Goal: Task Accomplishment & Management: Use online tool/utility

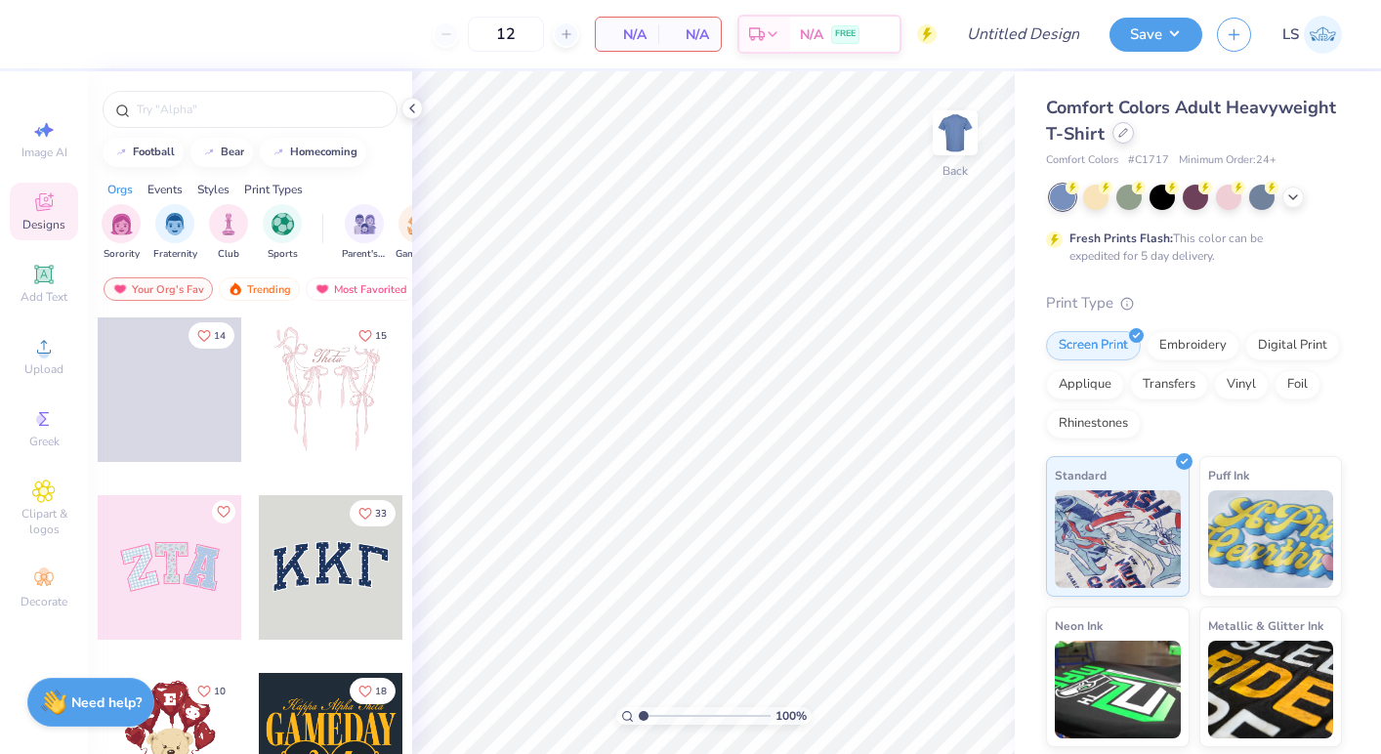
click at [1118, 138] on div at bounding box center [1123, 132] width 21 height 21
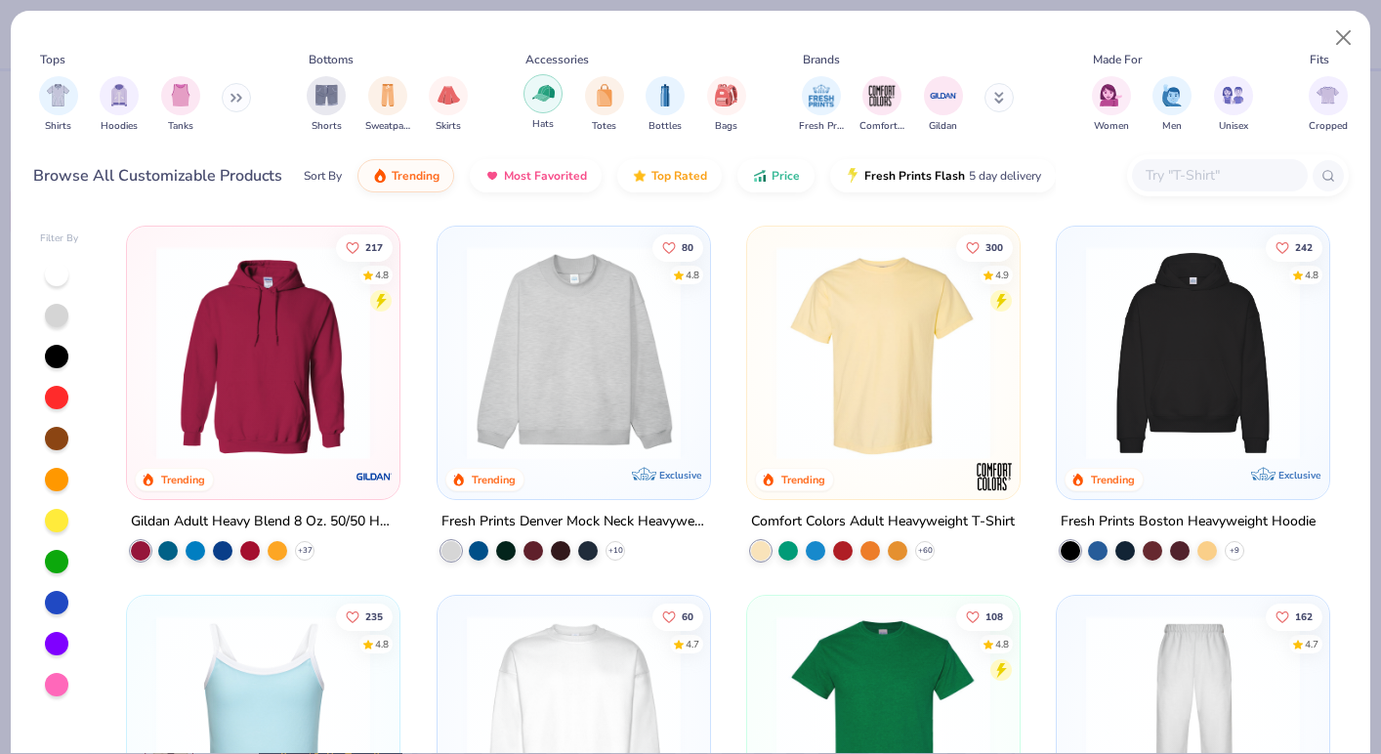
click at [540, 111] on div "filter for Hats" at bounding box center [543, 93] width 39 height 39
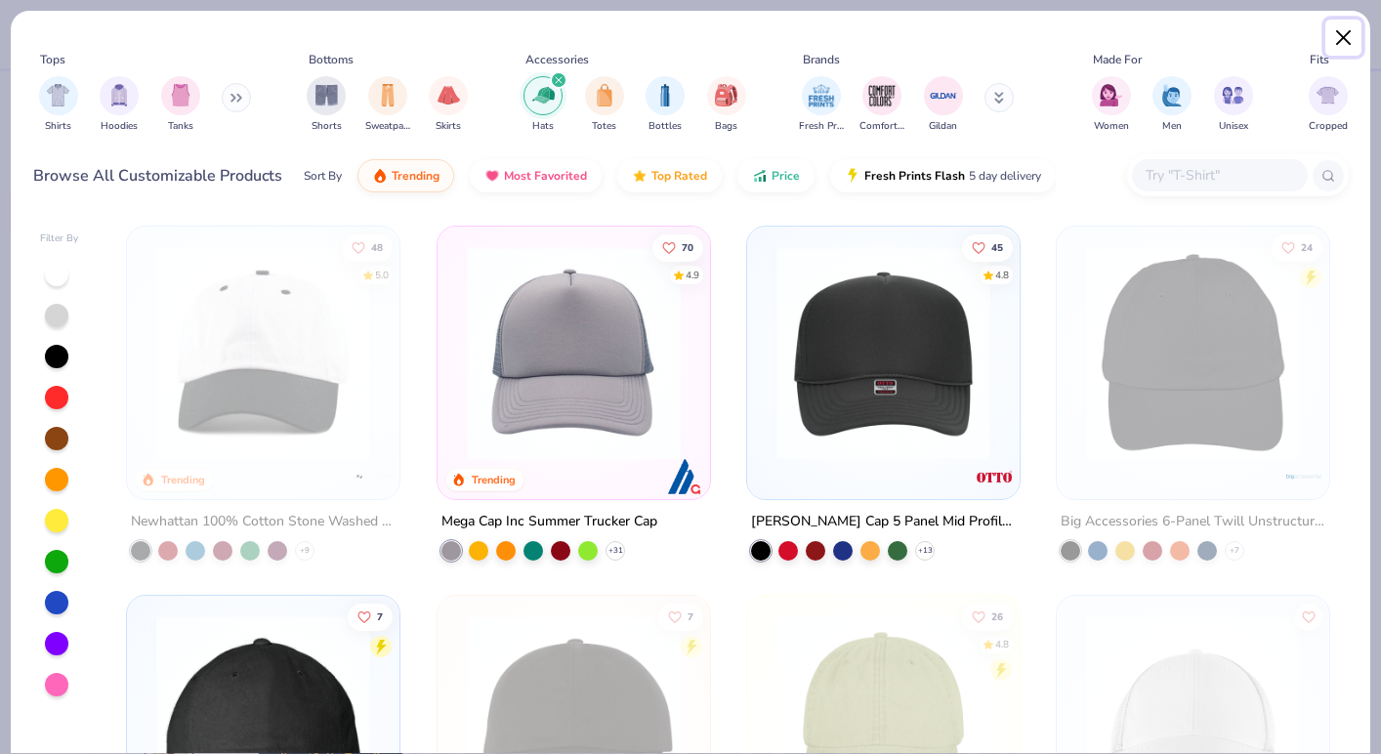
click at [1344, 38] on button "Close" at bounding box center [1344, 38] width 37 height 37
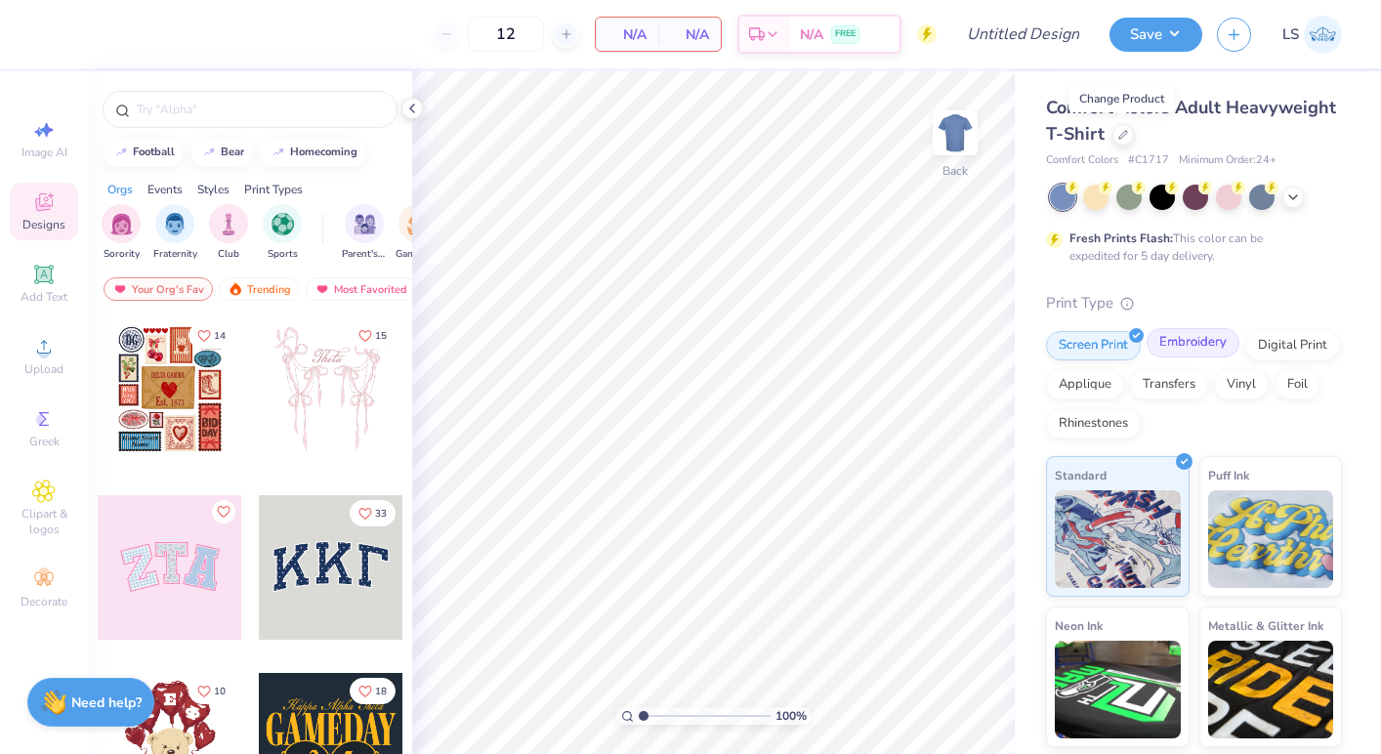
click at [1190, 345] on div "Embroidery" at bounding box center [1193, 342] width 93 height 29
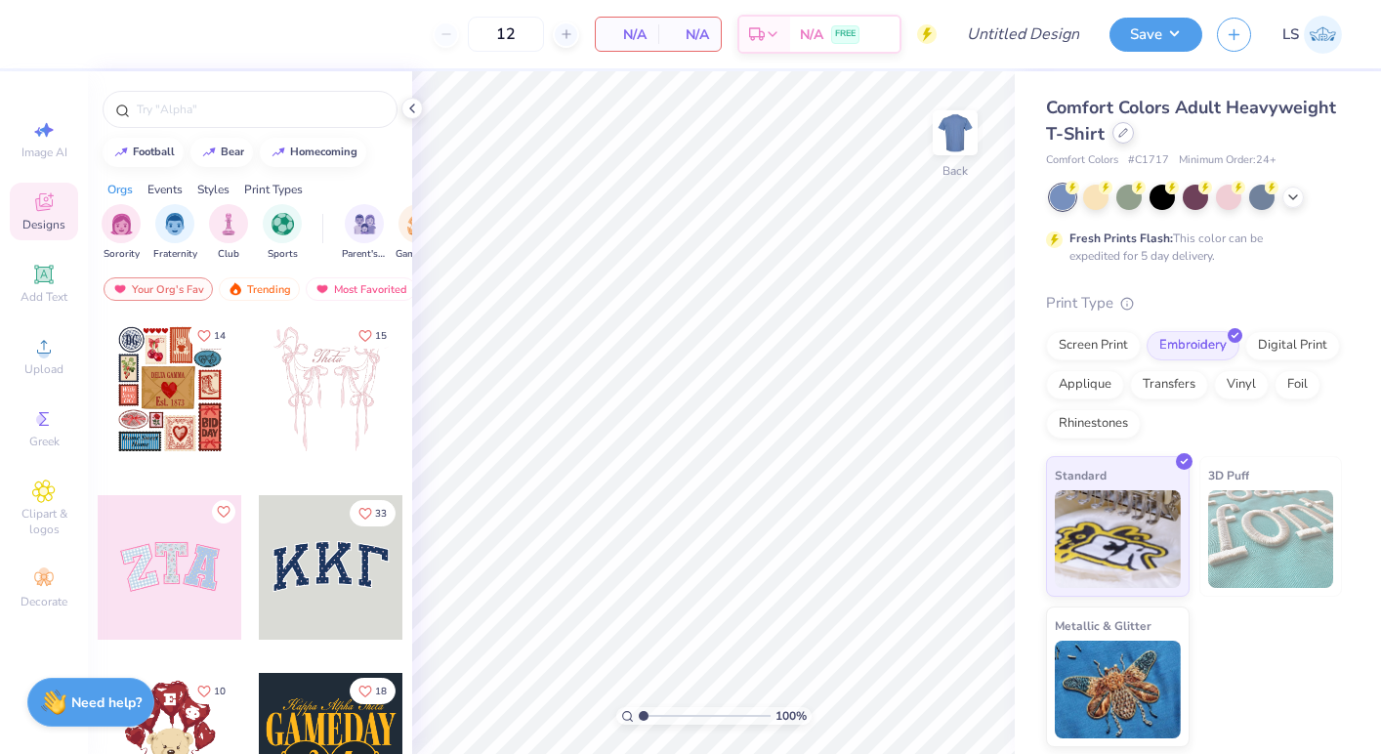
click at [1120, 139] on div at bounding box center [1123, 132] width 21 height 21
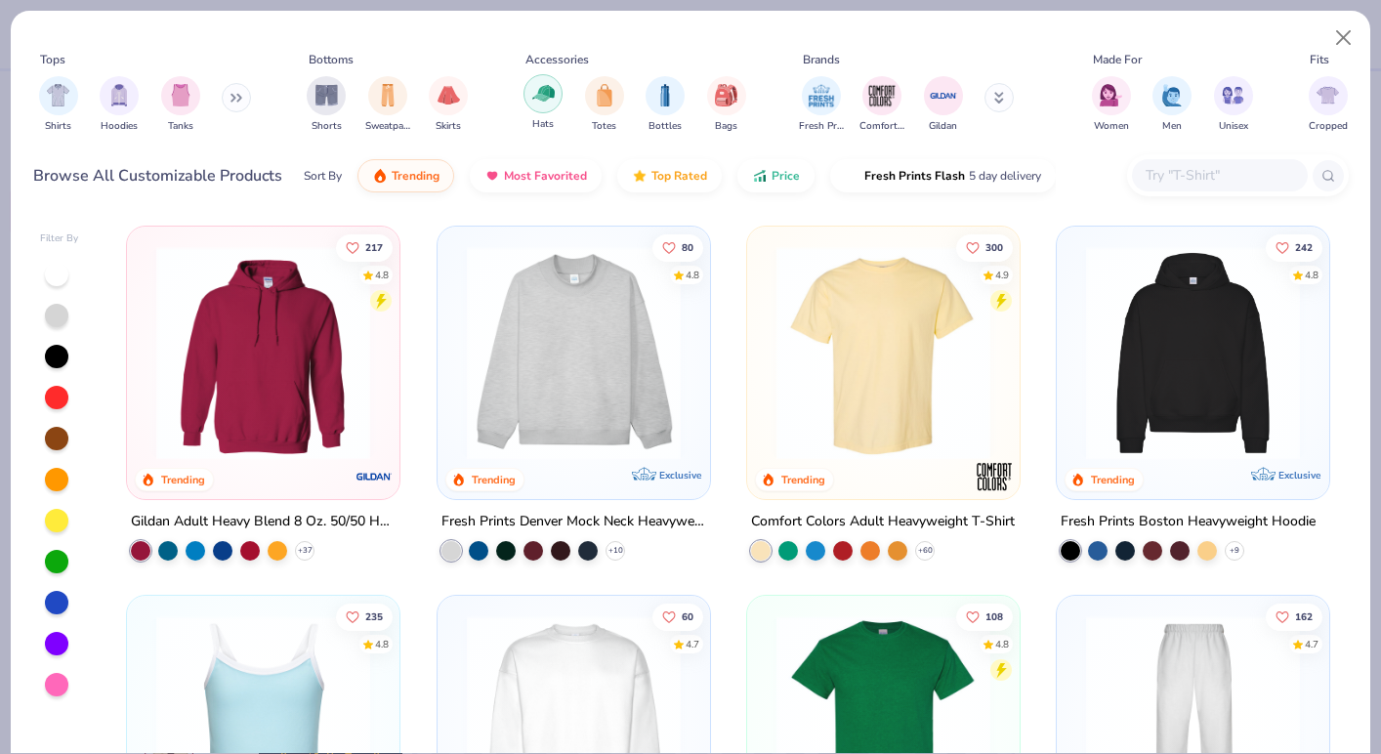
click at [554, 87] on div "filter for Hats" at bounding box center [543, 93] width 39 height 39
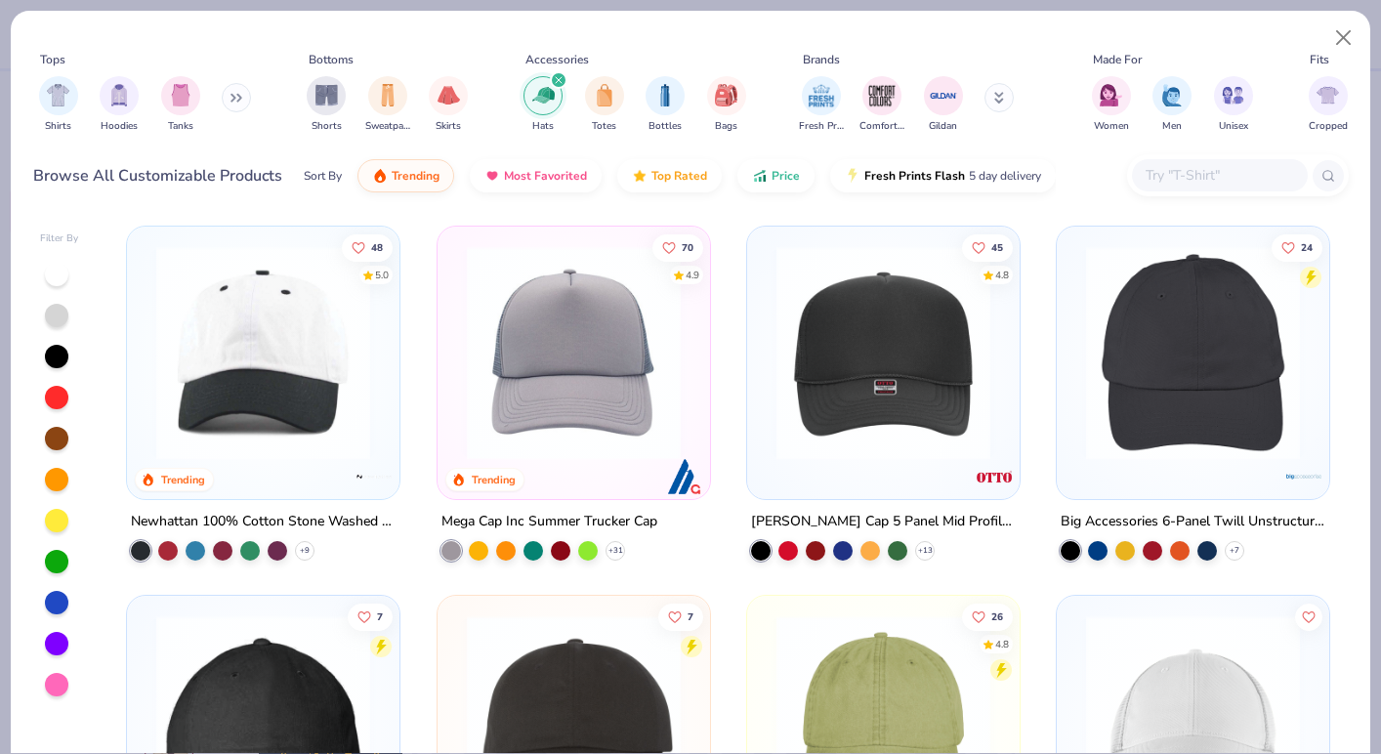
click at [1157, 315] on img at bounding box center [1193, 353] width 233 height 214
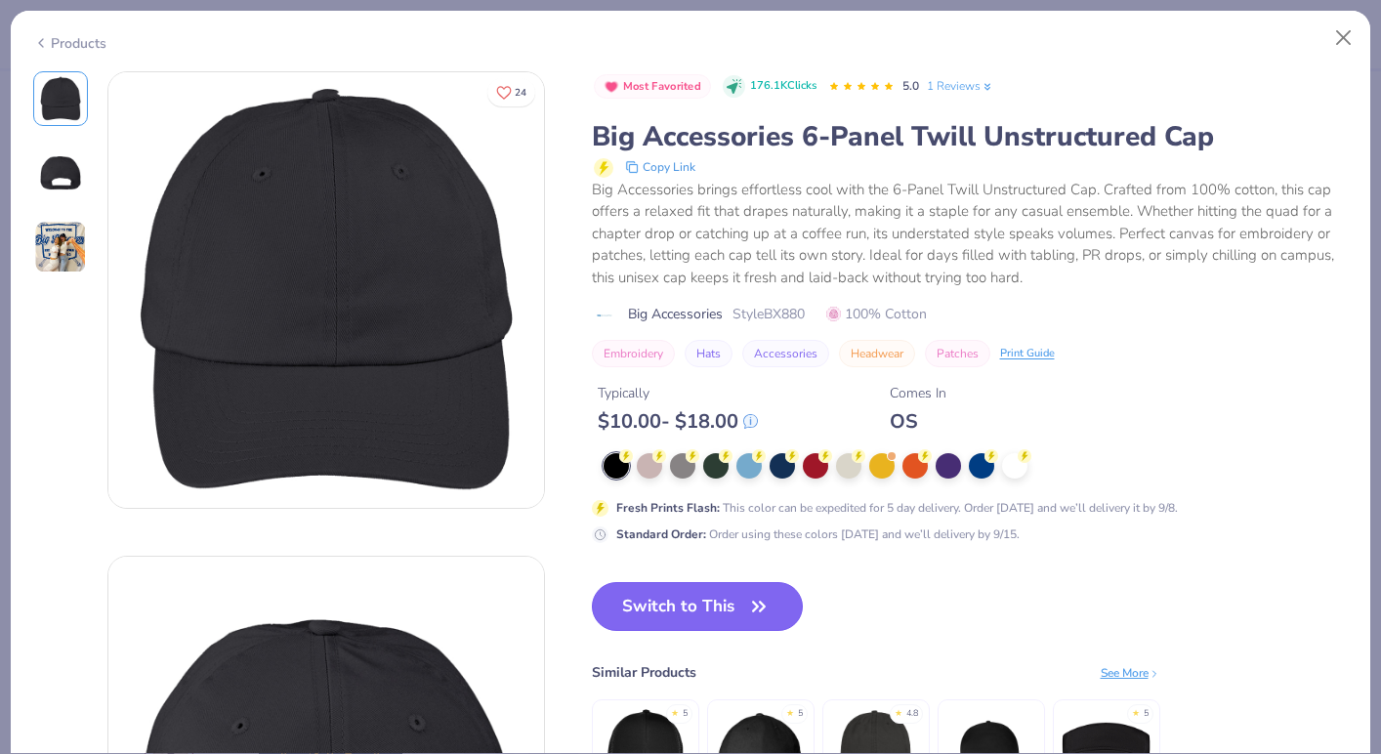
click at [662, 607] on button "Switch to This" at bounding box center [698, 606] width 212 height 49
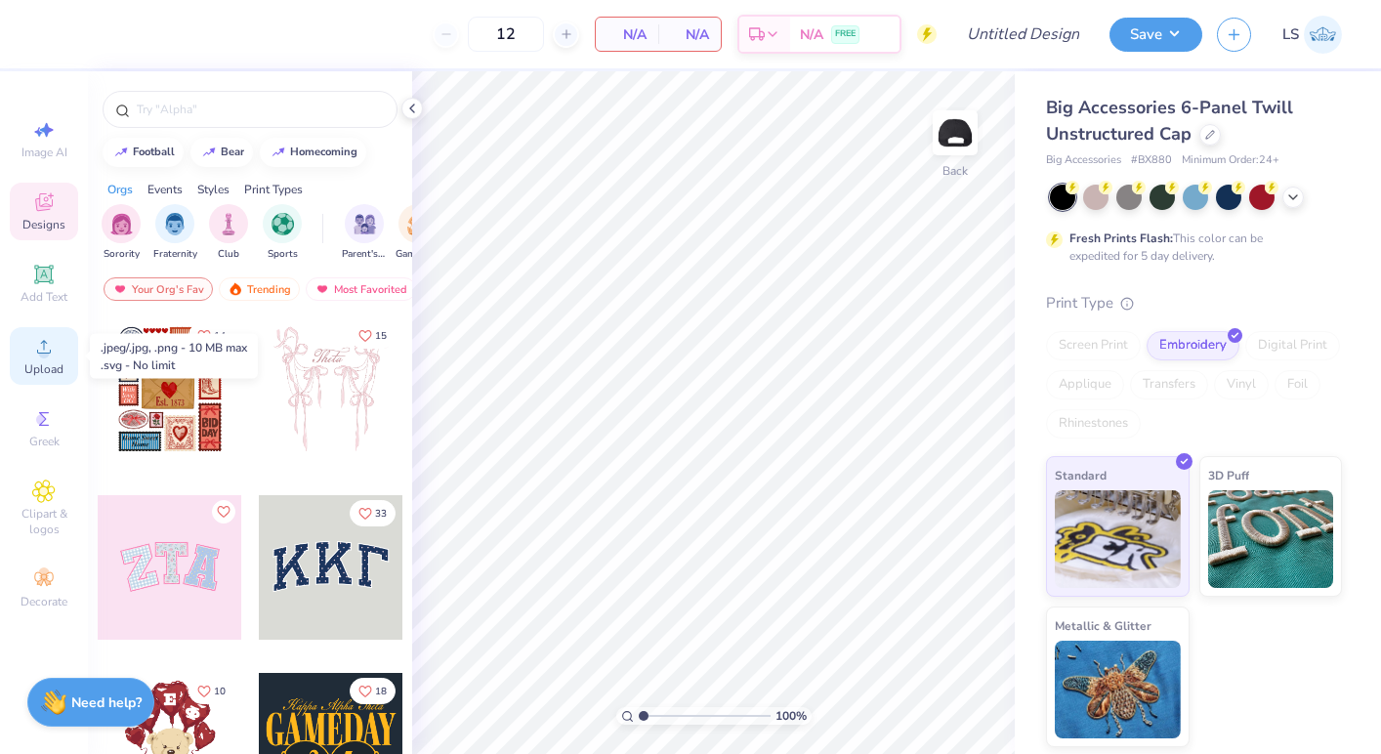
click at [33, 344] on icon at bounding box center [43, 346] width 23 height 23
click at [50, 343] on icon at bounding box center [43, 346] width 23 height 23
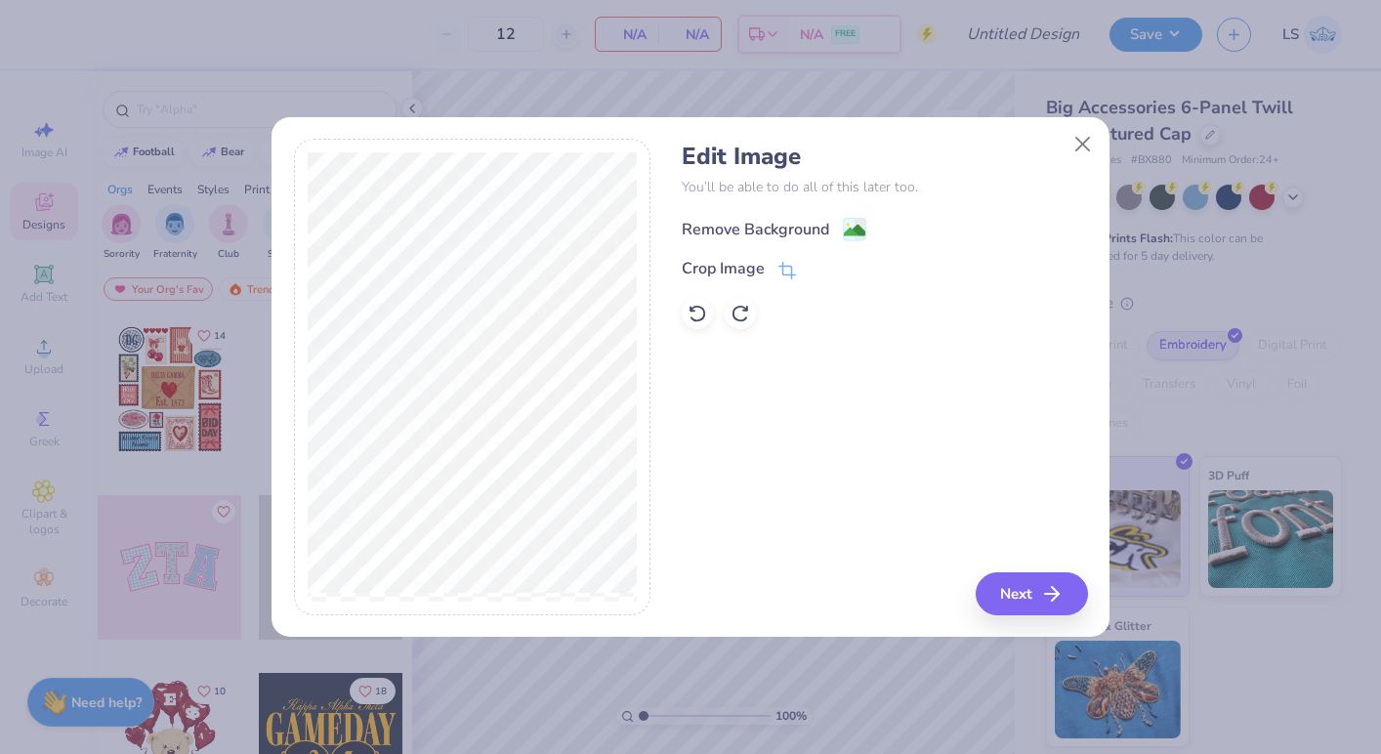
click at [863, 227] on image at bounding box center [854, 230] width 21 height 21
click at [1017, 608] on button "Next" at bounding box center [1035, 593] width 112 height 43
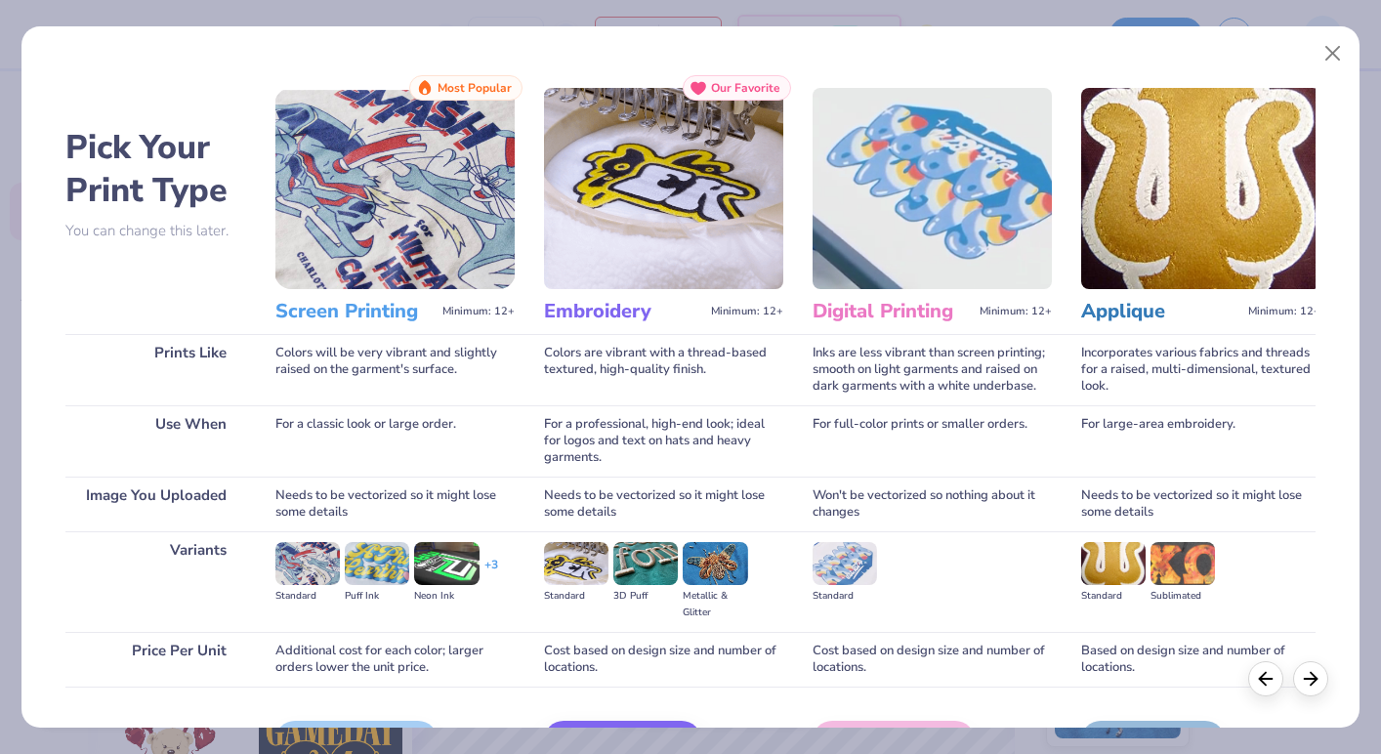
scroll to position [122, 0]
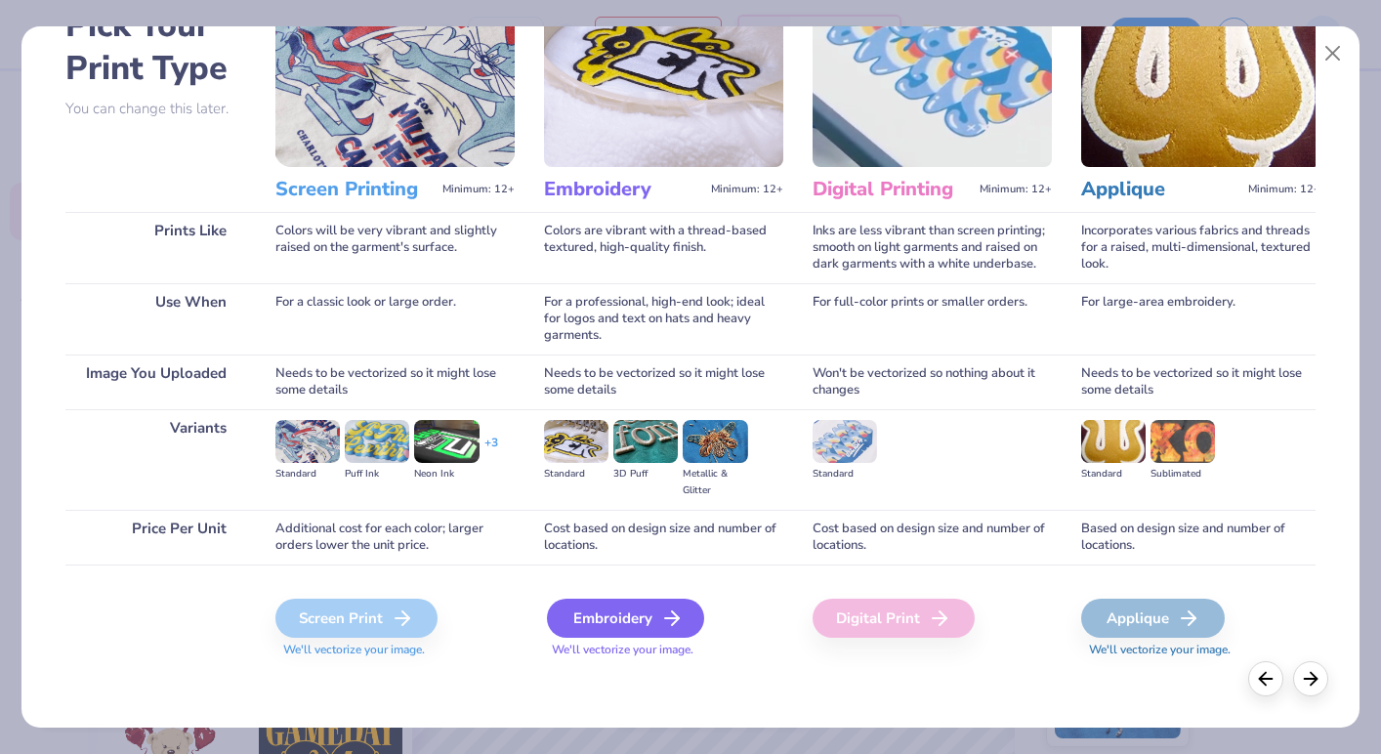
click at [619, 618] on div "Embroidery" at bounding box center [625, 618] width 157 height 39
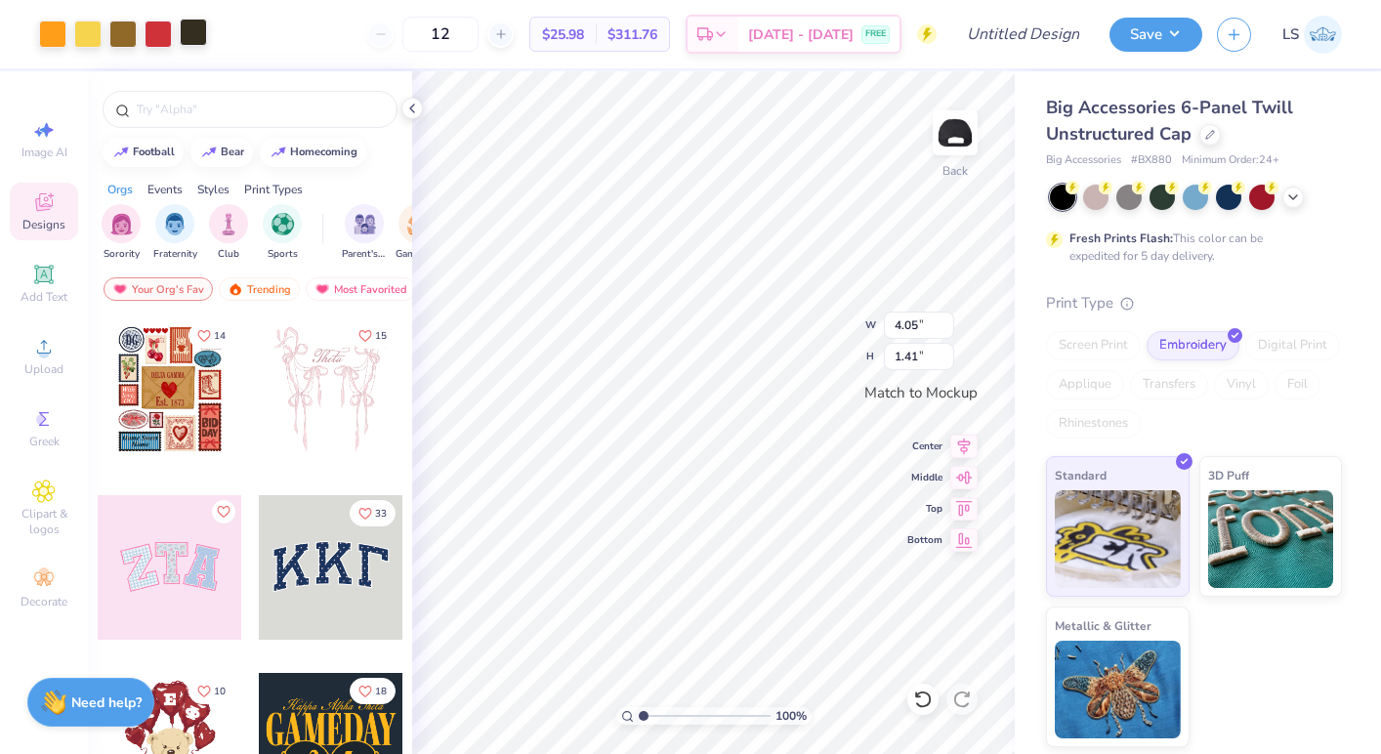
click at [196, 34] on div at bounding box center [193, 32] width 27 height 27
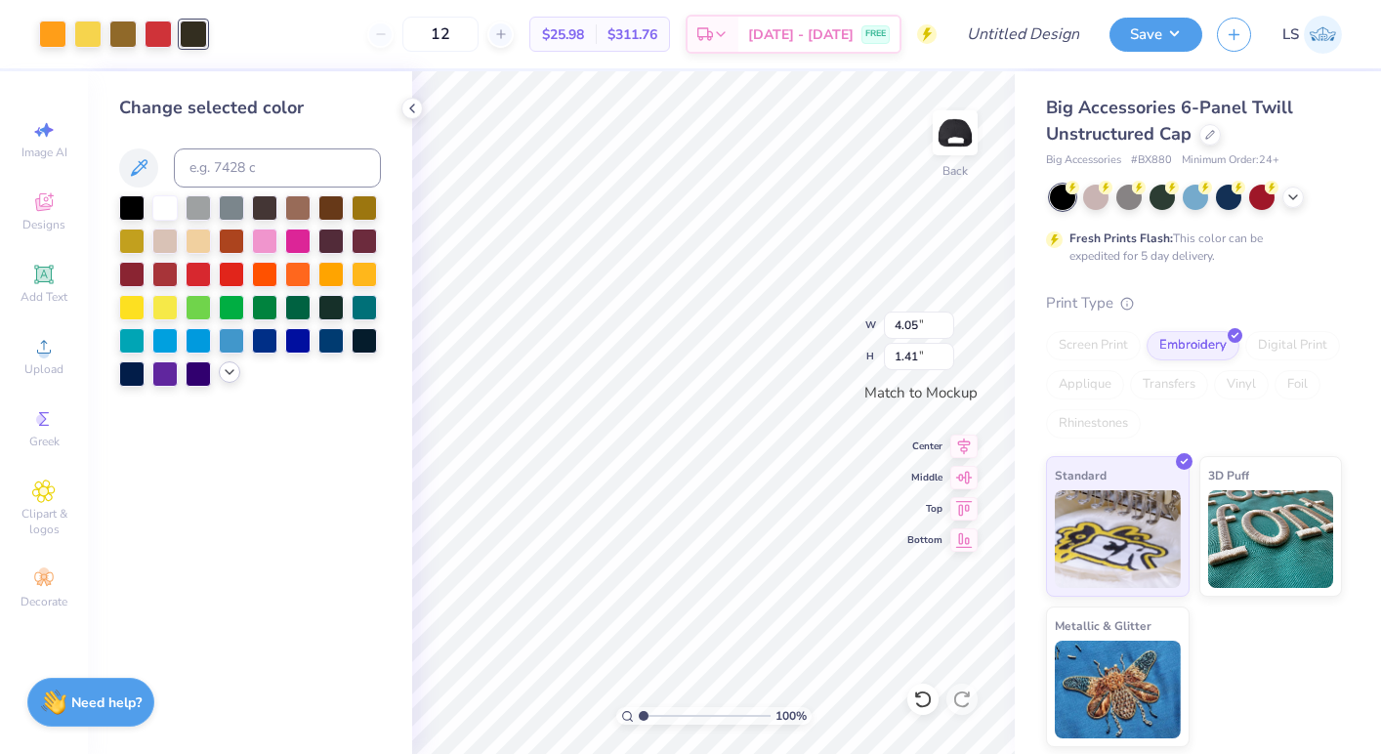
click at [231, 376] on icon at bounding box center [230, 372] width 16 height 16
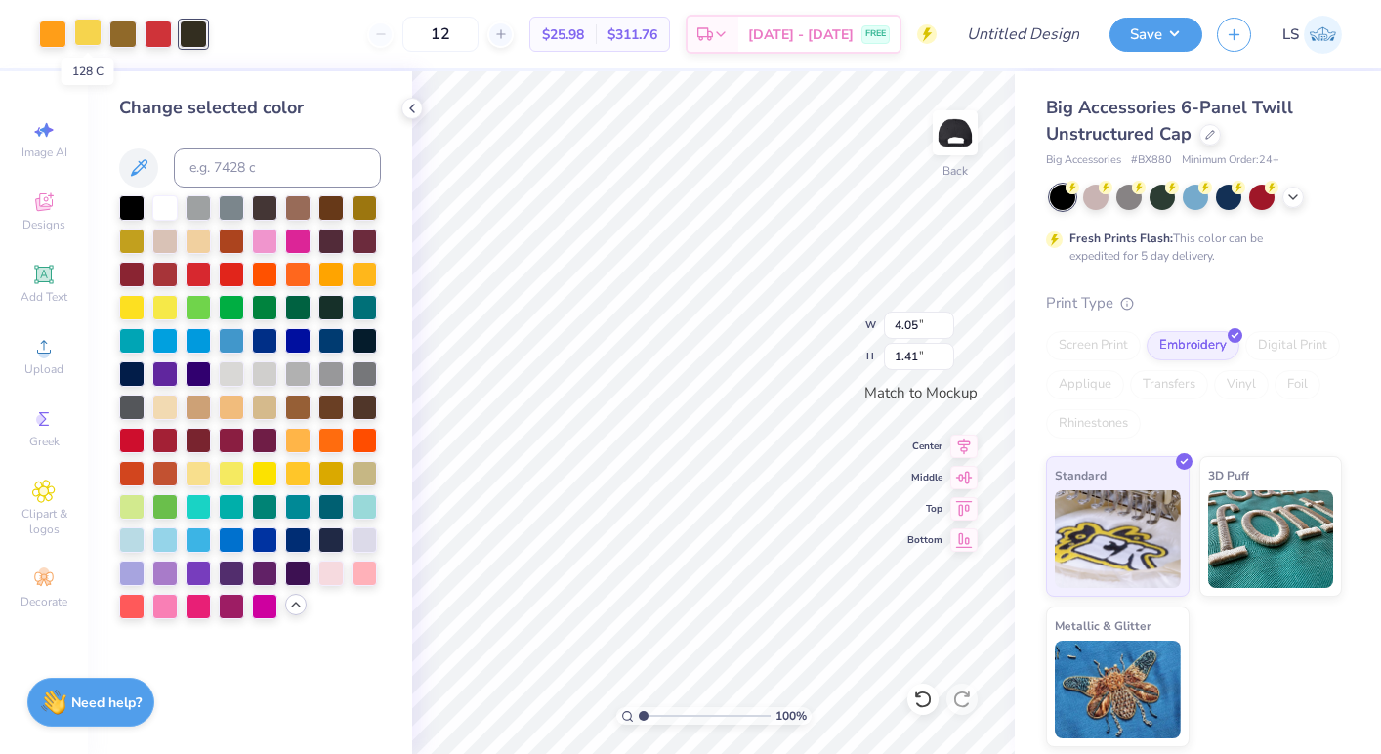
click at [96, 36] on div at bounding box center [87, 32] width 27 height 27
click at [87, 34] on div at bounding box center [87, 34] width 27 height 27
click at [197, 37] on div at bounding box center [193, 32] width 27 height 27
click at [117, 33] on div at bounding box center [122, 32] width 27 height 27
click at [139, 165] on icon at bounding box center [139, 167] width 17 height 17
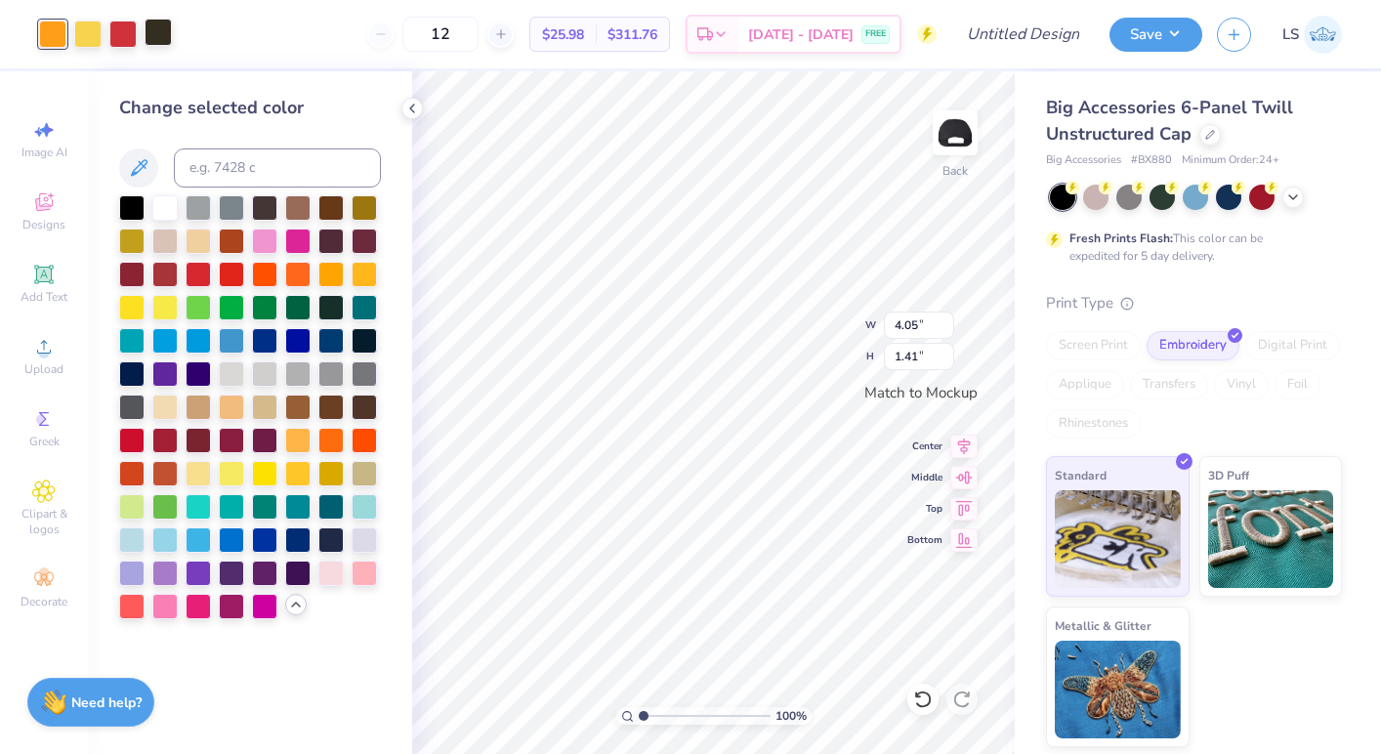
click at [168, 42] on div at bounding box center [158, 32] width 27 height 27
click at [136, 165] on icon at bounding box center [138, 167] width 23 height 23
click at [234, 42] on div "12 $25.98 Per Item $311.76 Total Est. Delivery Sep 12 - 15 FREE" at bounding box center [543, 34] width 785 height 68
click at [323, 35] on div "12 $25.98 Per Item $311.76 Total Est. Delivery Sep 12 - 15 FREE" at bounding box center [543, 34] width 785 height 68
click at [922, 698] on icon at bounding box center [923, 700] width 20 height 20
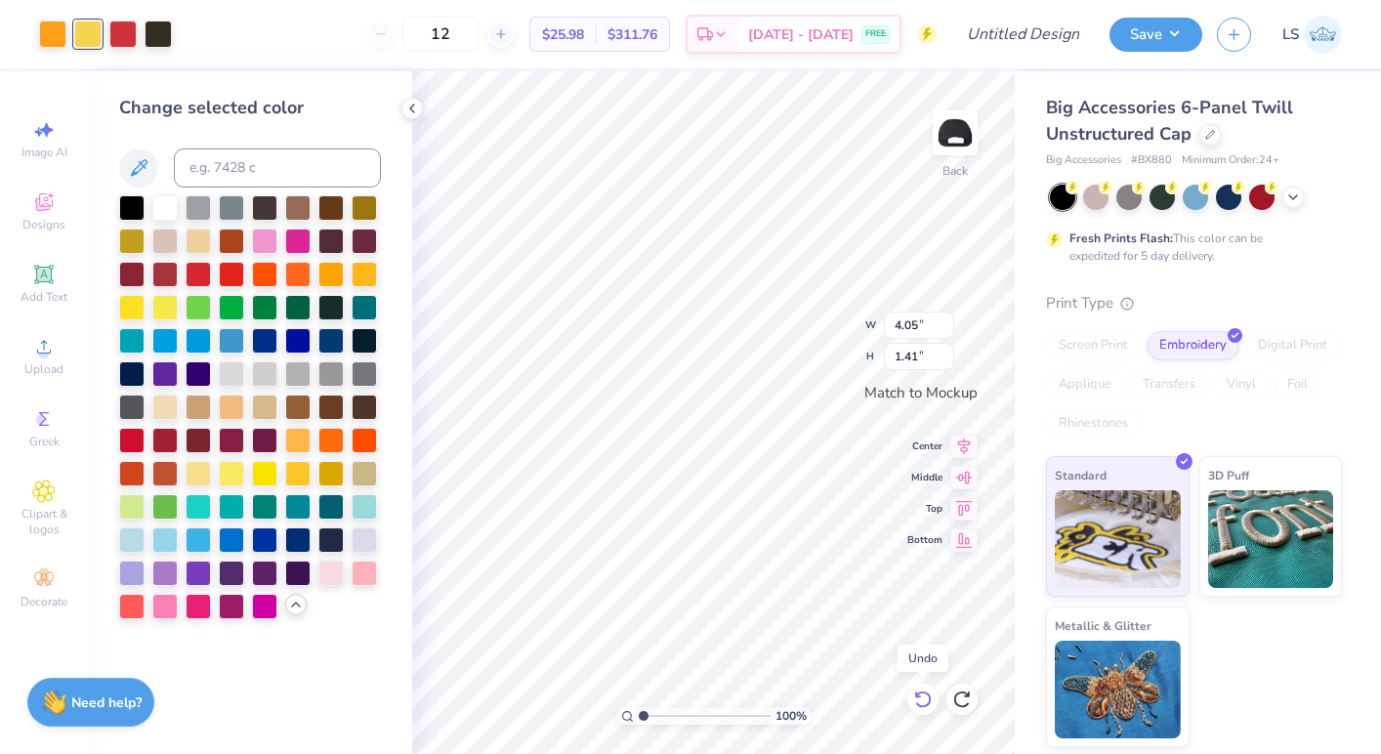
click at [922, 698] on icon at bounding box center [923, 700] width 20 height 20
click at [129, 27] on div at bounding box center [122, 32] width 27 height 27
click at [144, 160] on icon at bounding box center [139, 167] width 17 height 17
click at [163, 44] on div at bounding box center [158, 32] width 27 height 27
click at [136, 168] on icon at bounding box center [139, 167] width 17 height 17
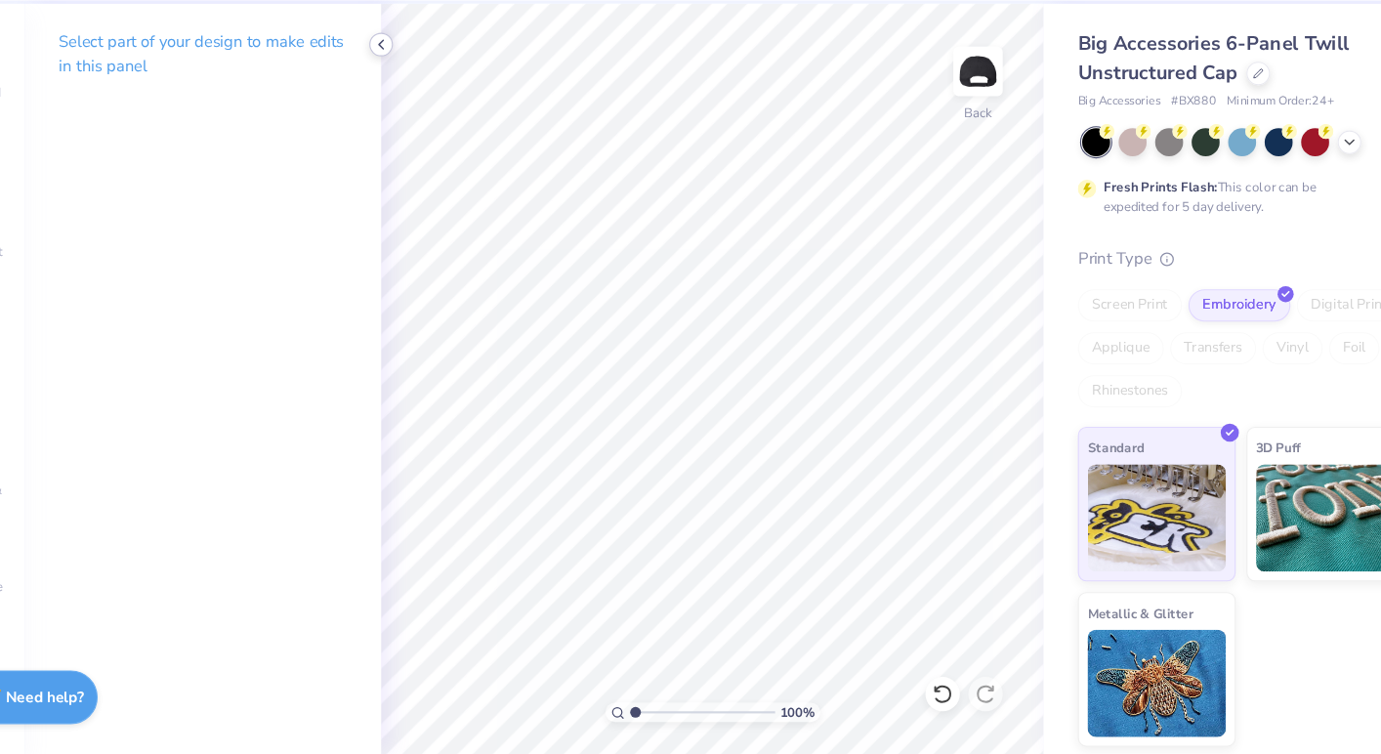
click at [415, 107] on icon at bounding box center [412, 109] width 16 height 16
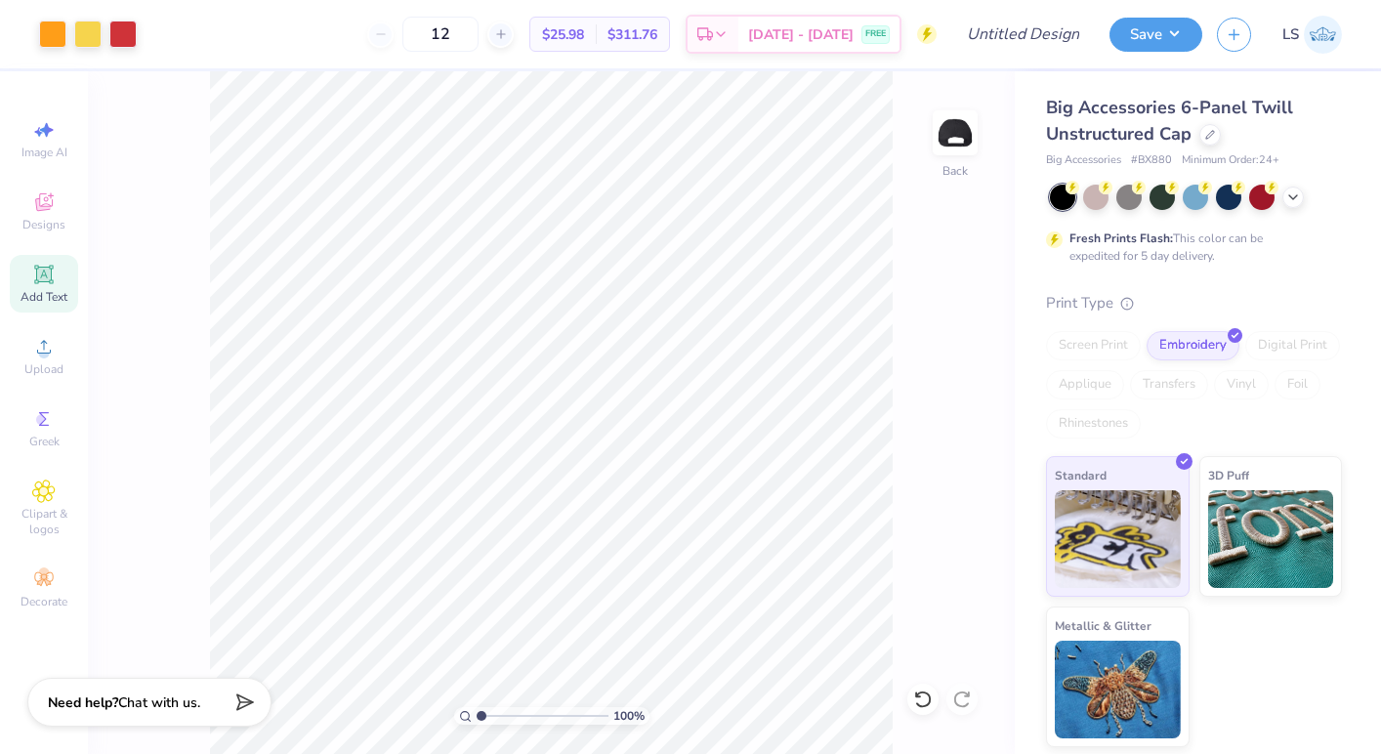
click at [51, 274] on icon at bounding box center [43, 274] width 19 height 19
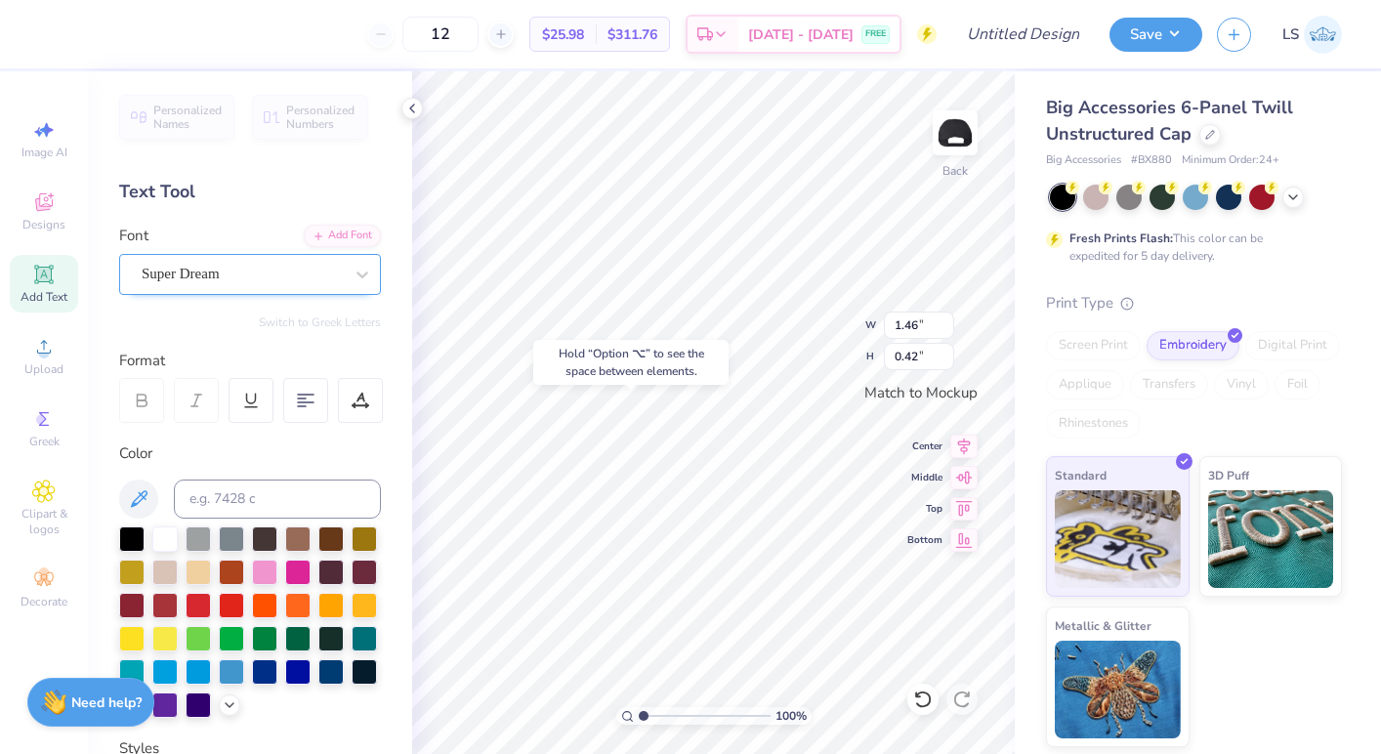
click at [299, 268] on div "Super Dream" at bounding box center [242, 274] width 205 height 30
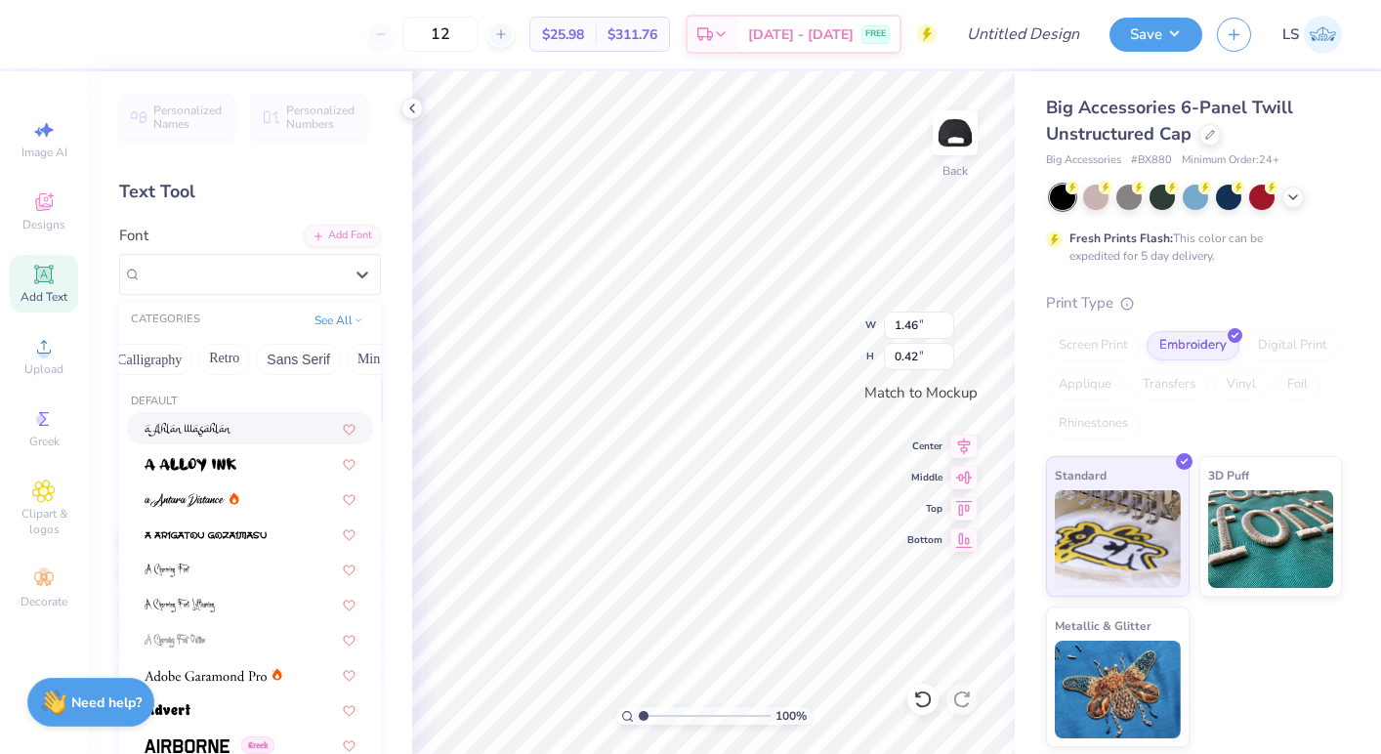
scroll to position [0, 351]
click at [155, 362] on button "Calligraphy" at bounding box center [134, 359] width 86 height 31
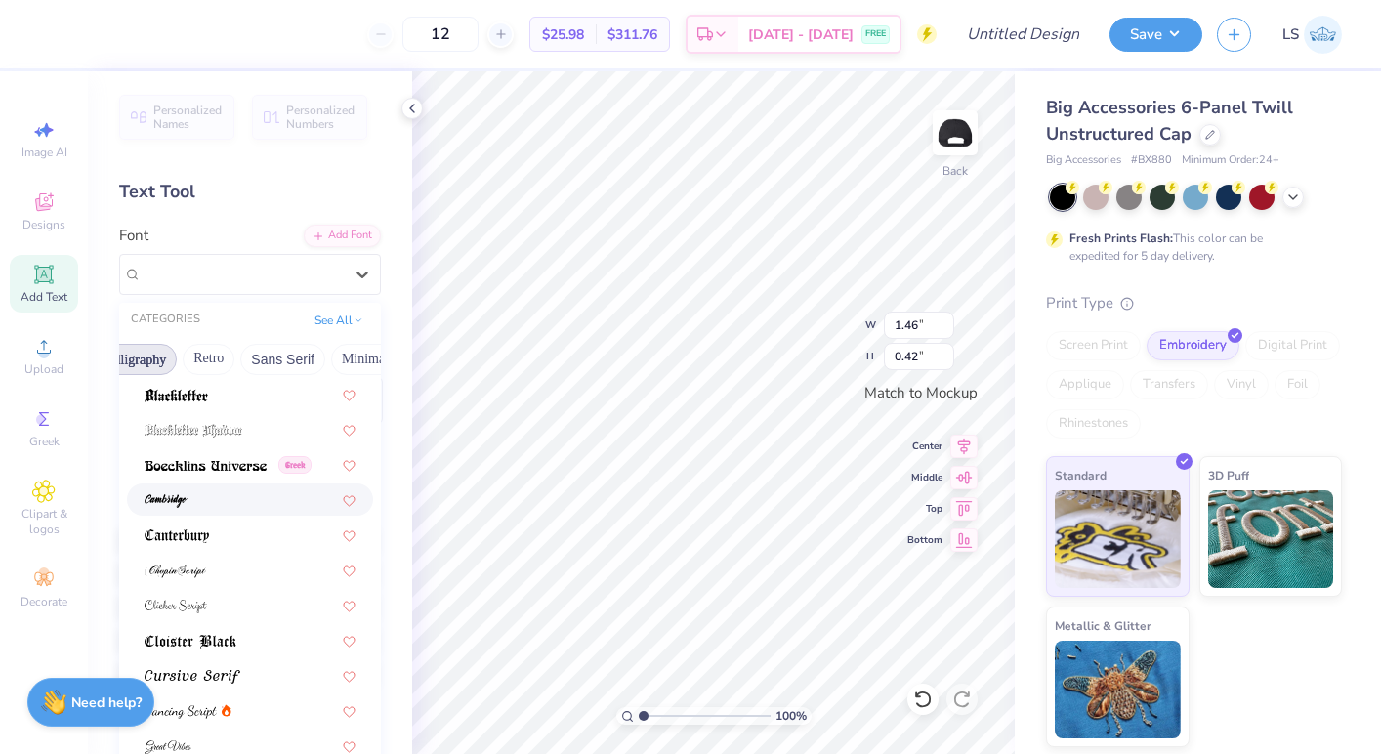
scroll to position [185, 0]
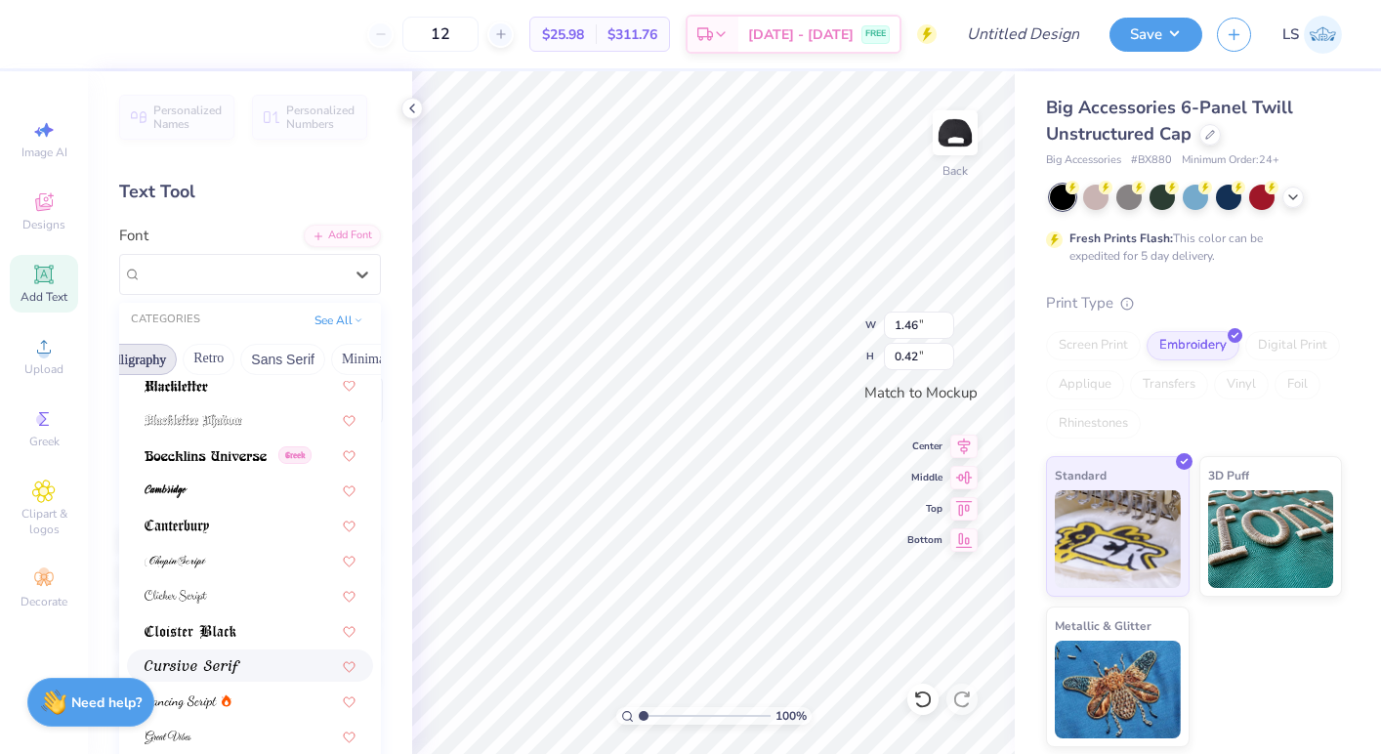
click at [233, 671] on img at bounding box center [193, 667] width 96 height 14
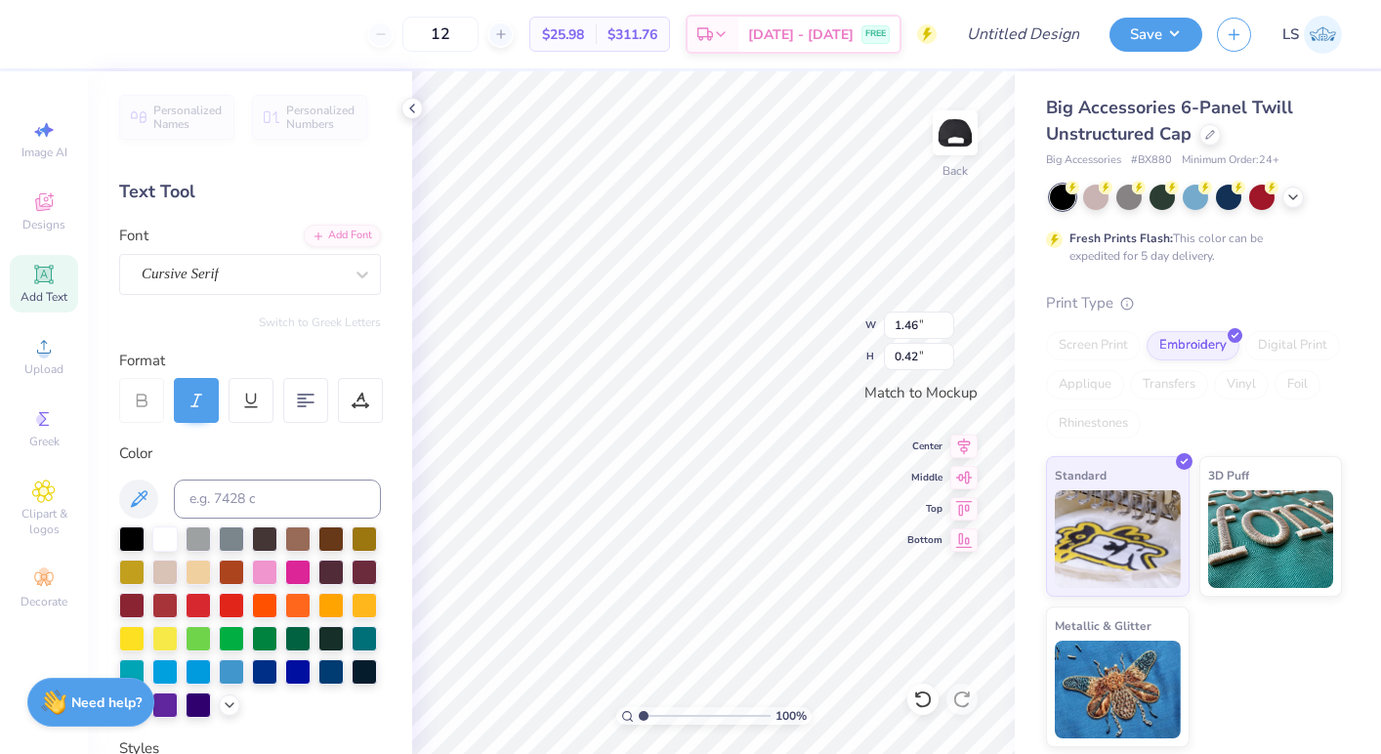
type input "1.43"
type input "0.46"
type textarea "Drive"
click at [265, 275] on div "Cursive Serif" at bounding box center [242, 274] width 205 height 30
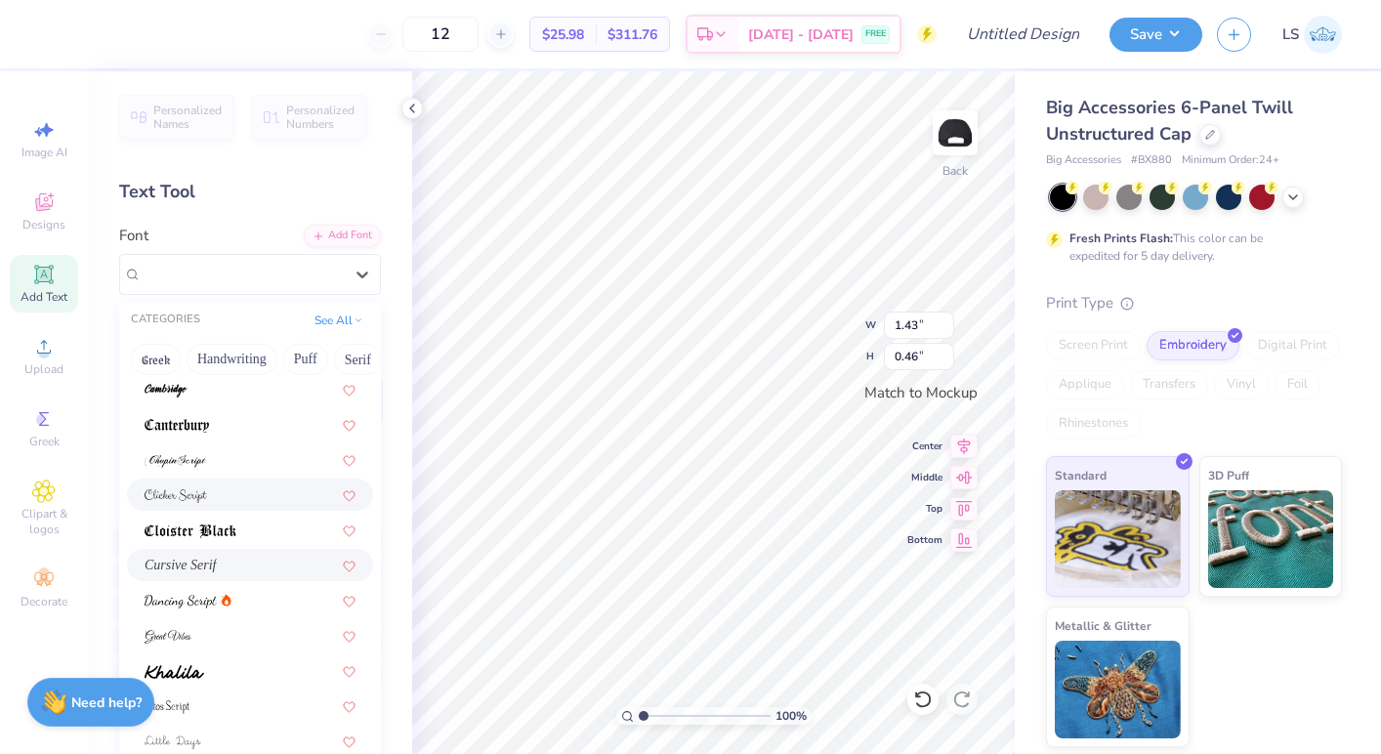
scroll to position [347, 0]
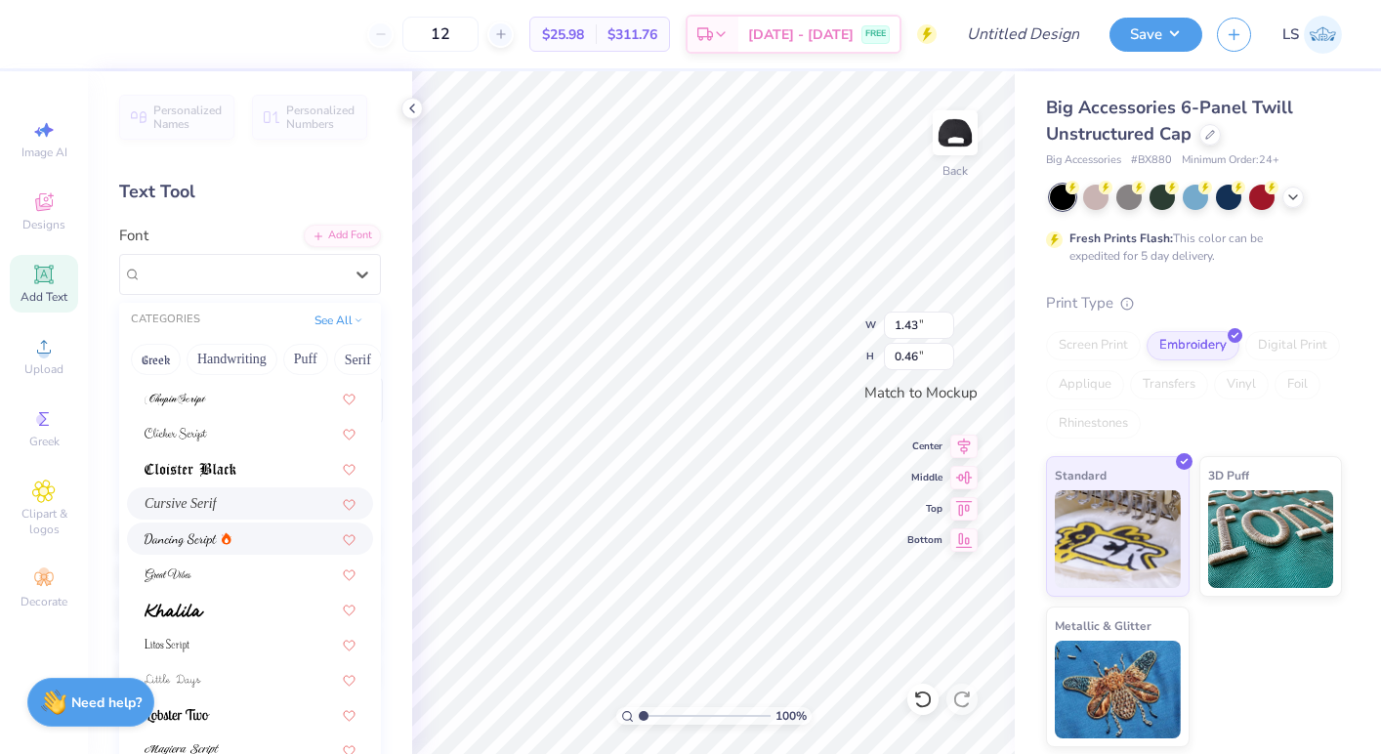
click at [275, 539] on div at bounding box center [250, 539] width 211 height 21
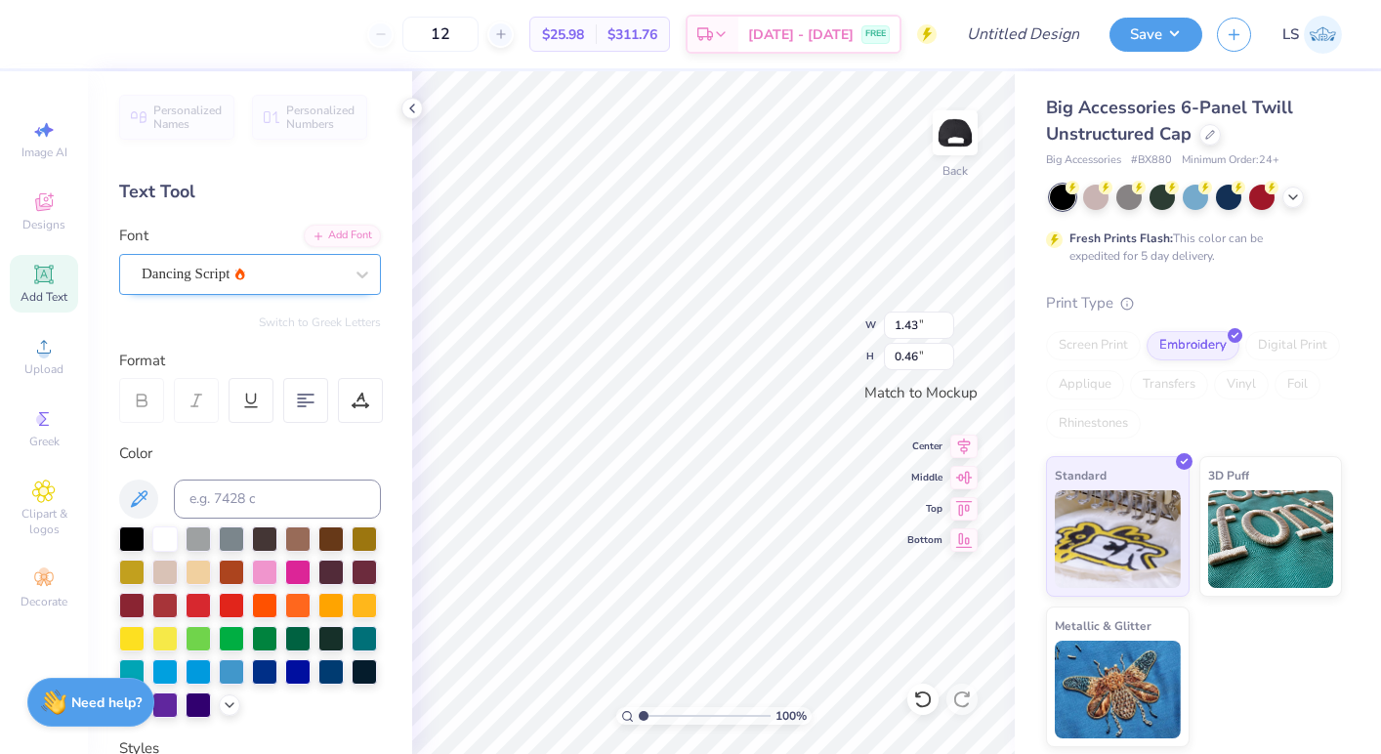
click at [267, 284] on div "Dancing Script" at bounding box center [242, 274] width 205 height 30
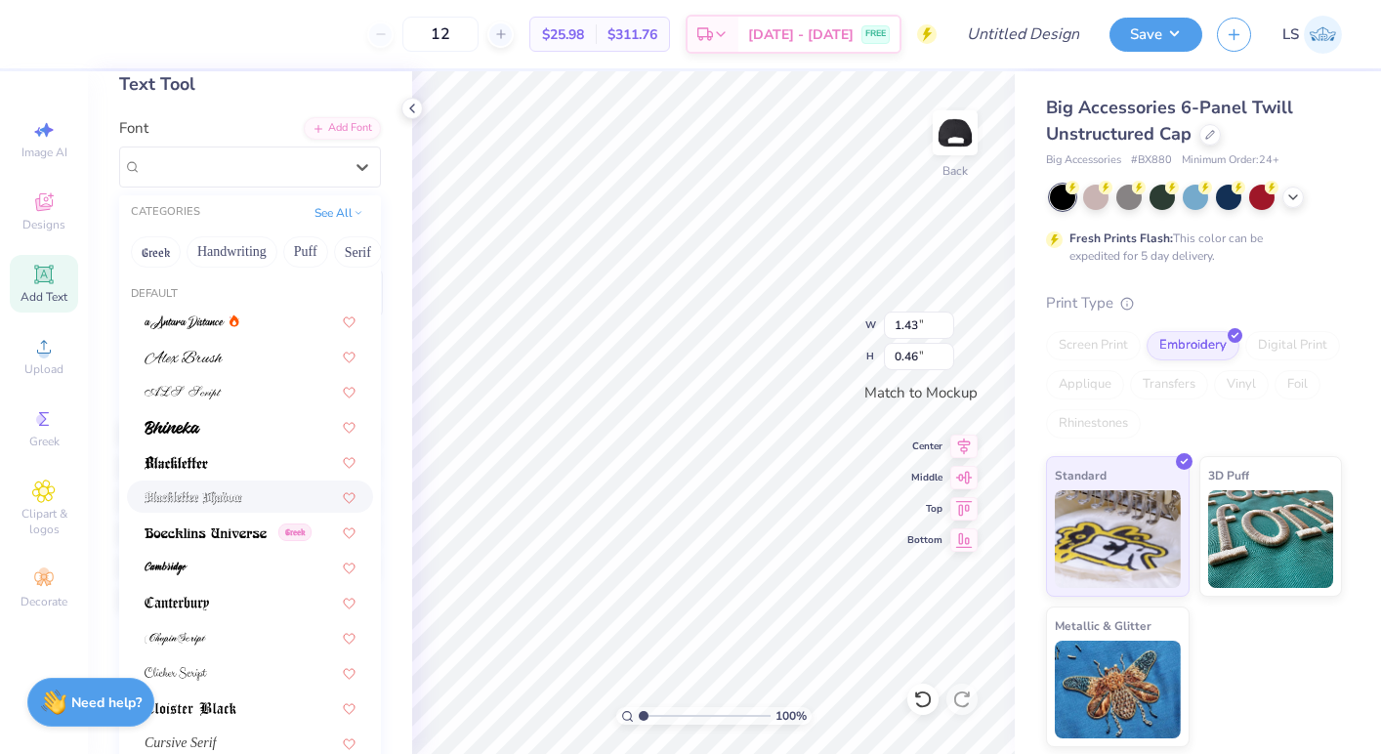
scroll to position [126, 0]
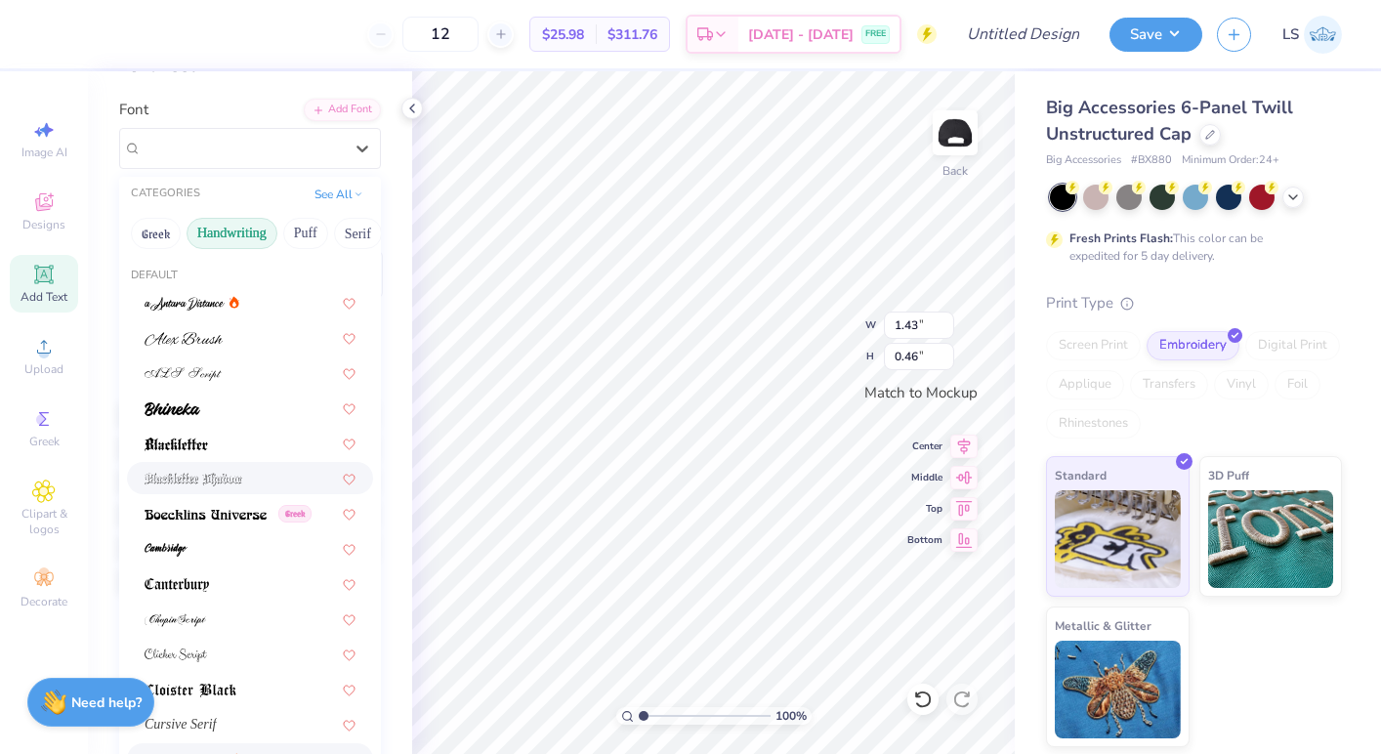
click at [237, 233] on button "Handwriting" at bounding box center [232, 233] width 91 height 31
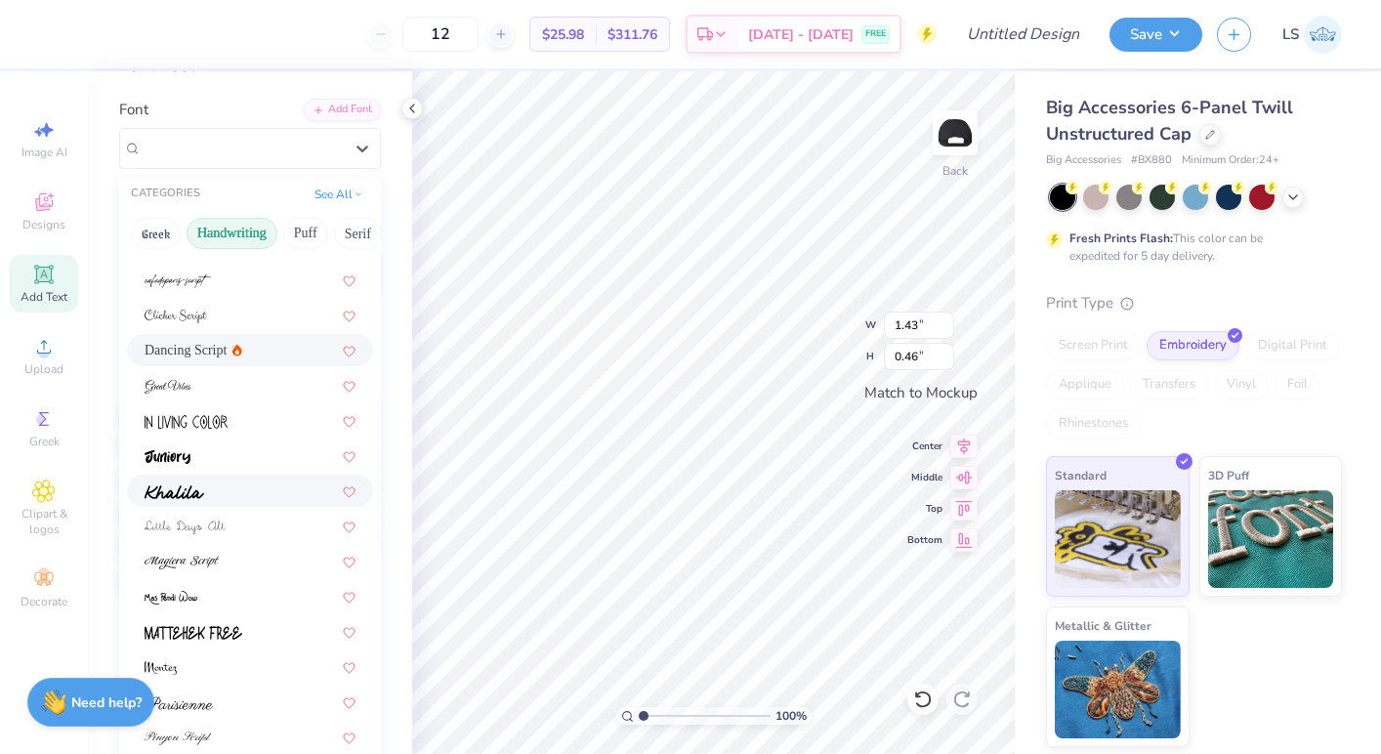
scroll to position [193, 0]
click at [225, 494] on div at bounding box center [250, 496] width 211 height 21
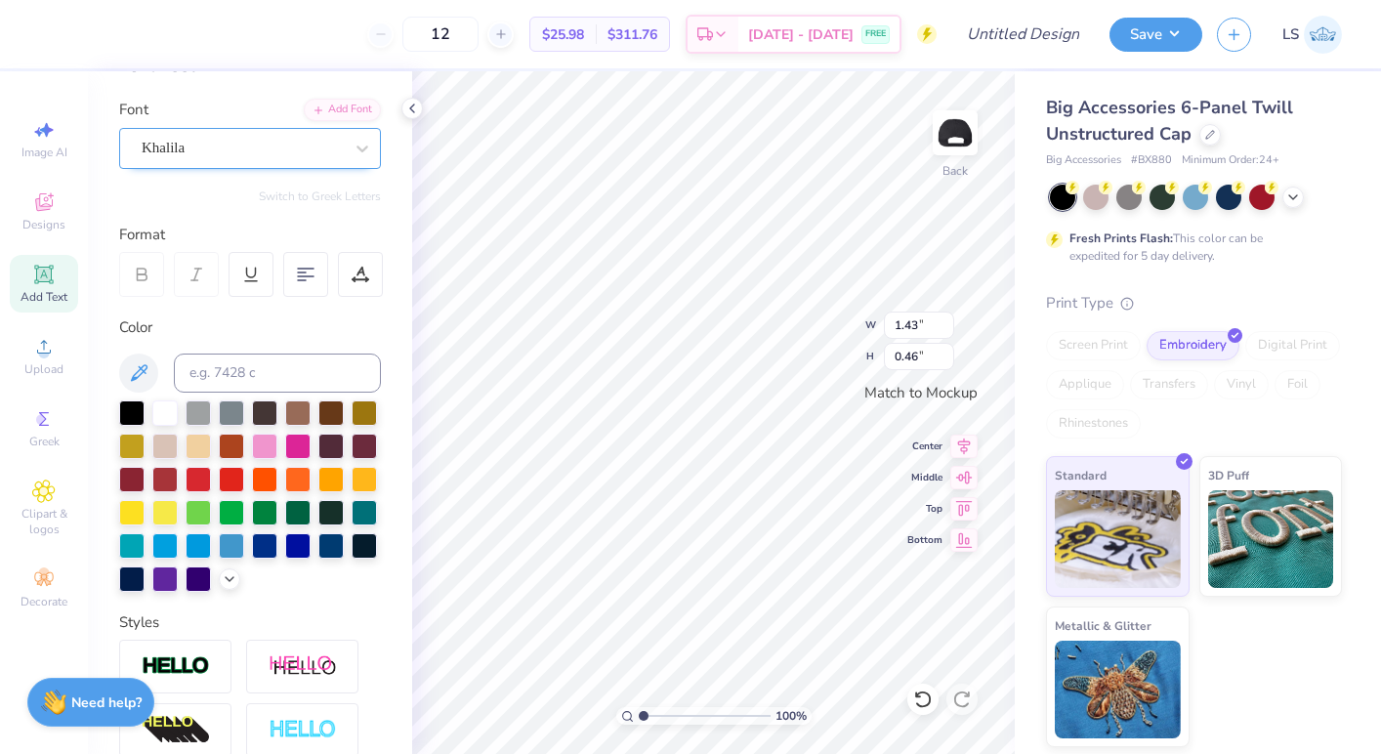
click at [215, 149] on div "Khalila" at bounding box center [242, 148] width 205 height 30
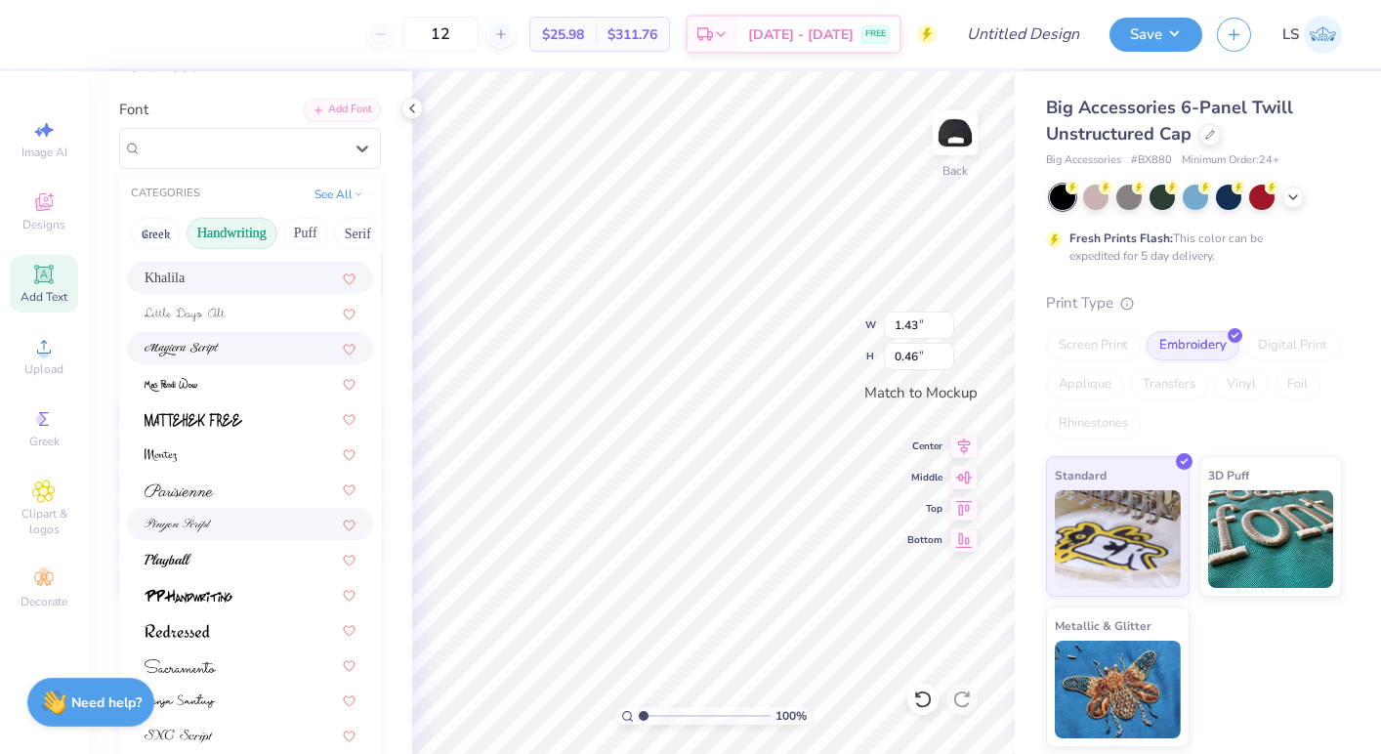
scroll to position [415, 0]
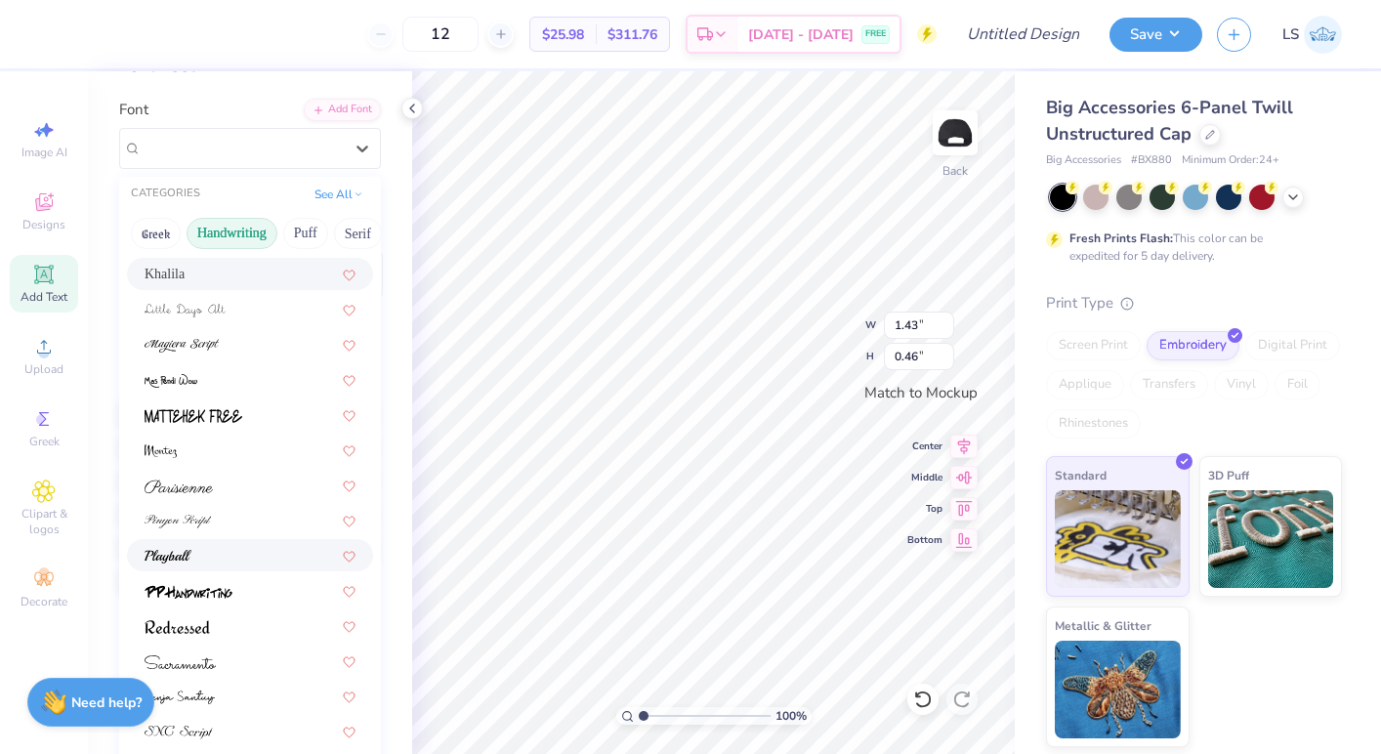
click at [243, 551] on div at bounding box center [250, 555] width 211 height 21
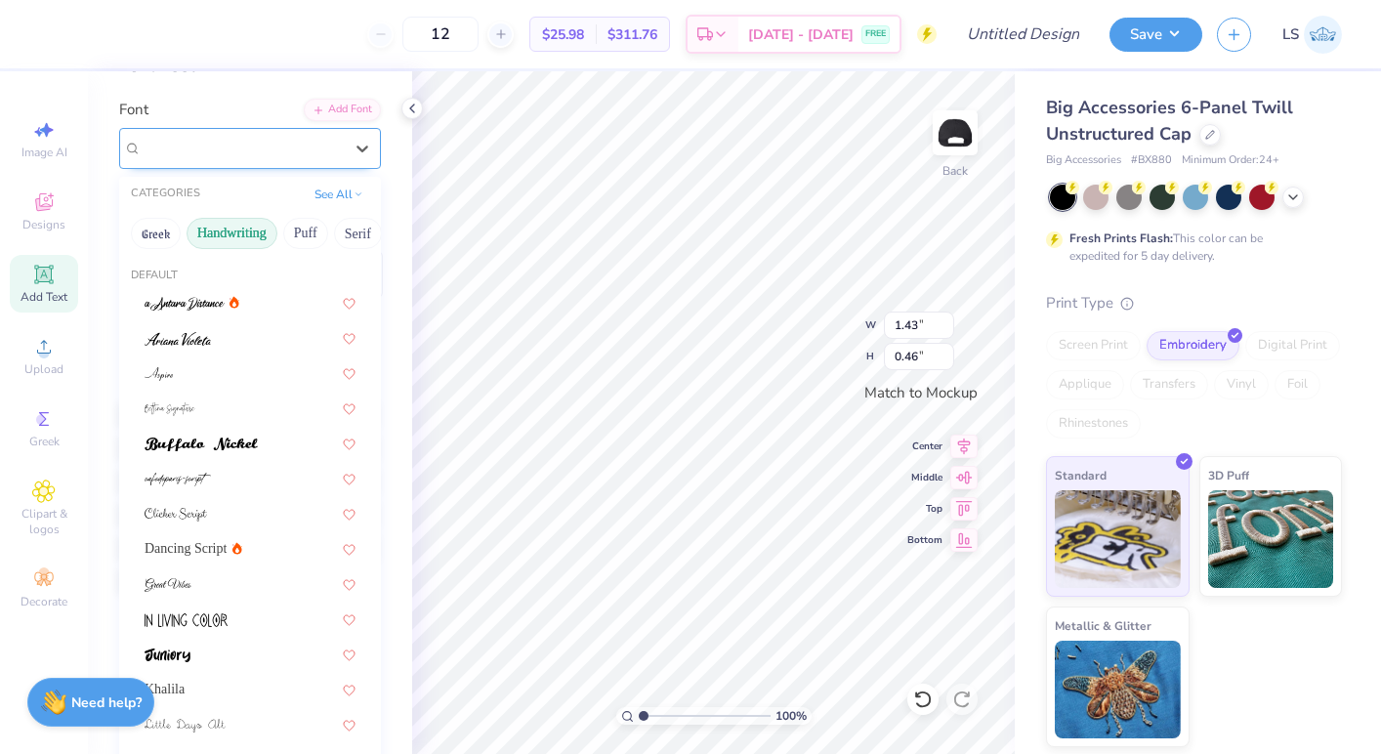
click at [252, 134] on div "Playball" at bounding box center [242, 148] width 205 height 30
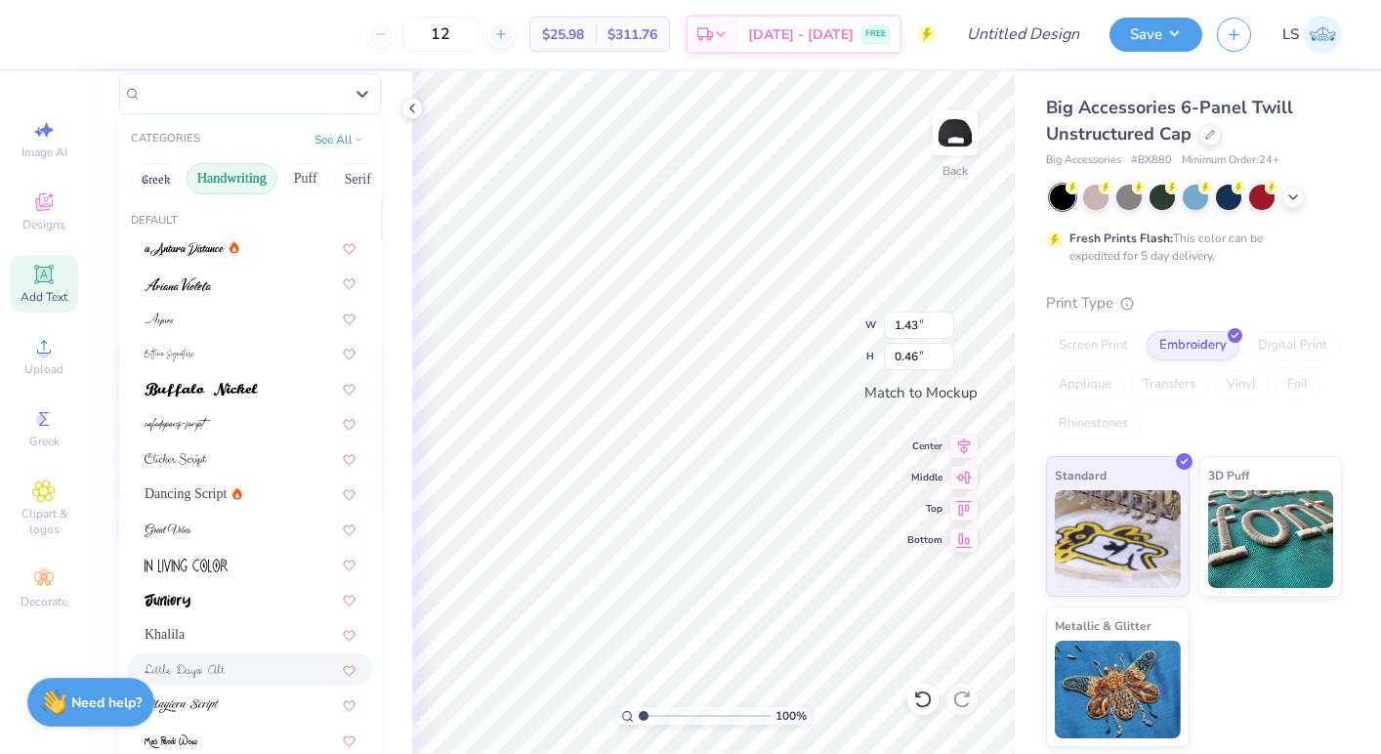
scroll to position [135, 0]
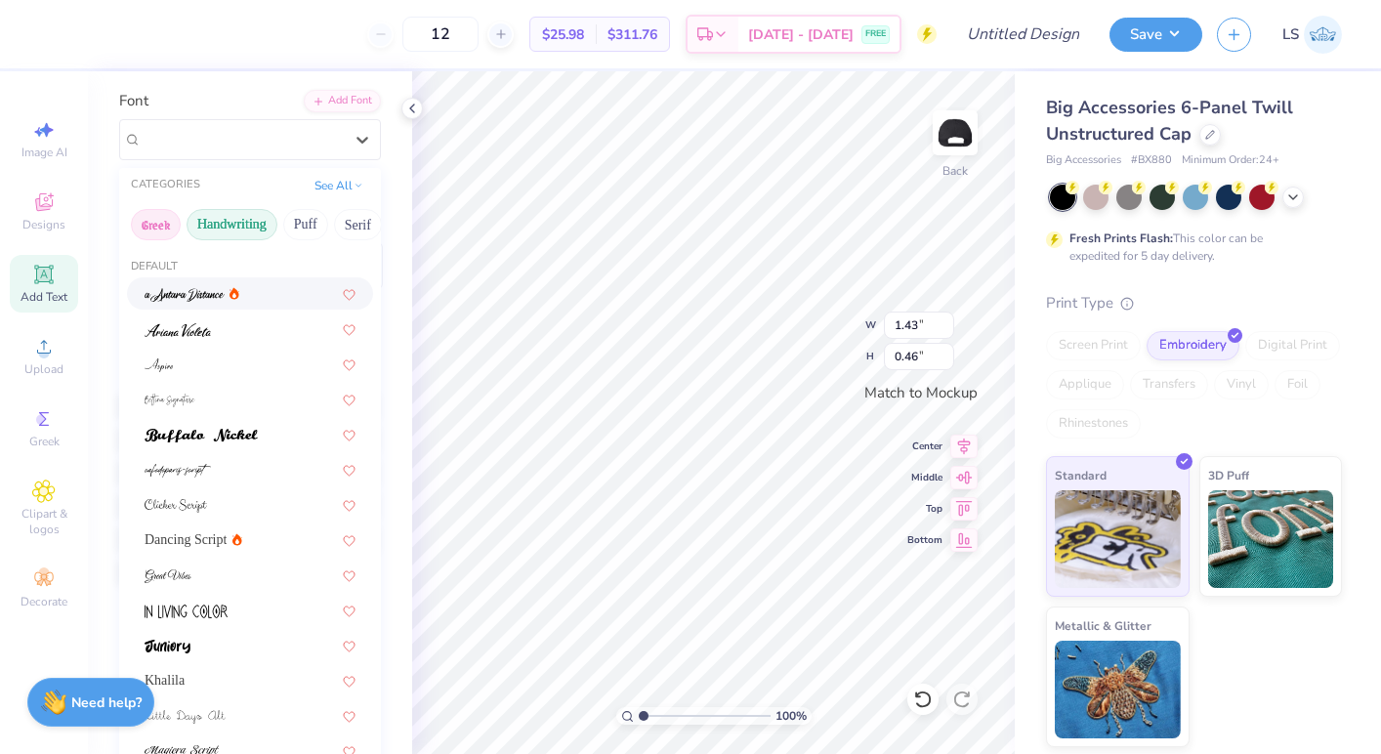
click at [157, 221] on button "Greek" at bounding box center [156, 224] width 50 height 31
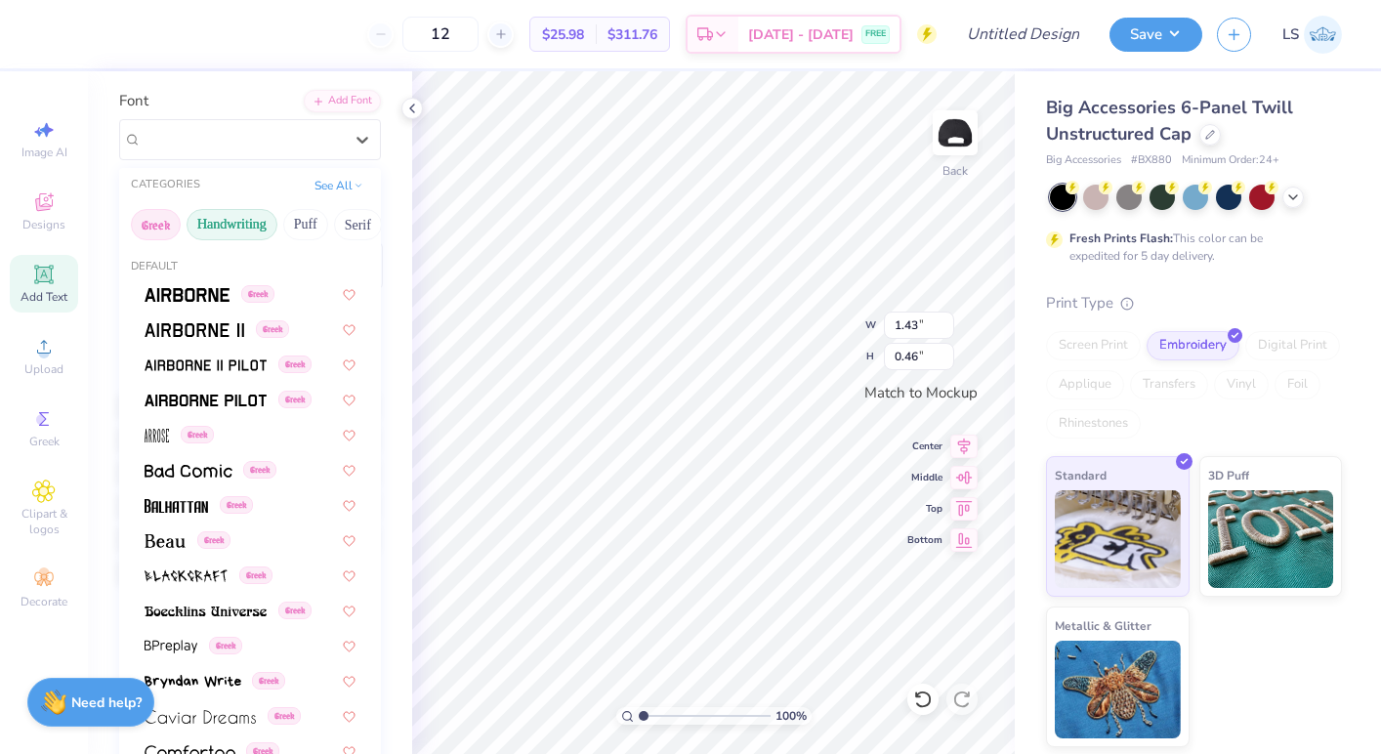
click at [215, 225] on button "Handwriting" at bounding box center [232, 224] width 91 height 31
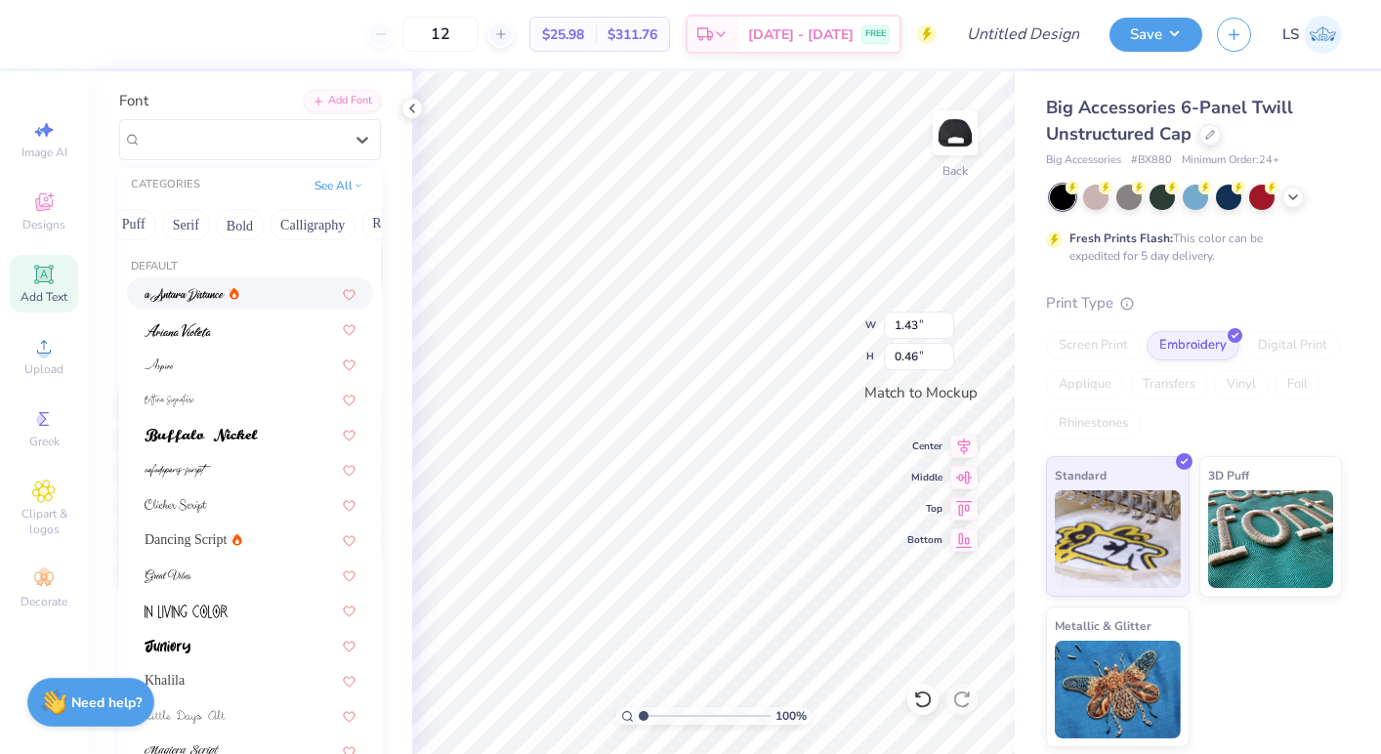
scroll to position [0, 204]
click at [258, 224] on button "Calligraphy" at bounding box center [280, 224] width 86 height 31
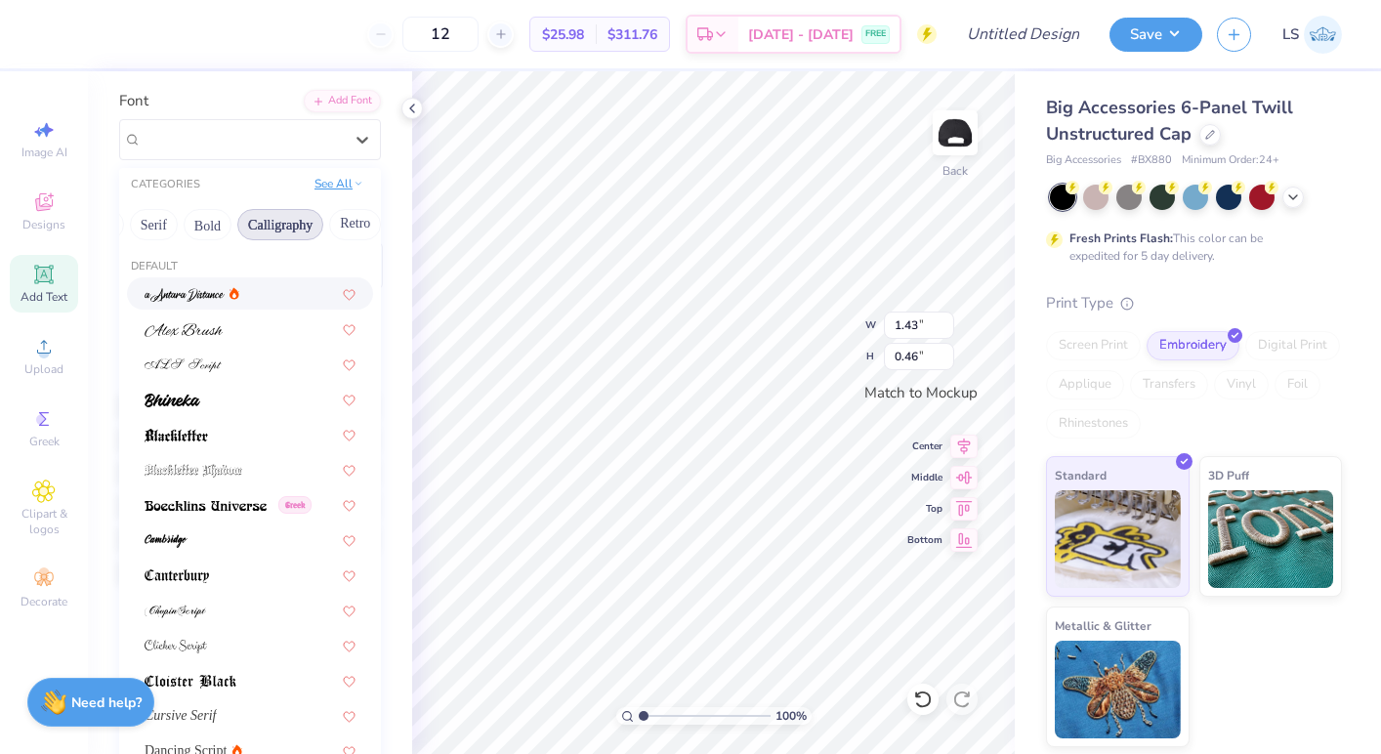
click at [345, 186] on button "See All" at bounding box center [339, 184] width 61 height 20
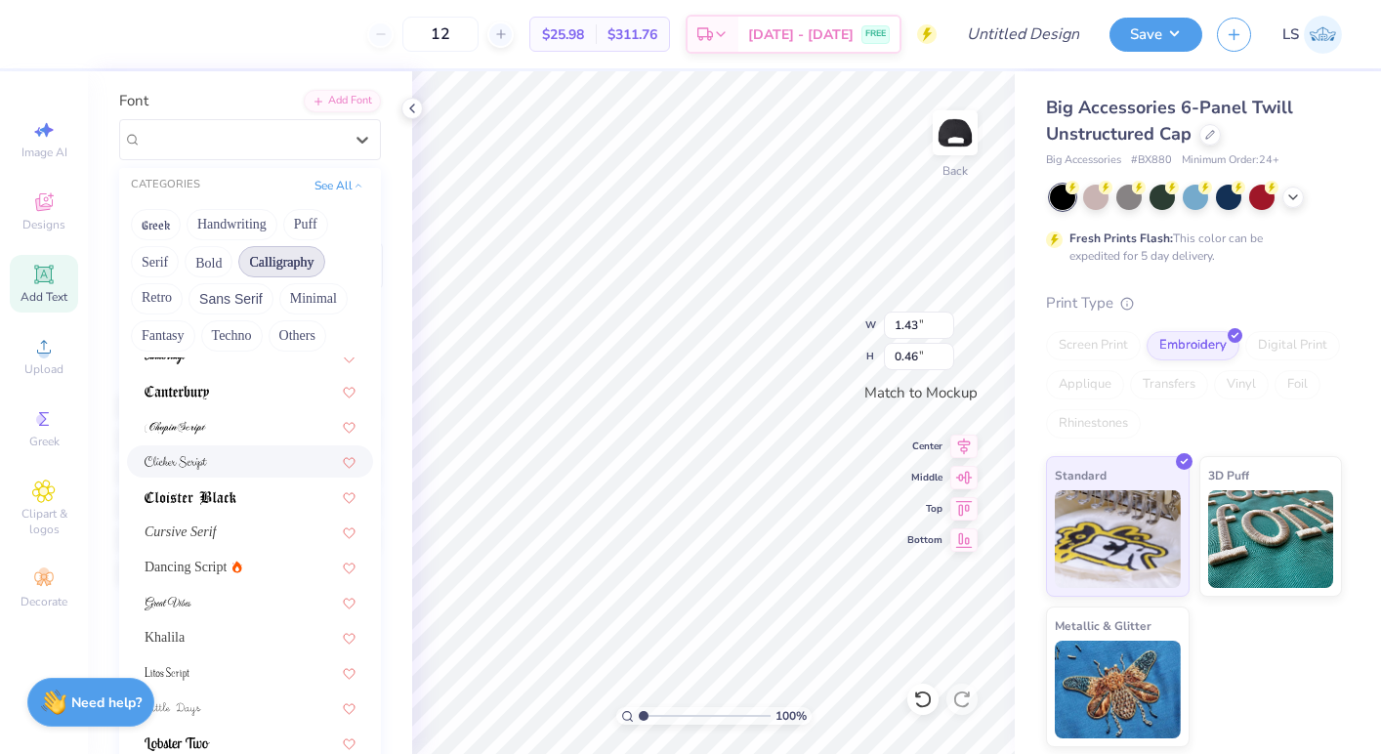
scroll to position [299, 0]
click at [255, 537] on div "Cursive Serif" at bounding box center [250, 528] width 211 height 21
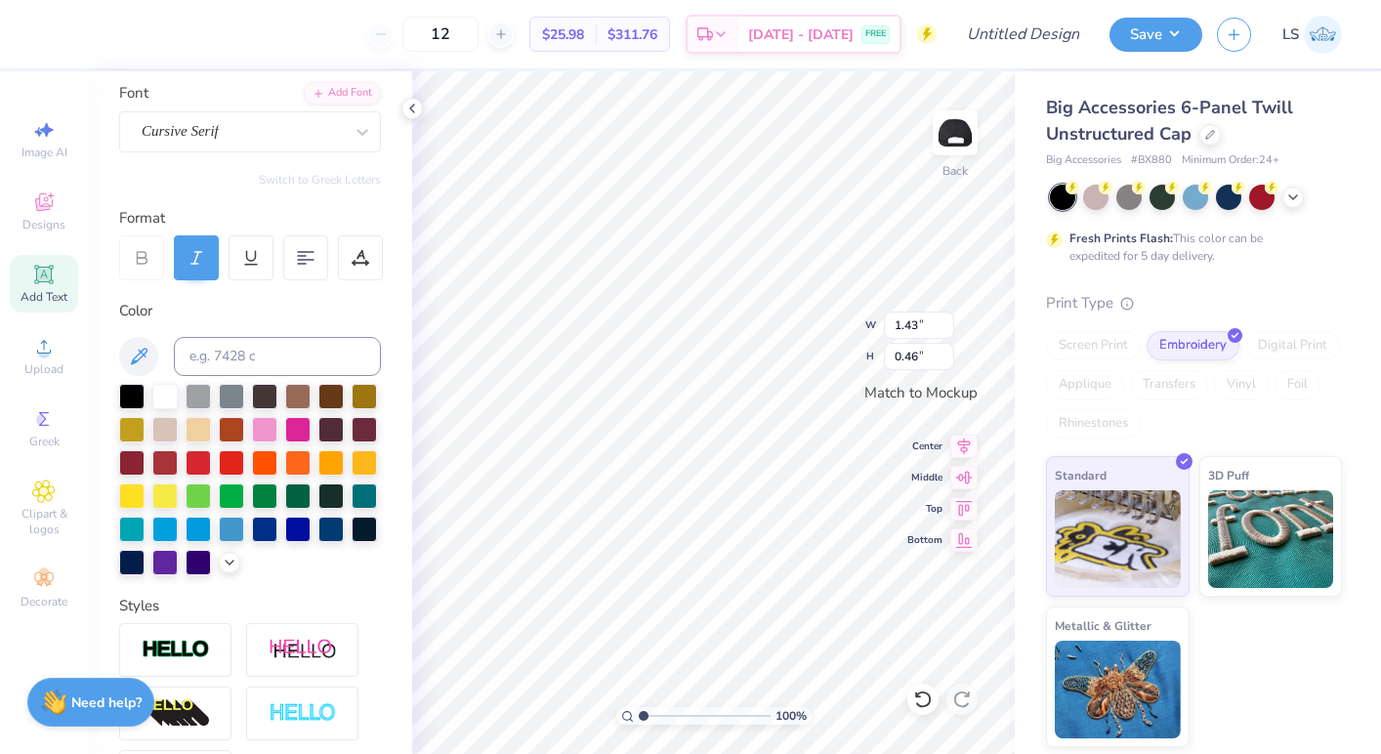
scroll to position [160, 0]
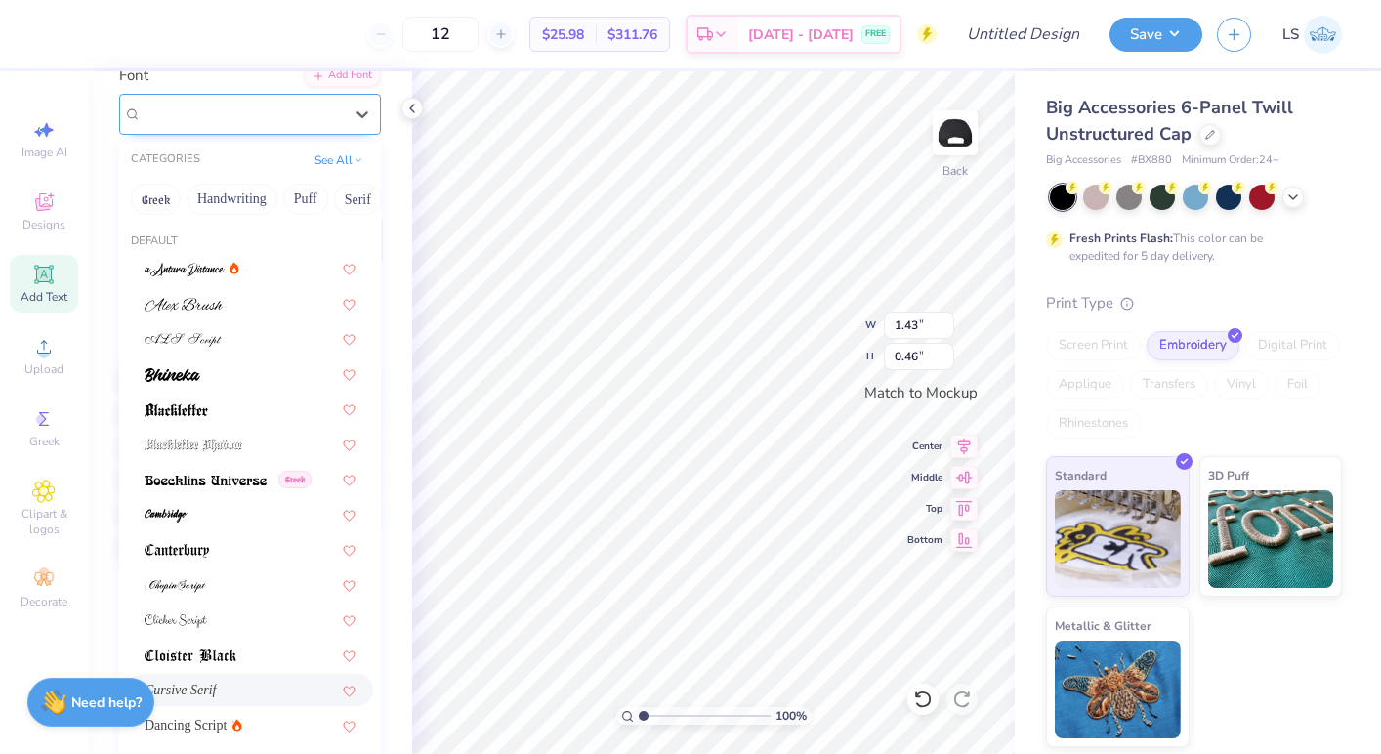
click at [237, 117] on div "Cursive Serif" at bounding box center [242, 114] width 205 height 30
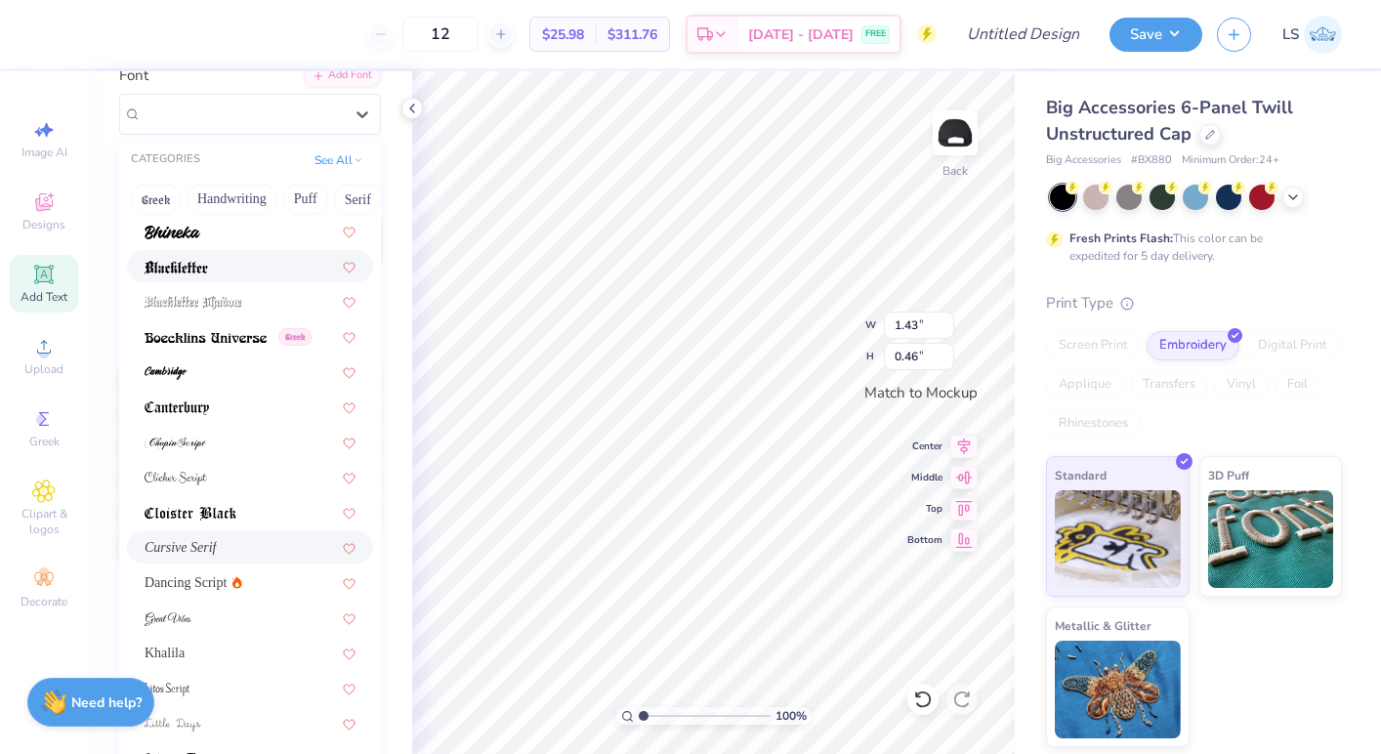
scroll to position [161, 0]
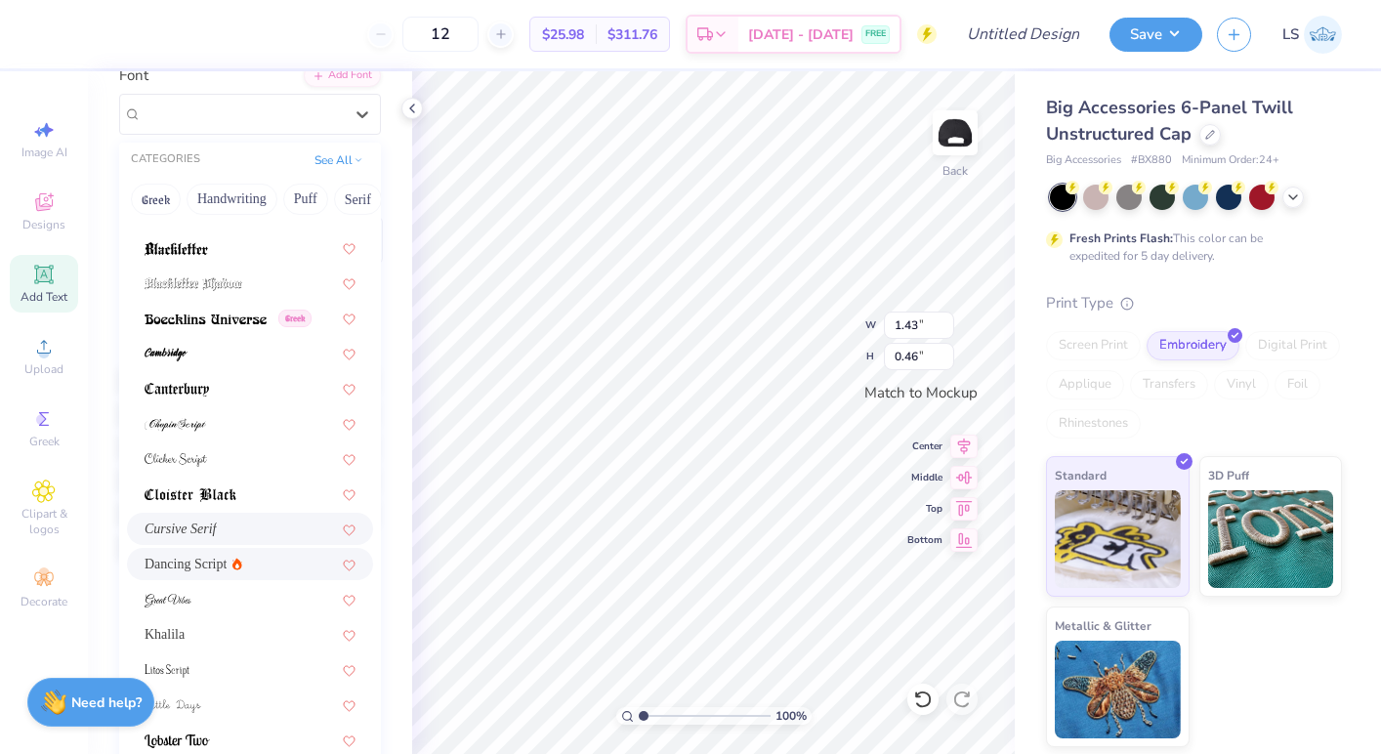
click at [280, 556] on div "Dancing Script" at bounding box center [250, 564] width 211 height 21
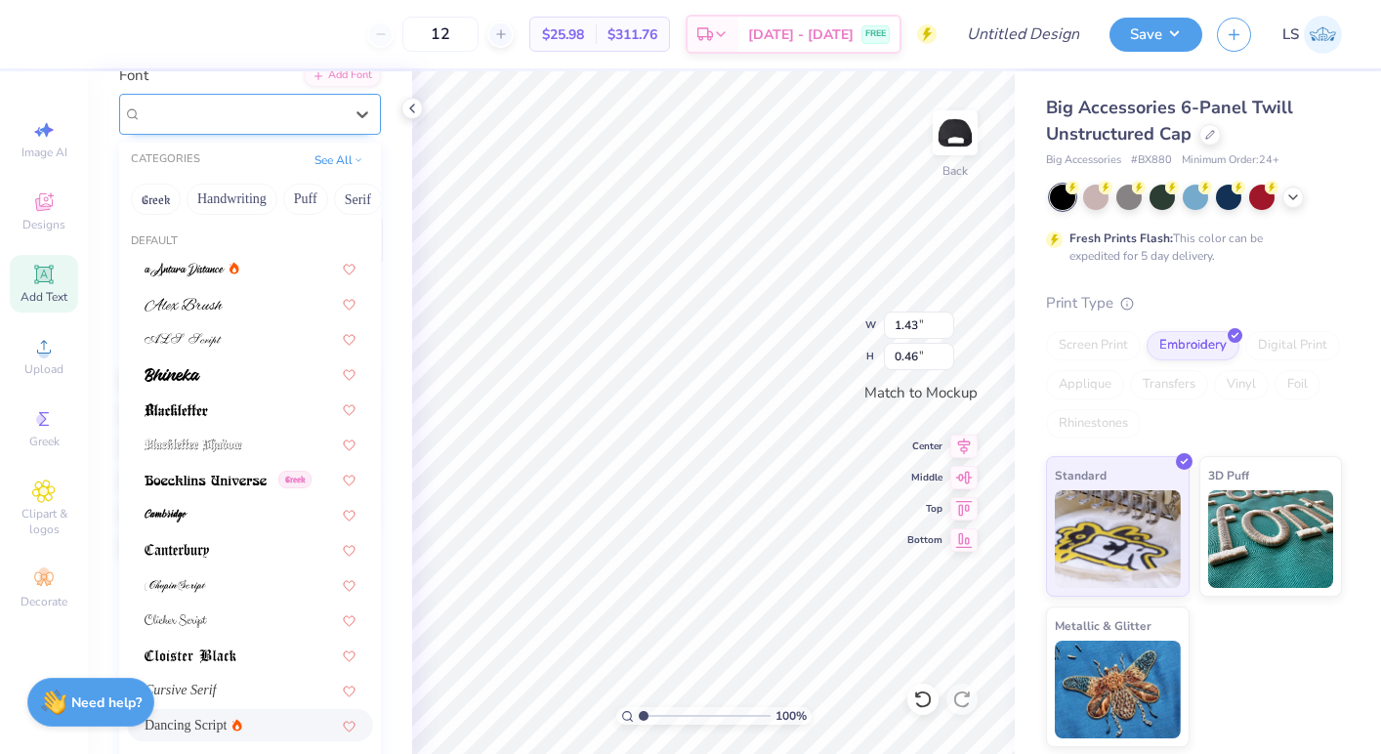
click at [297, 123] on div "Dancing Script" at bounding box center [242, 114] width 205 height 30
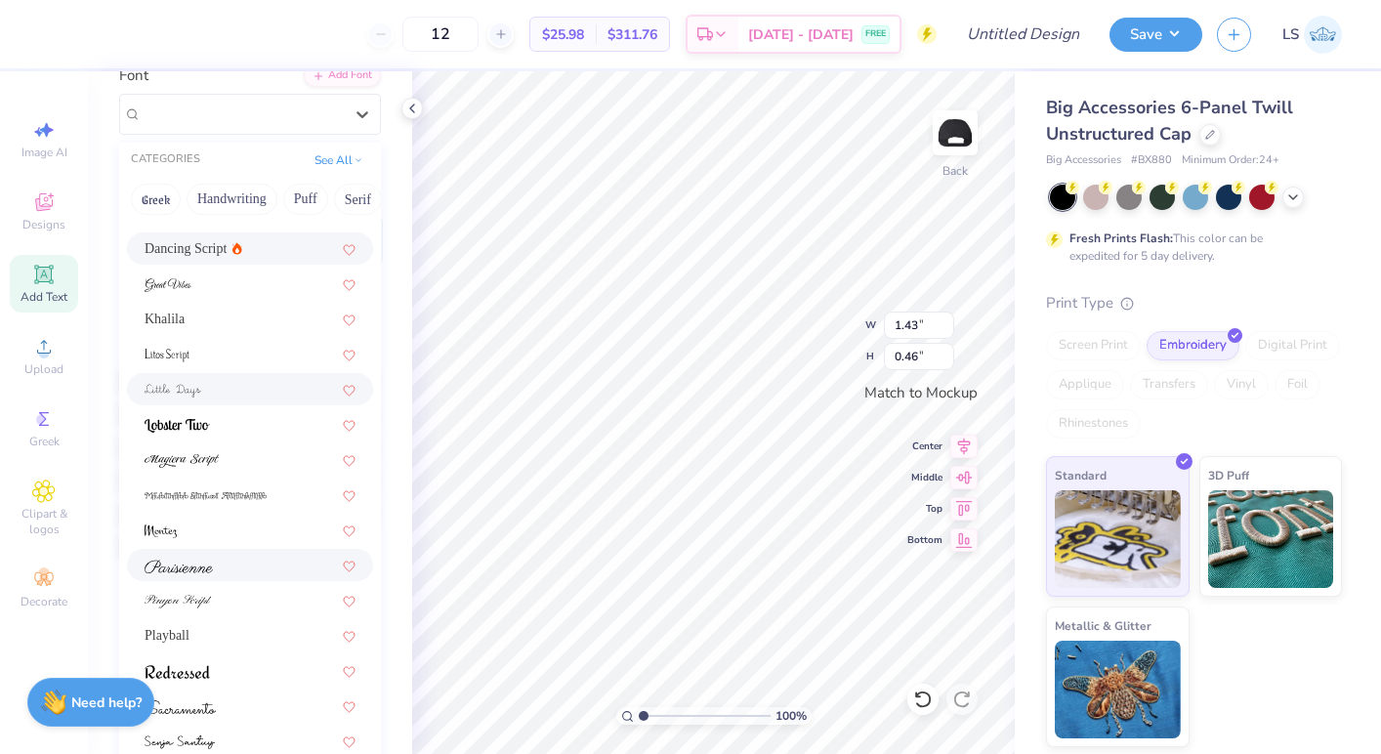
scroll to position [479, 0]
click at [261, 647] on div "Playball" at bounding box center [250, 633] width 246 height 32
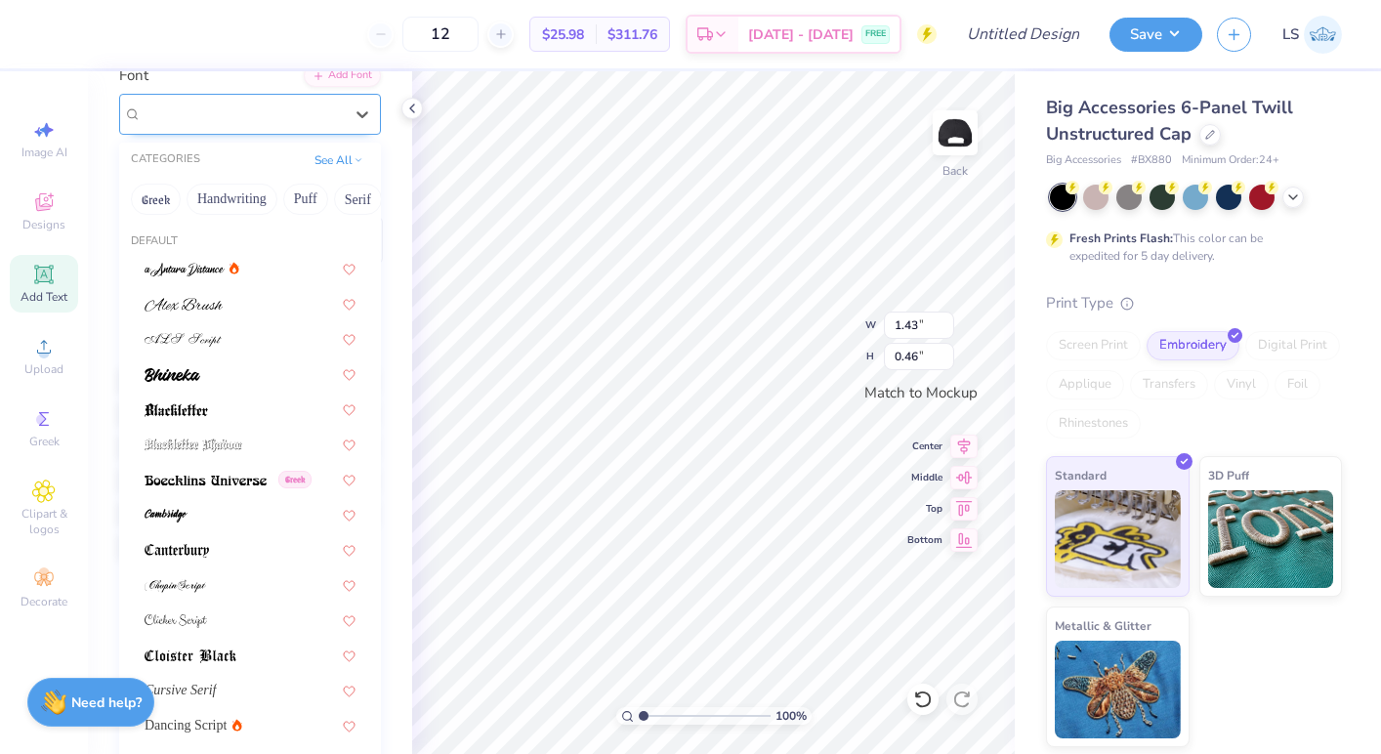
click at [224, 125] on div at bounding box center [242, 114] width 201 height 26
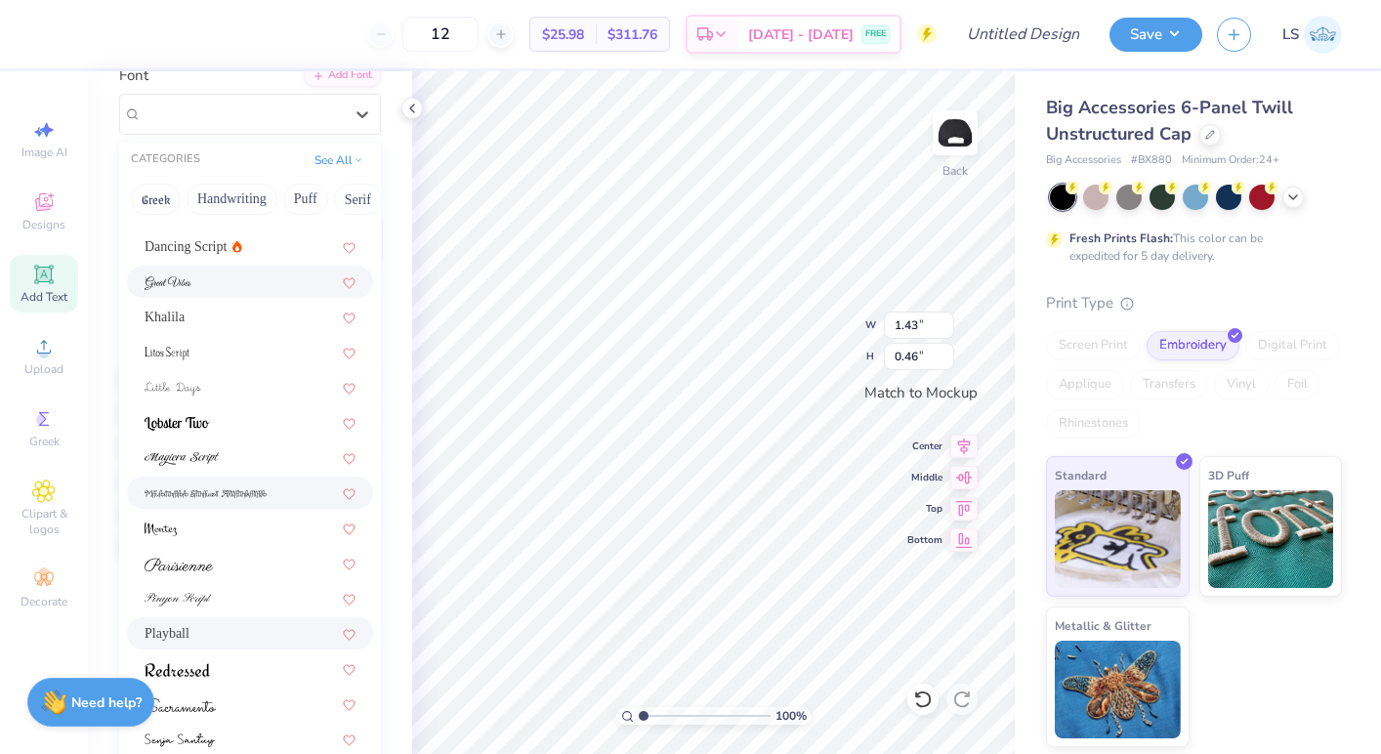
scroll to position [381, 0]
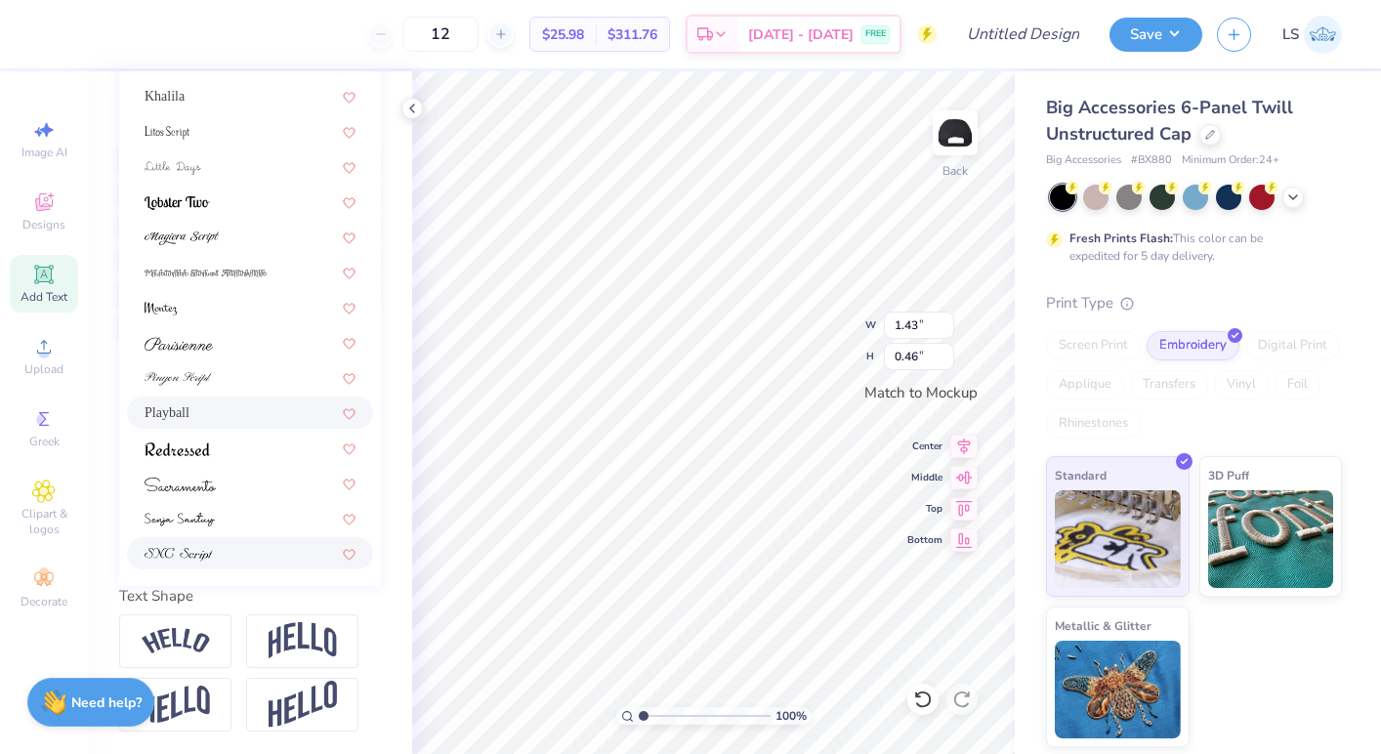
click at [249, 553] on div at bounding box center [250, 553] width 211 height 21
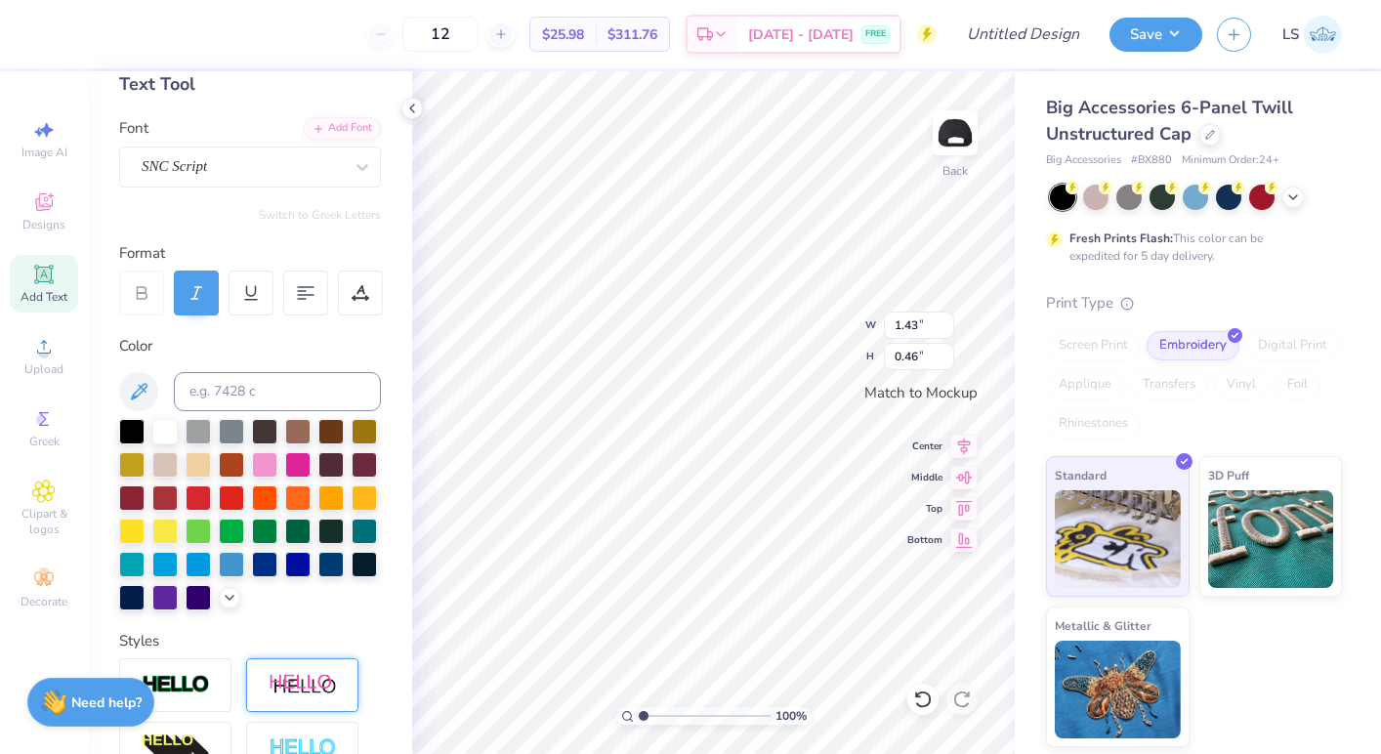
scroll to position [0, 0]
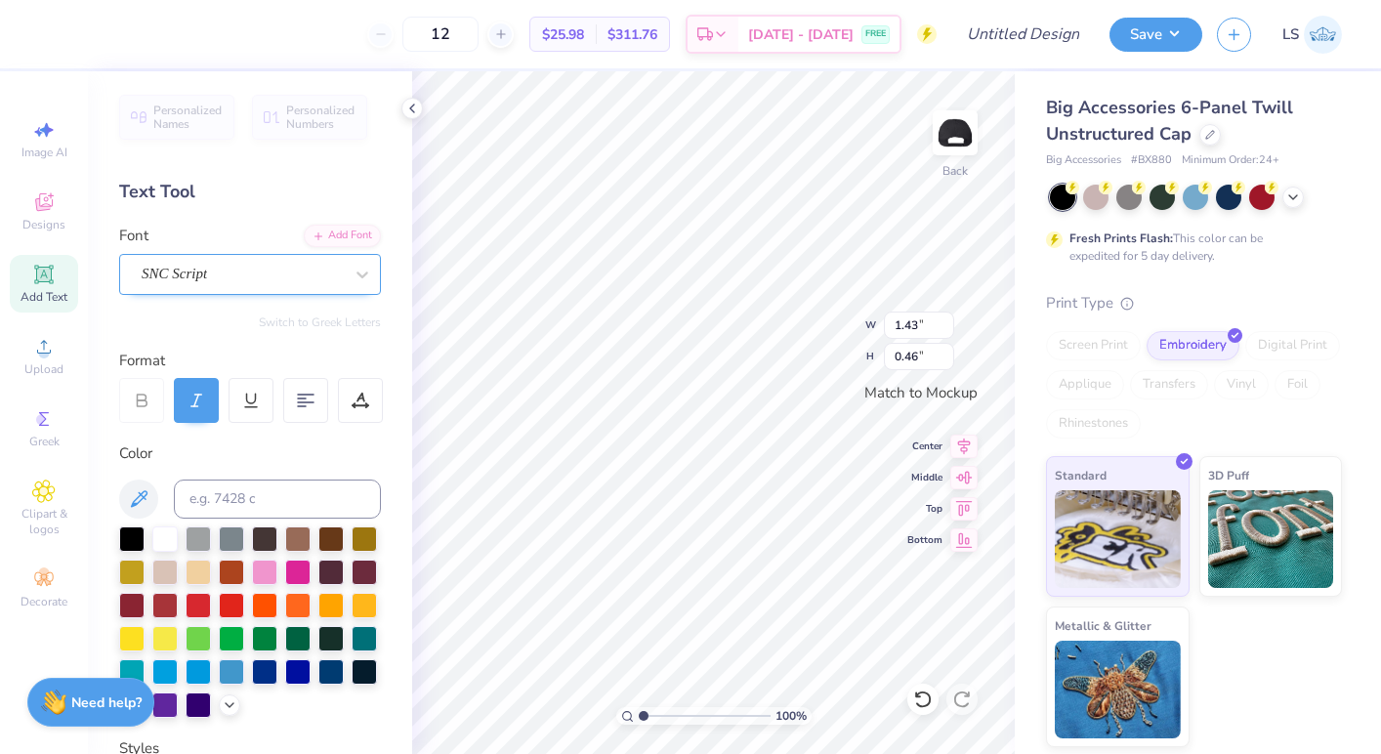
click at [277, 275] on div "SNC Script" at bounding box center [242, 274] width 205 height 30
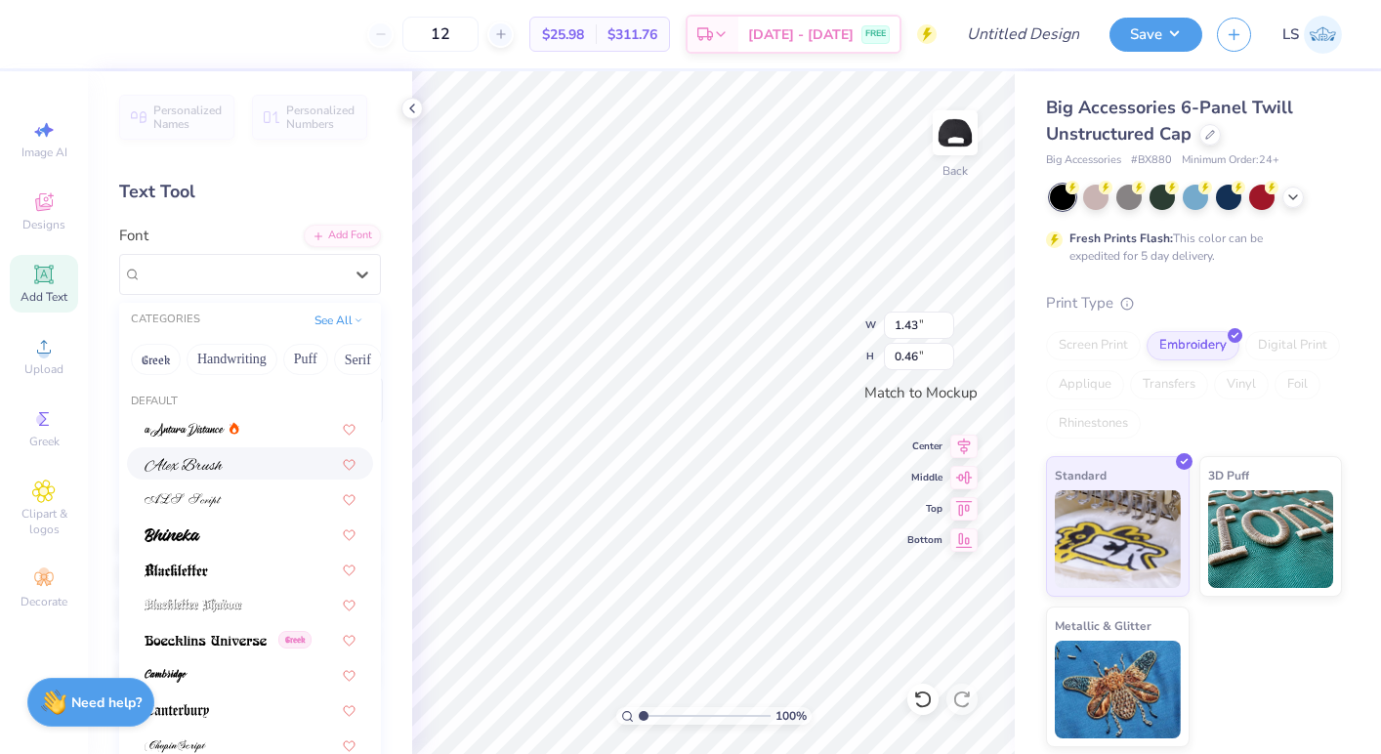
click at [272, 459] on div at bounding box center [250, 463] width 211 height 21
click at [242, 277] on div "Alex Brush" at bounding box center [242, 274] width 205 height 30
click at [242, 496] on div at bounding box center [250, 498] width 211 height 21
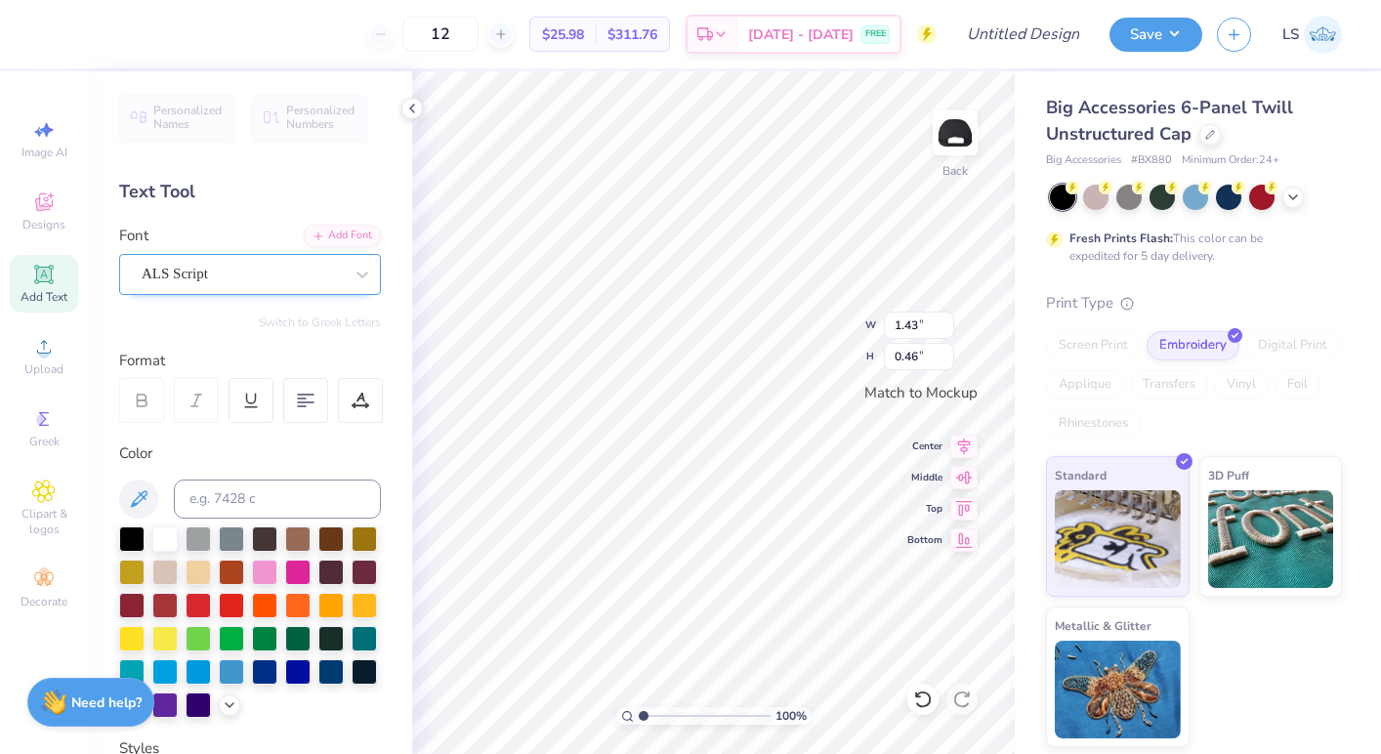
click at [269, 263] on div "ALS Script" at bounding box center [242, 274] width 205 height 30
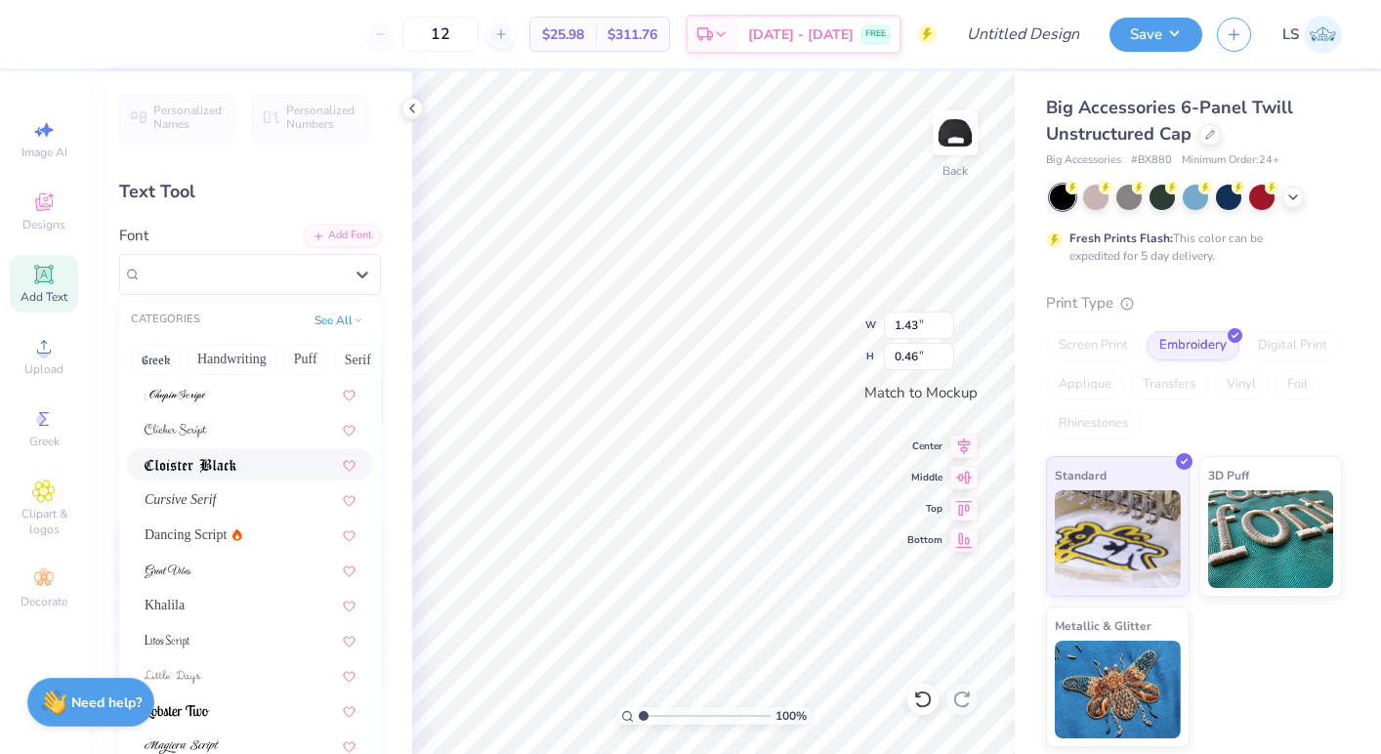
scroll to position [374, 0]
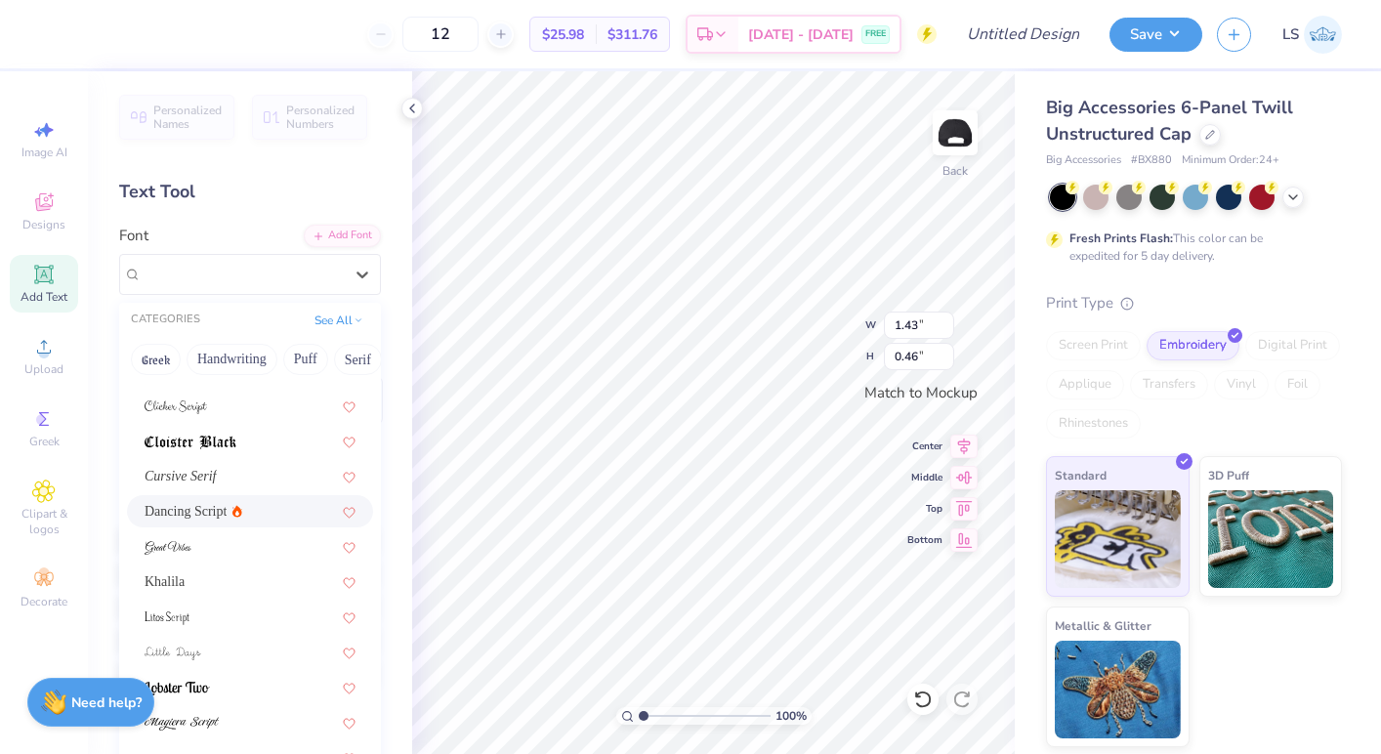
click at [183, 523] on div "Dancing Script" at bounding box center [250, 511] width 246 height 32
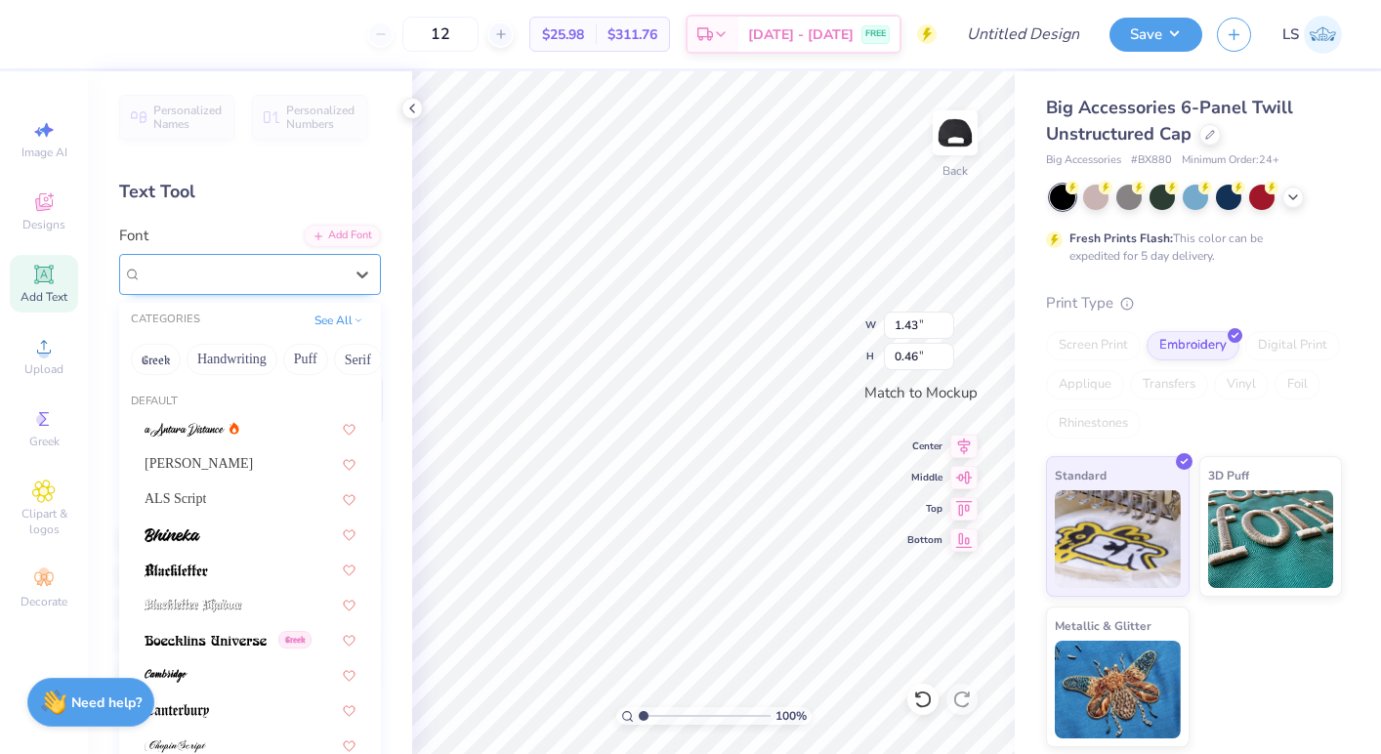
click at [199, 268] on div "Dancing Script" at bounding box center [242, 274] width 205 height 30
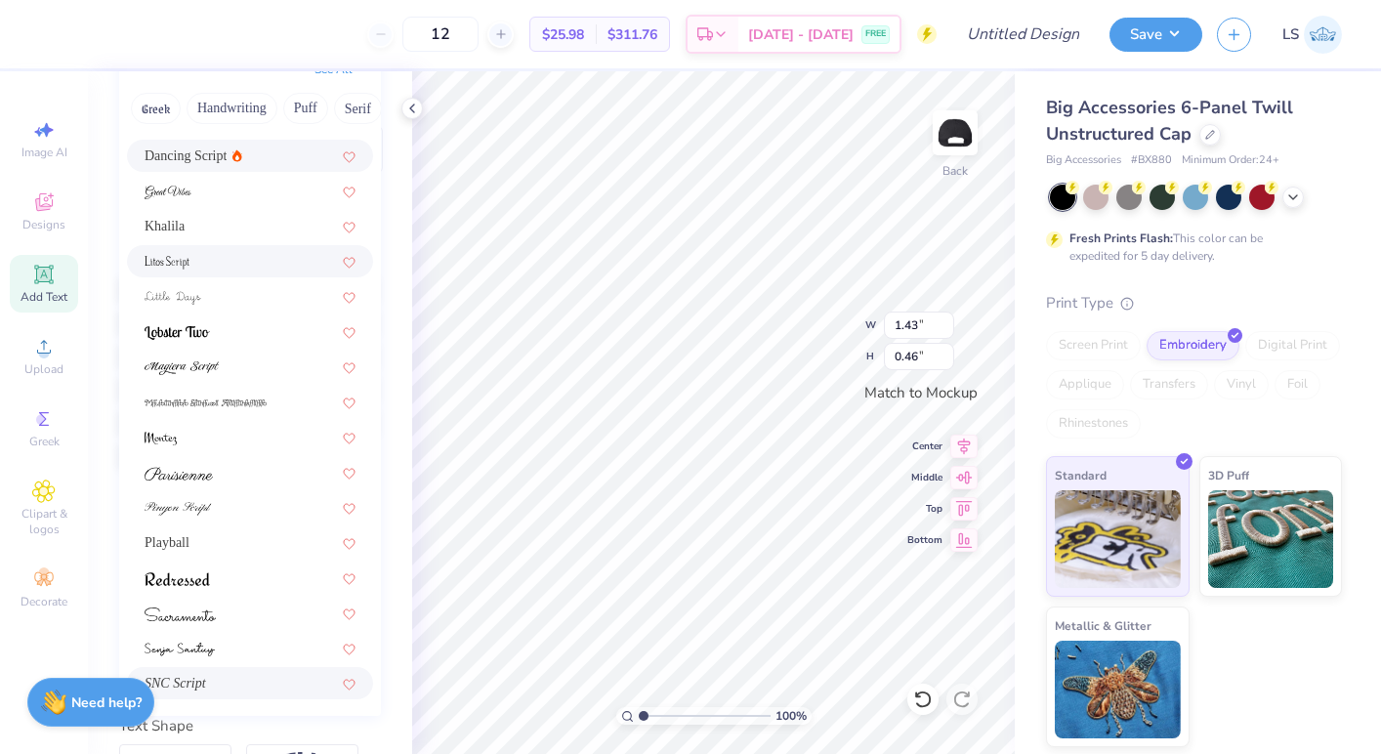
scroll to position [0, 0]
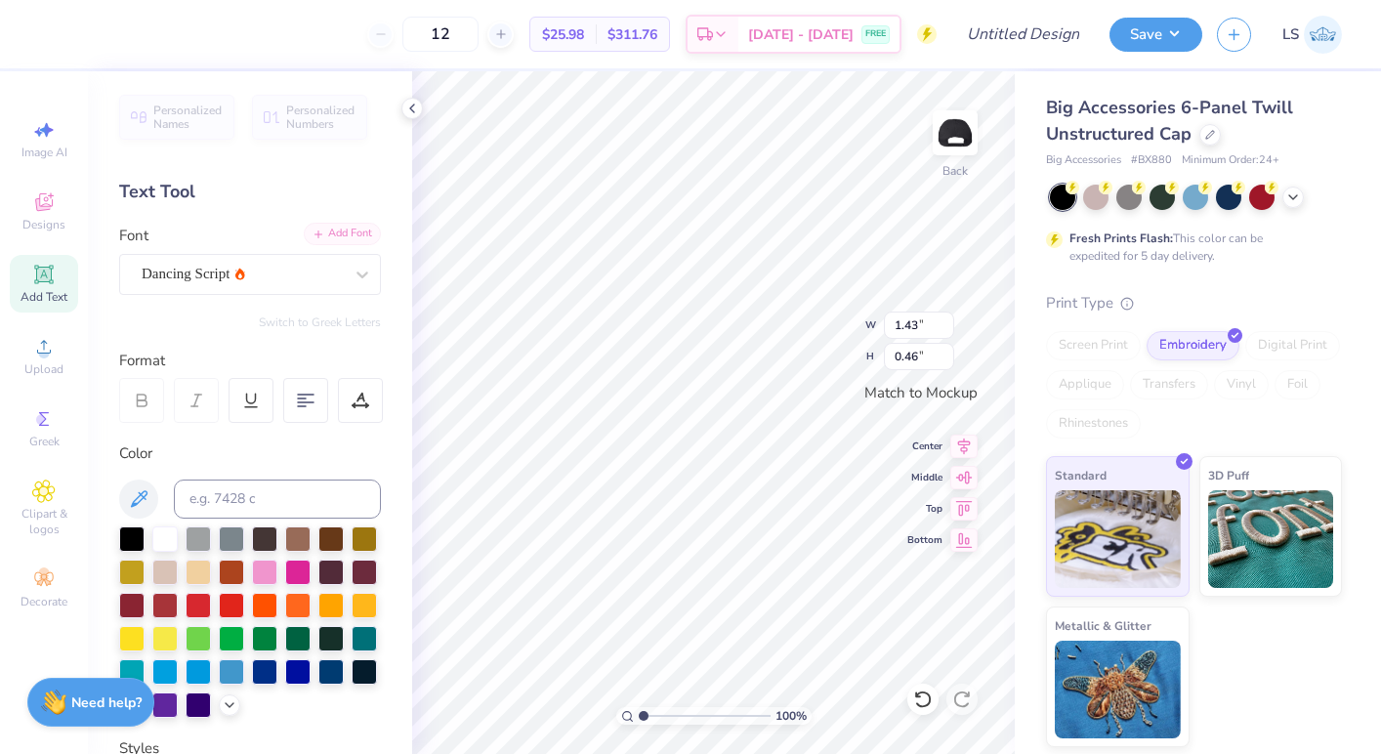
click at [323, 233] on div "Add Font" at bounding box center [342, 234] width 77 height 22
click at [255, 263] on div "Dancing Script" at bounding box center [242, 274] width 205 height 30
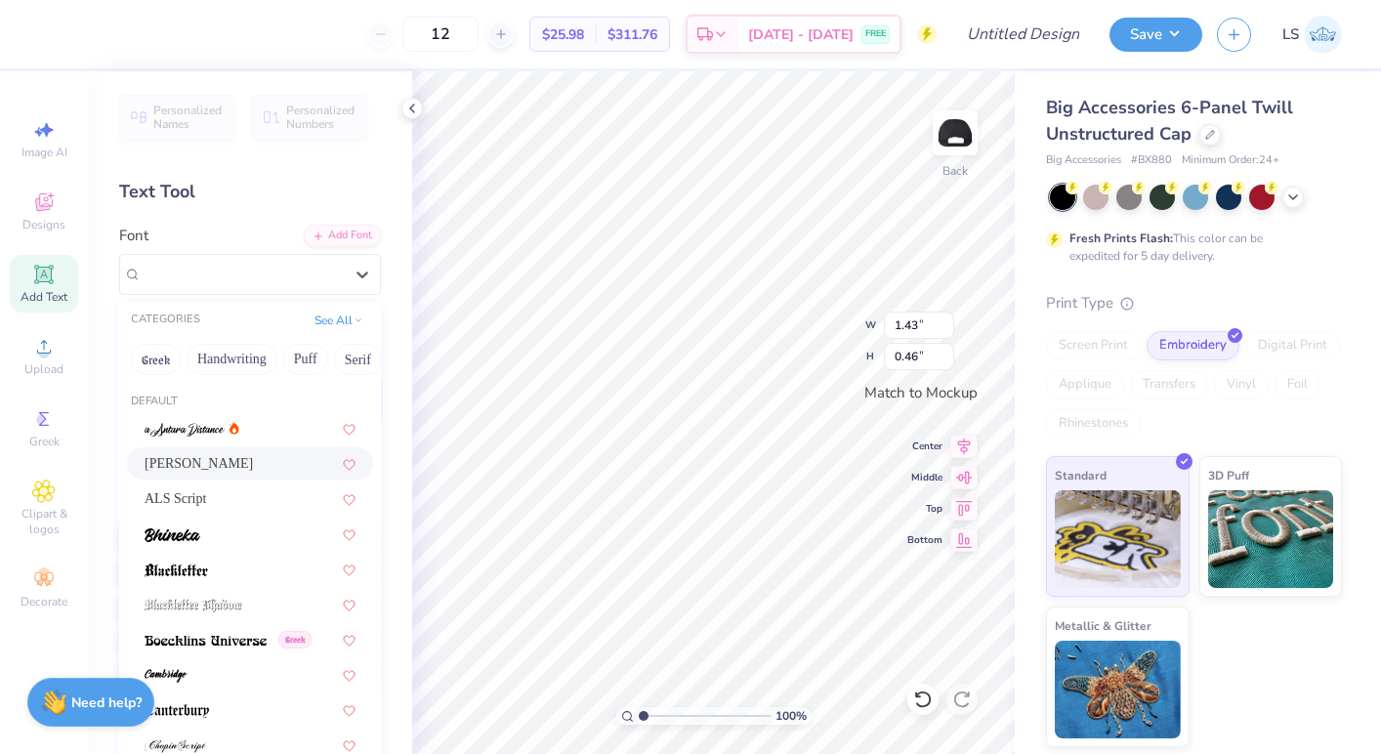
click at [275, 465] on div "Alex Brush" at bounding box center [250, 463] width 211 height 21
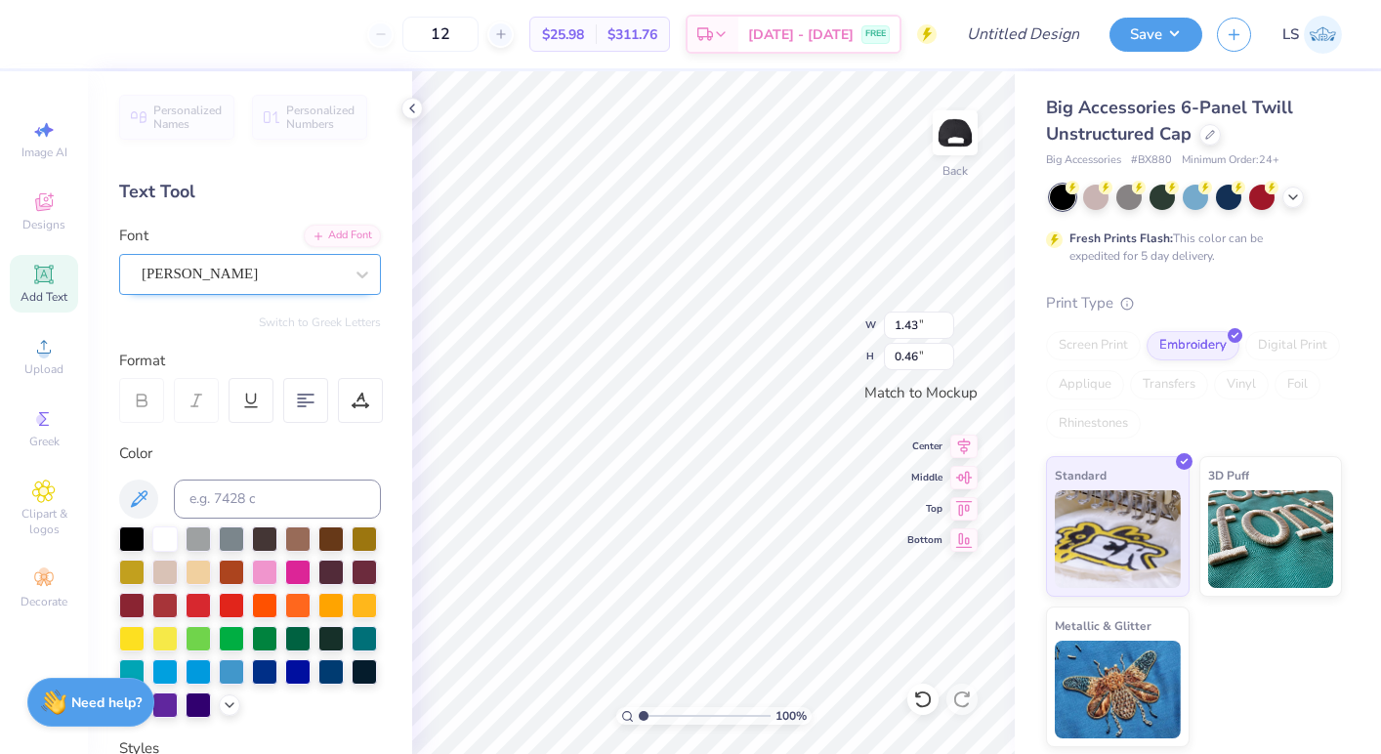
click at [219, 278] on div "Alex Brush" at bounding box center [242, 274] width 205 height 30
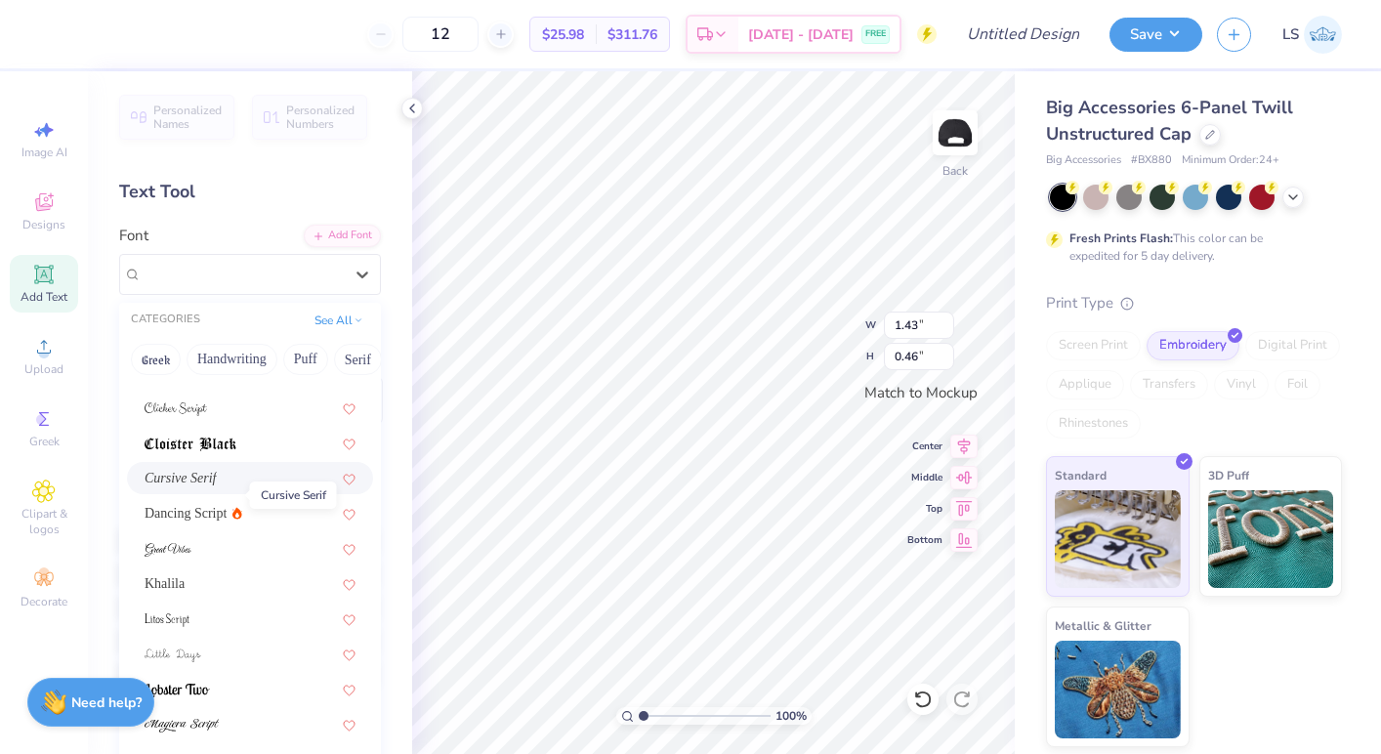
scroll to position [374, 0]
click at [182, 473] on span "Cursive Serif" at bounding box center [181, 476] width 72 height 21
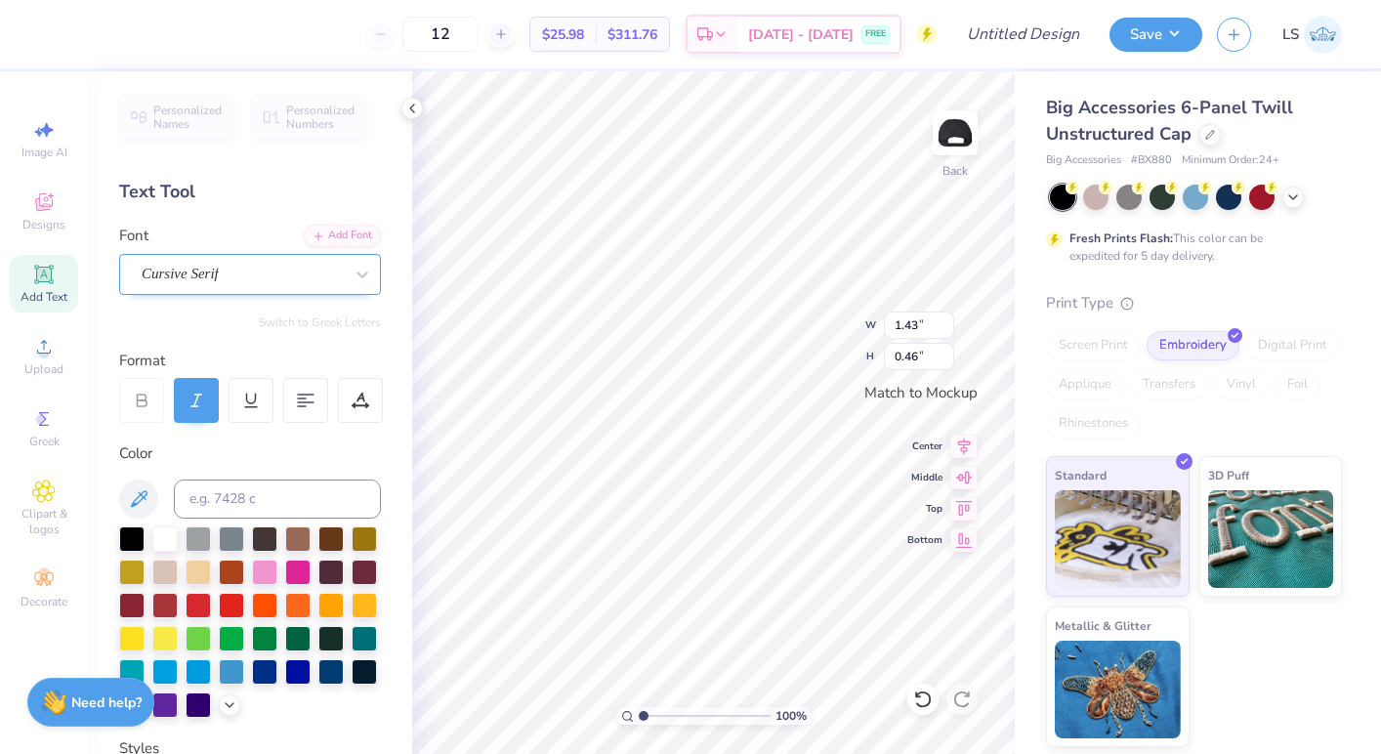
click at [275, 272] on div "Cursive Serif" at bounding box center [242, 274] width 205 height 30
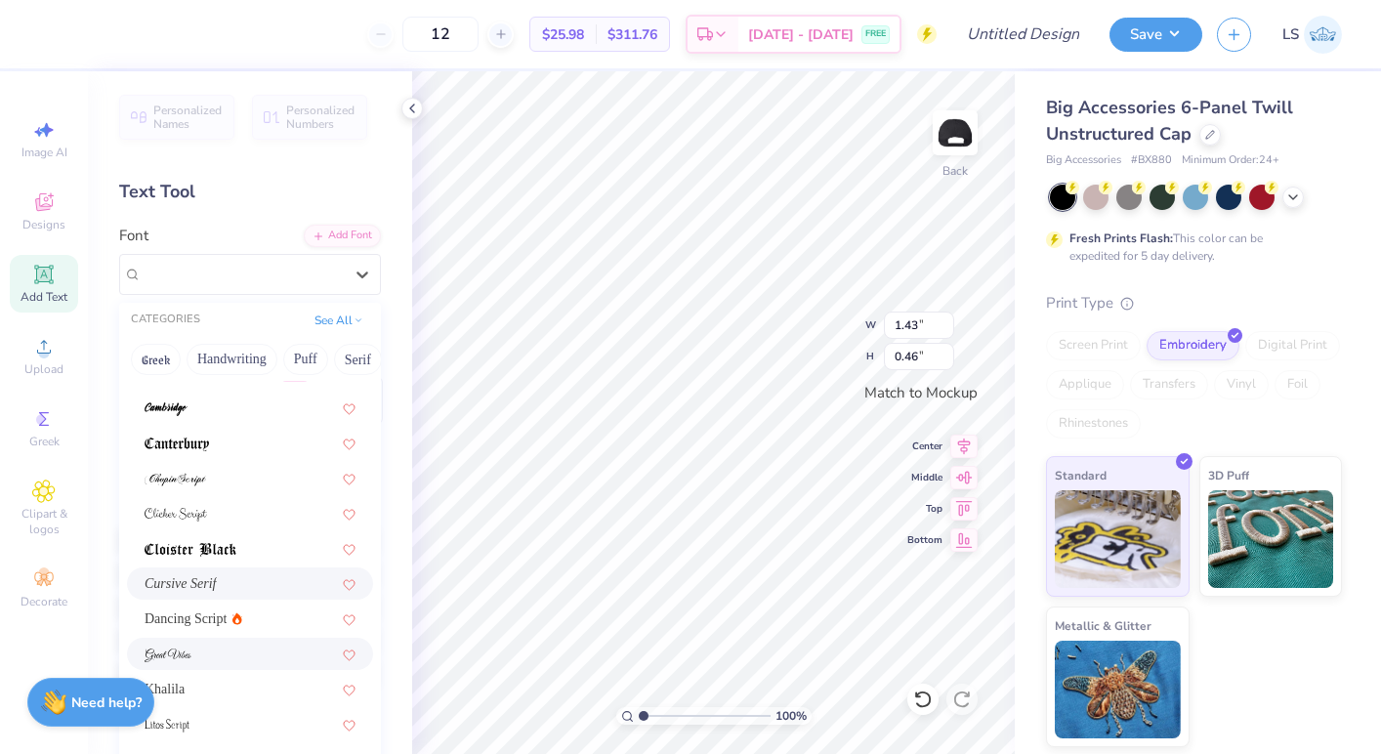
scroll to position [268, 0]
click at [269, 623] on div "Dancing Script" at bounding box center [250, 618] width 211 height 21
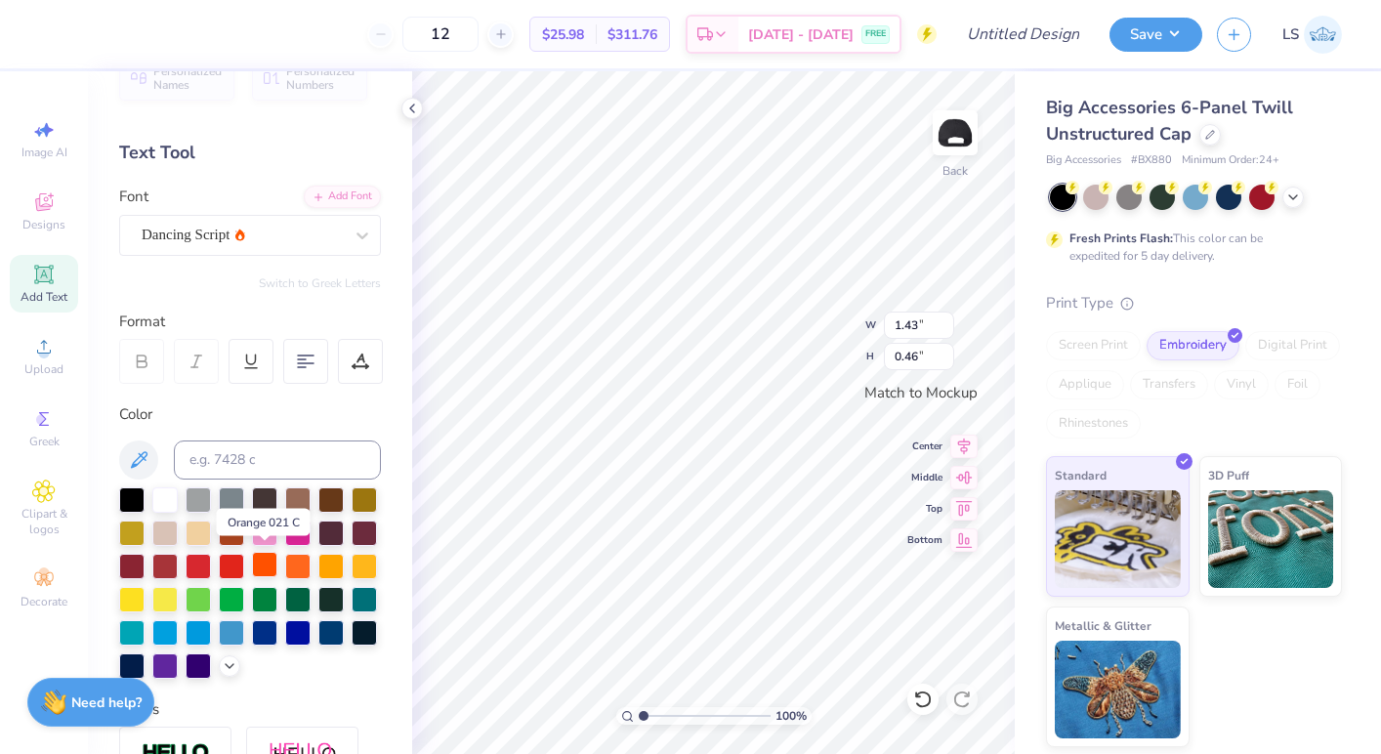
scroll to position [43, 0]
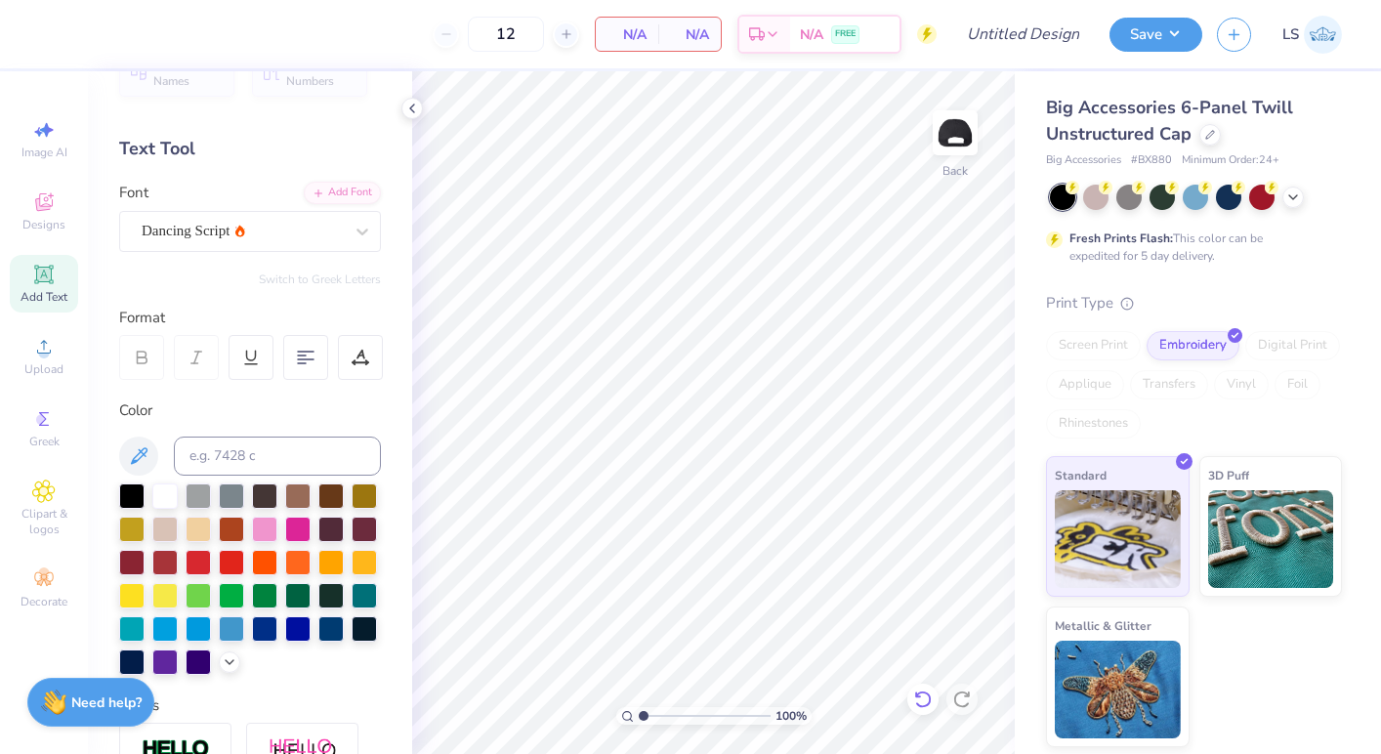
click at [924, 695] on icon at bounding box center [923, 700] width 20 height 20
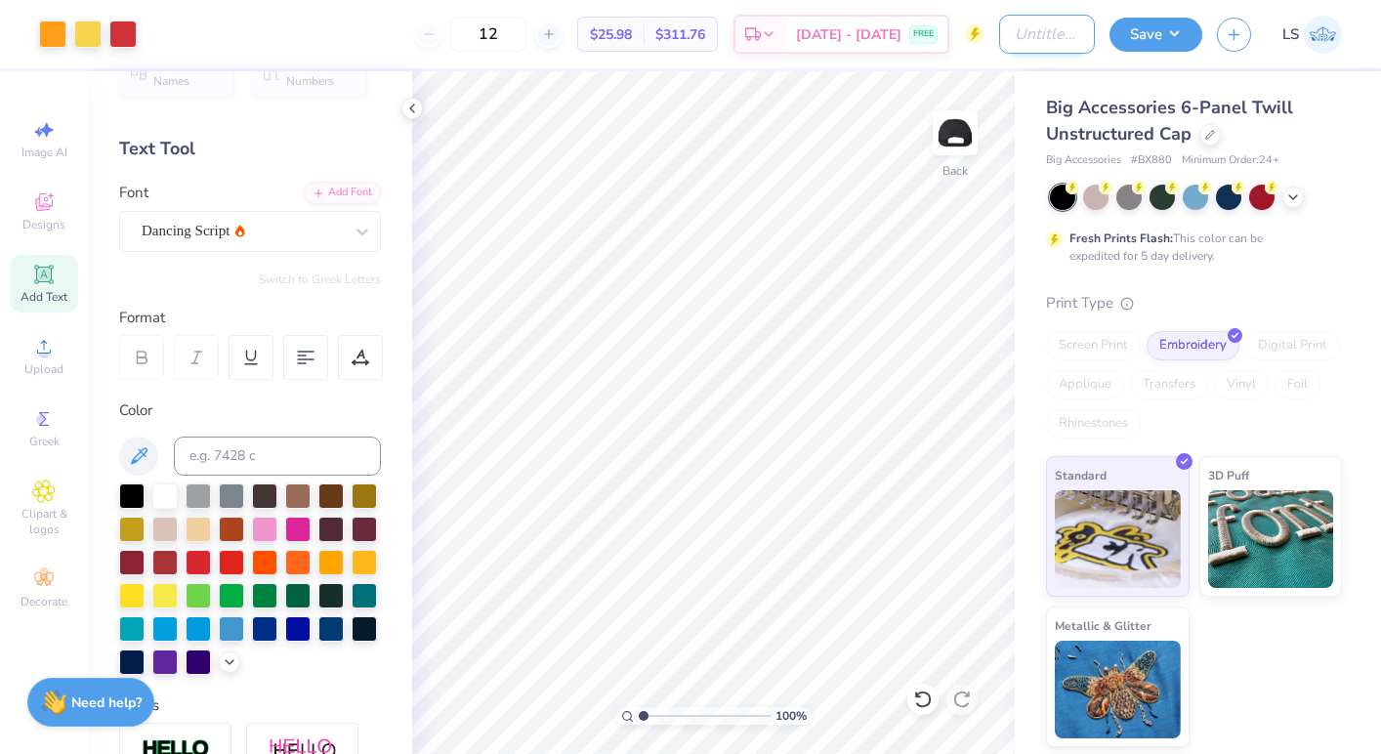
click at [1015, 37] on input "Design Title" at bounding box center [1047, 34] width 96 height 39
type input "Final HW hat"
click at [1155, 36] on button "Save" at bounding box center [1156, 32] width 93 height 34
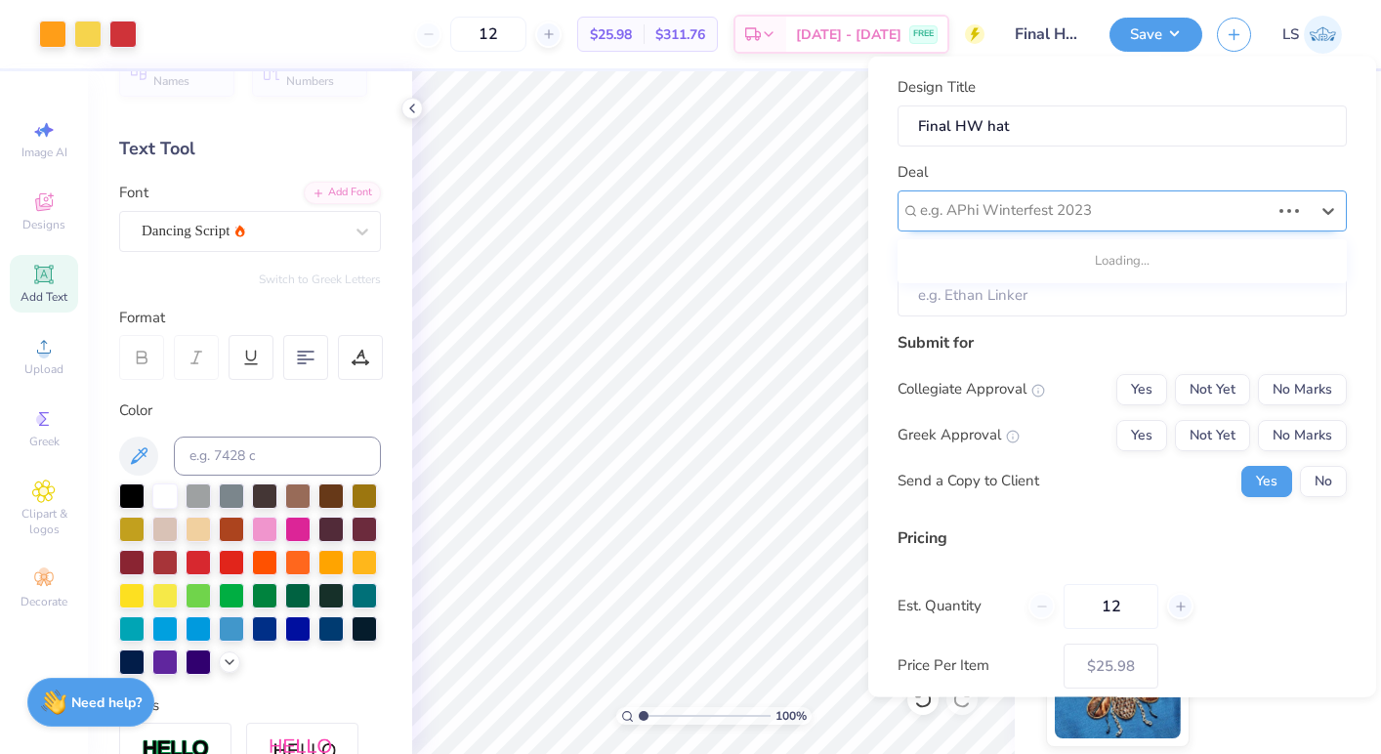
click at [1122, 209] on div at bounding box center [1095, 210] width 350 height 26
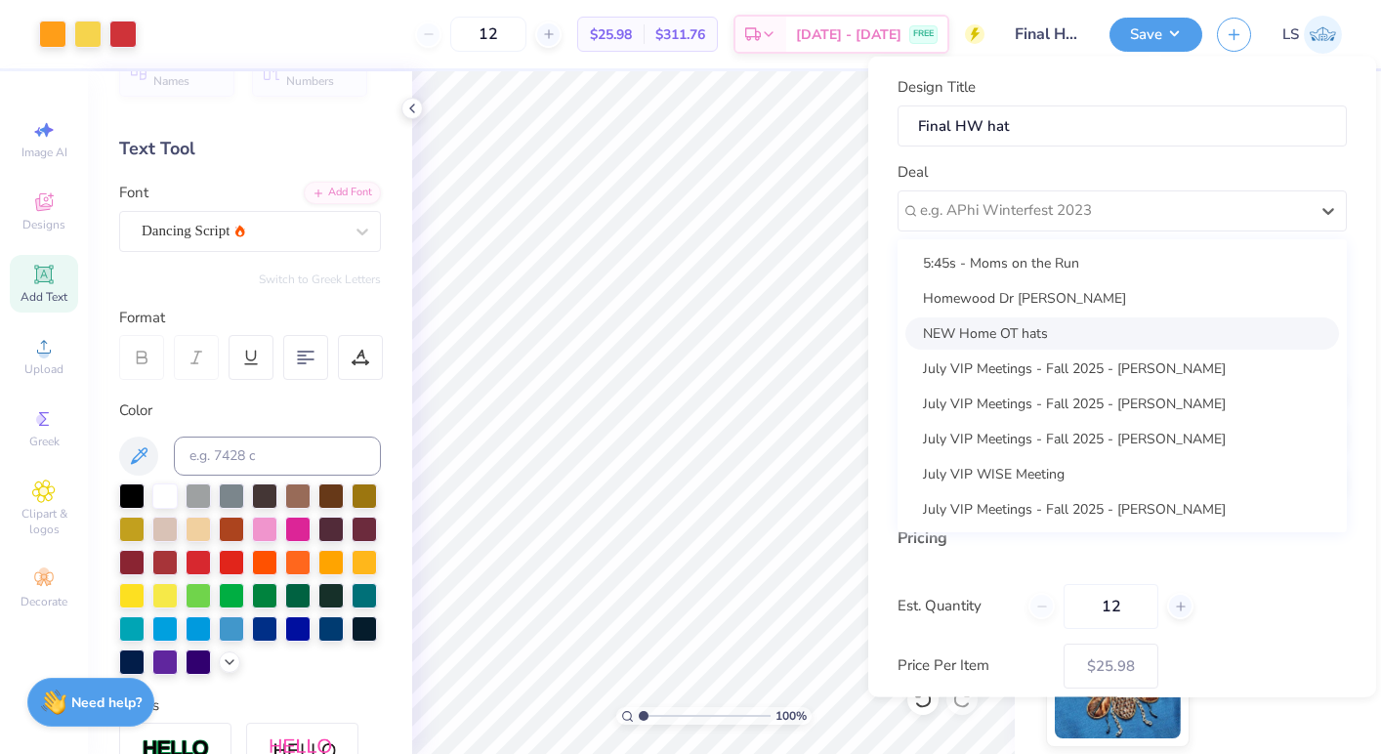
click at [1101, 318] on div "NEW Home OT hats" at bounding box center [1123, 333] width 434 height 32
type input "[PERSON_NAME]"
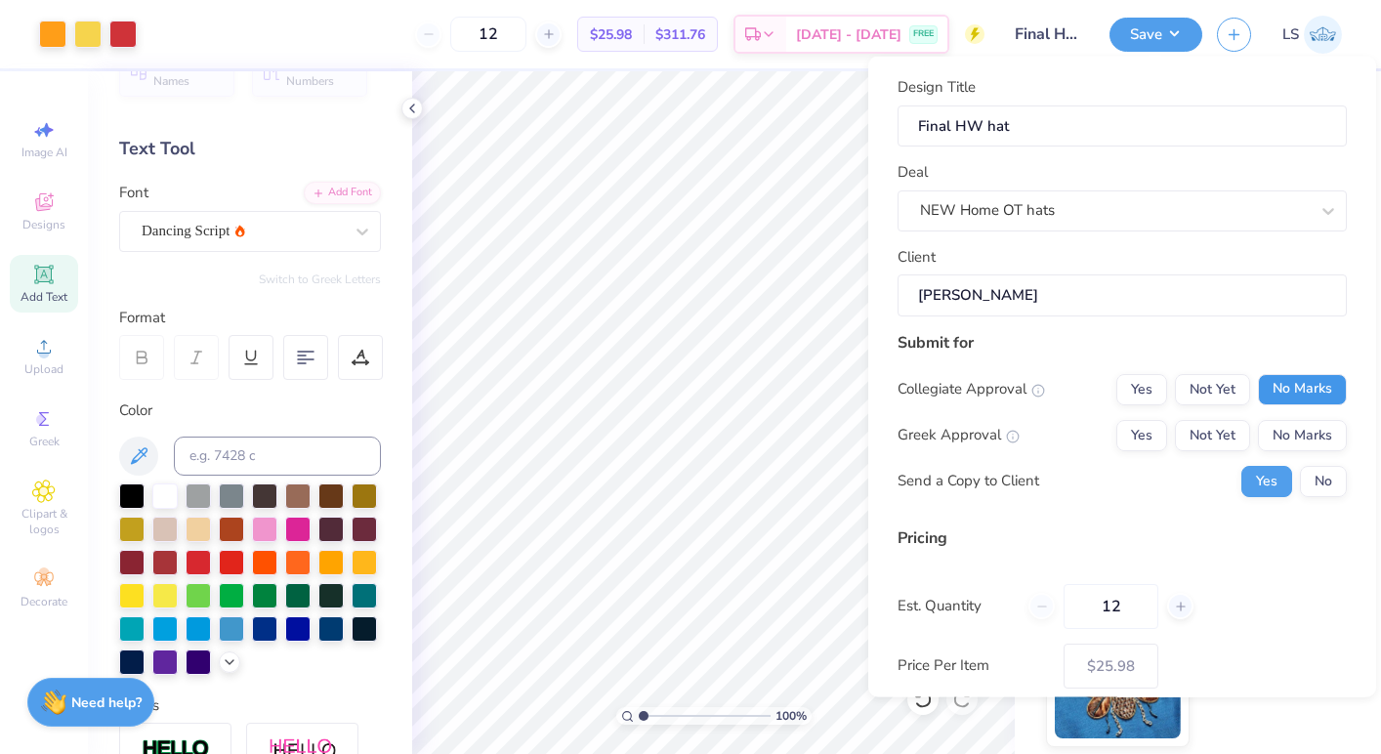
click at [1299, 377] on button "No Marks" at bounding box center [1302, 388] width 89 height 31
click at [1299, 428] on button "No Marks" at bounding box center [1302, 434] width 89 height 31
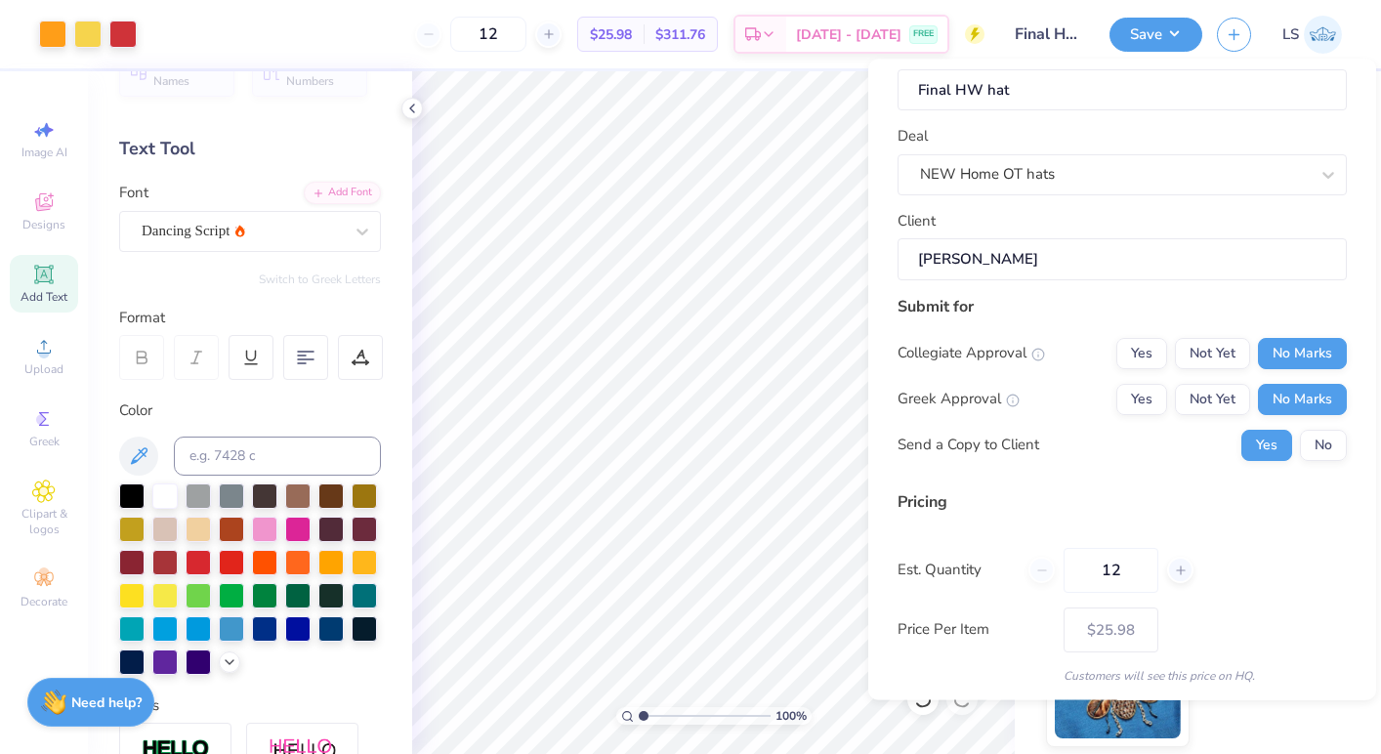
scroll to position [104, 0]
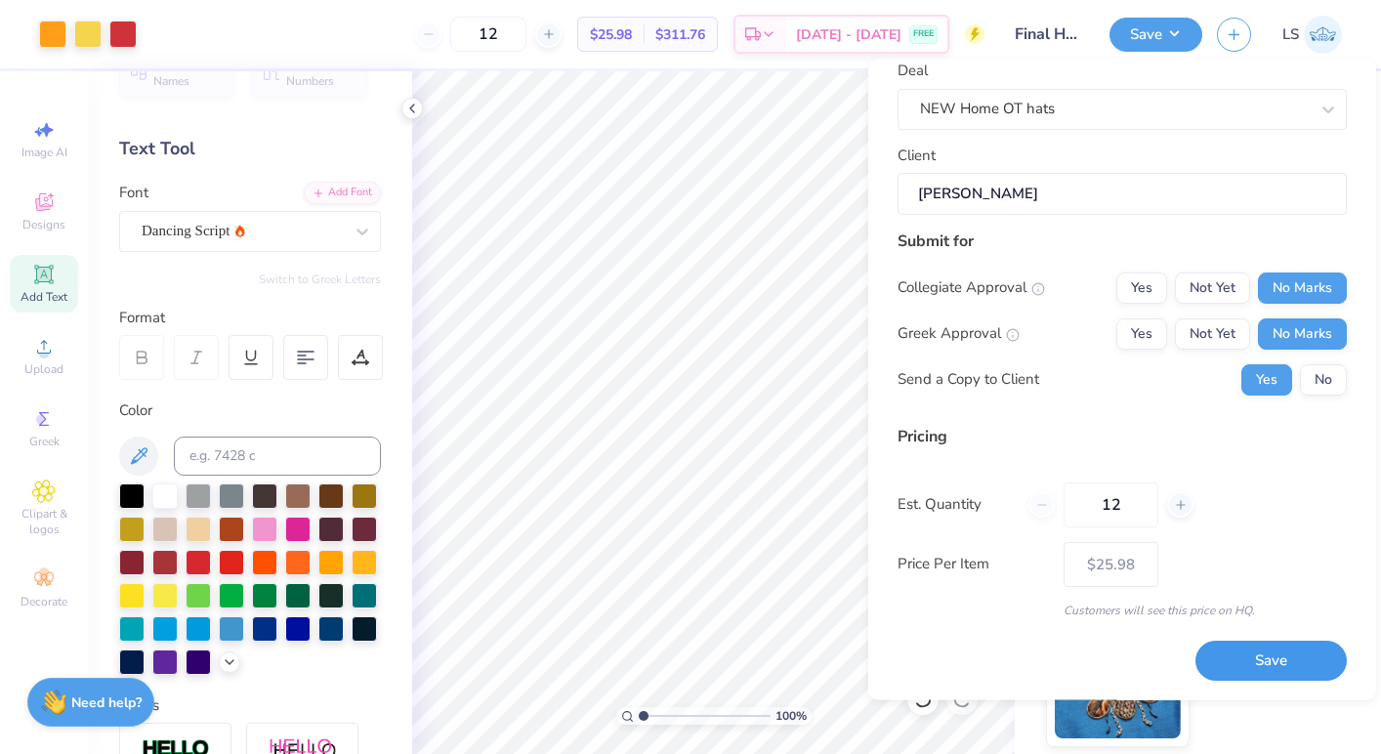
click at [1277, 678] on button "Save" at bounding box center [1271, 662] width 151 height 40
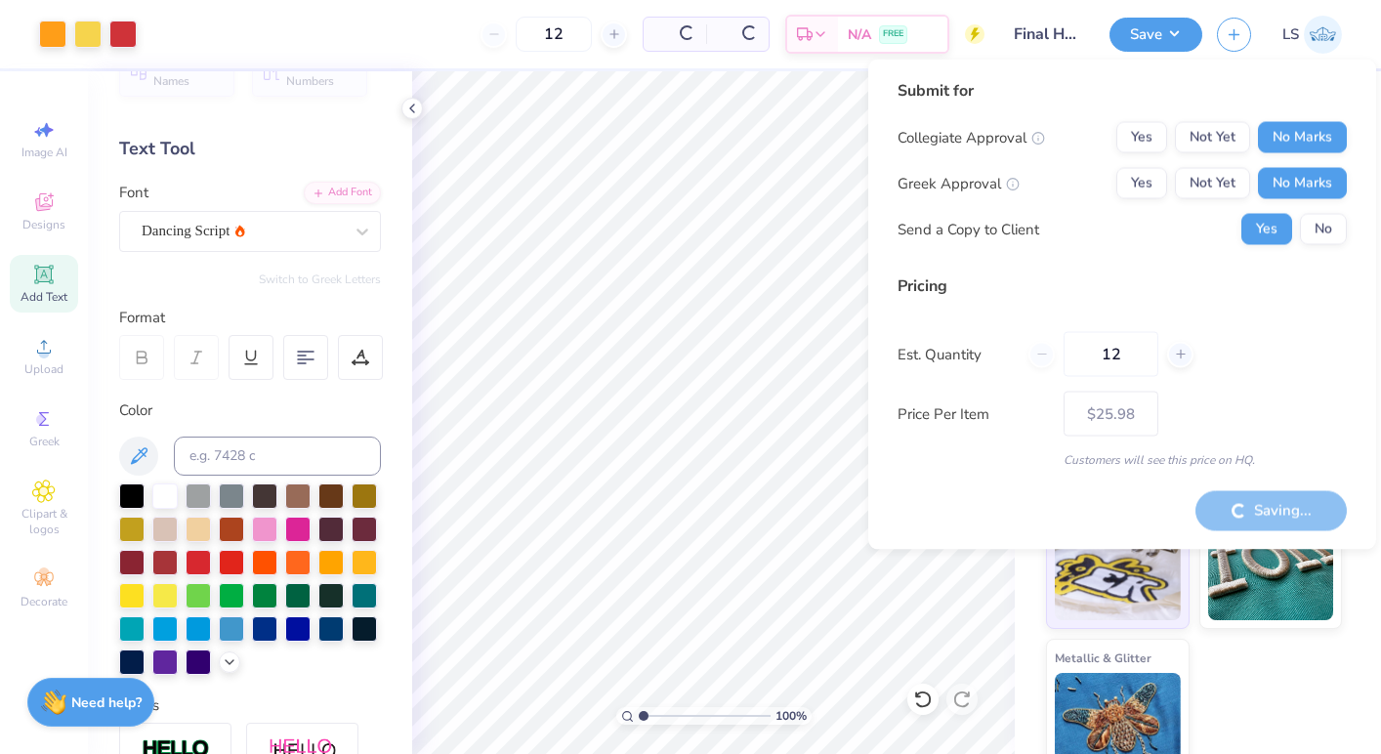
type input "– –"
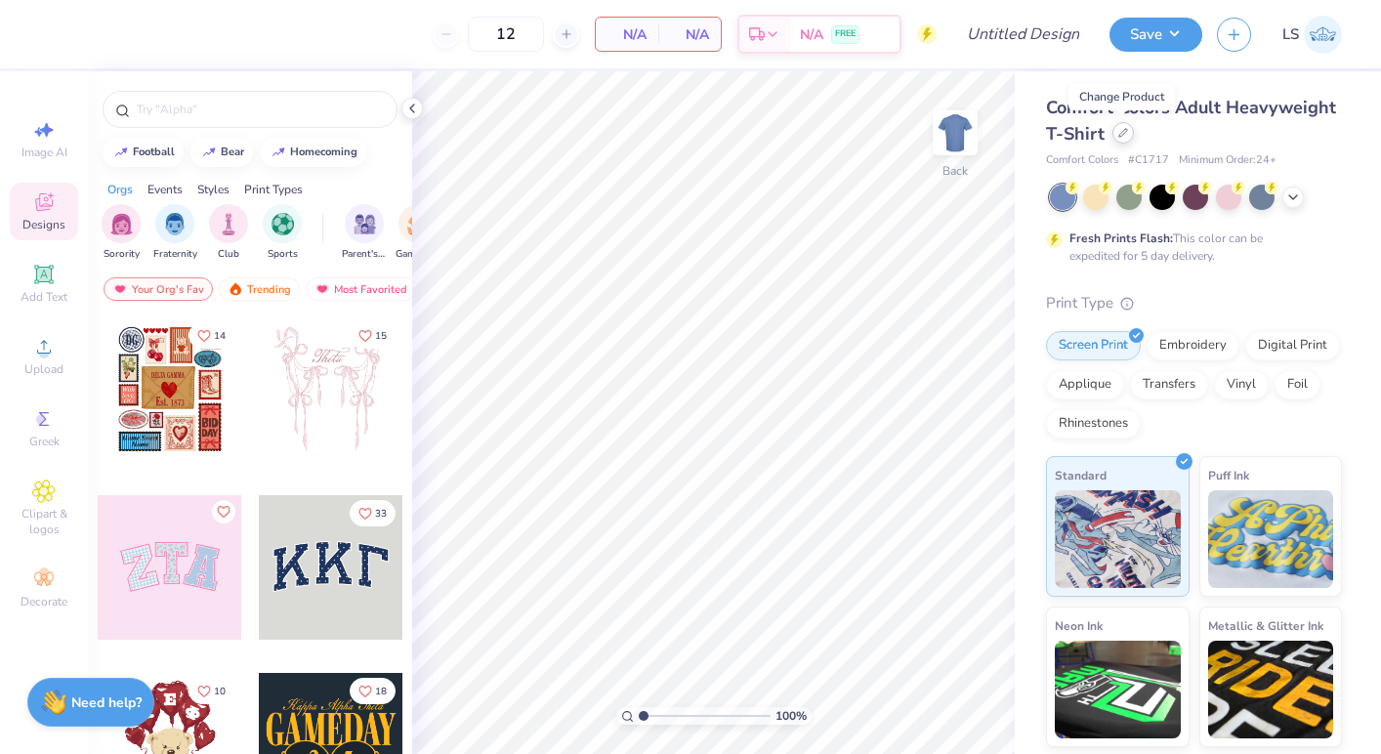
click at [1121, 136] on icon at bounding box center [1124, 133] width 10 height 10
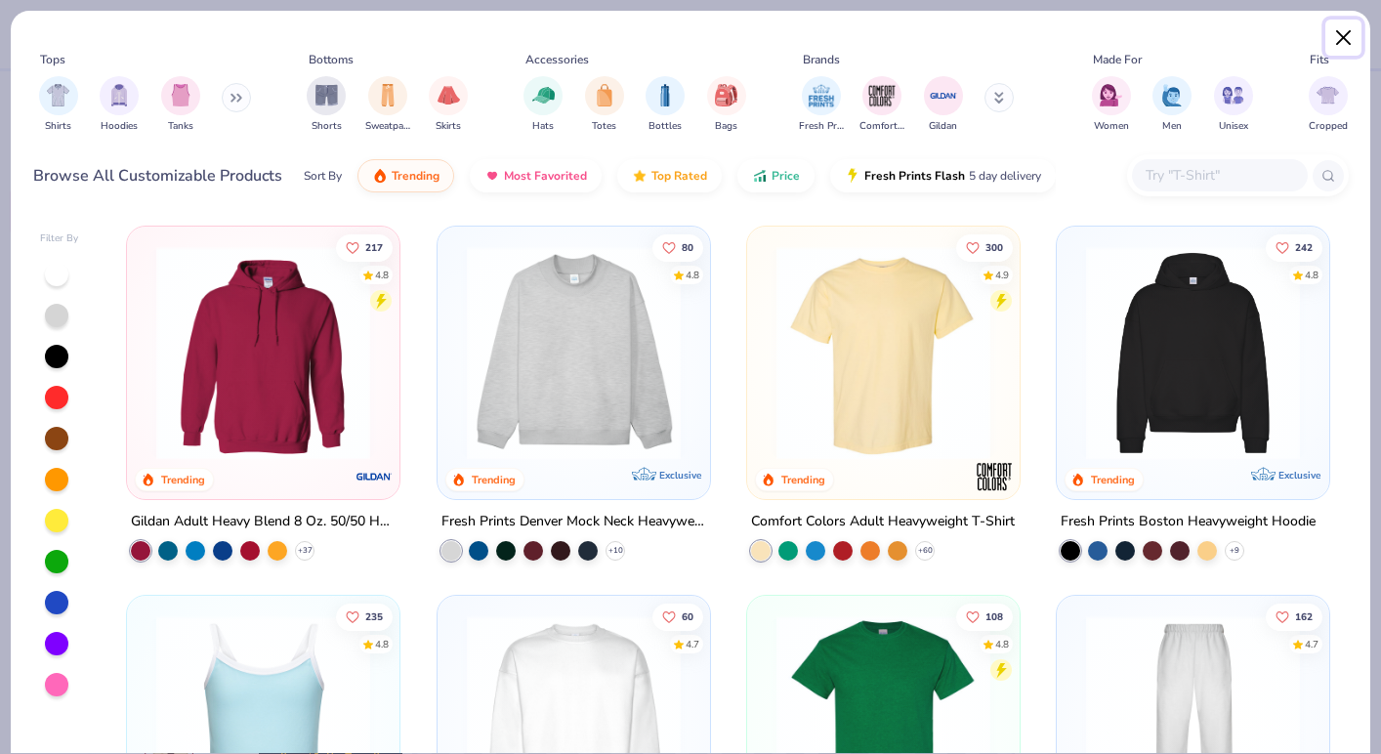
click at [1348, 37] on button "Close" at bounding box center [1344, 38] width 37 height 37
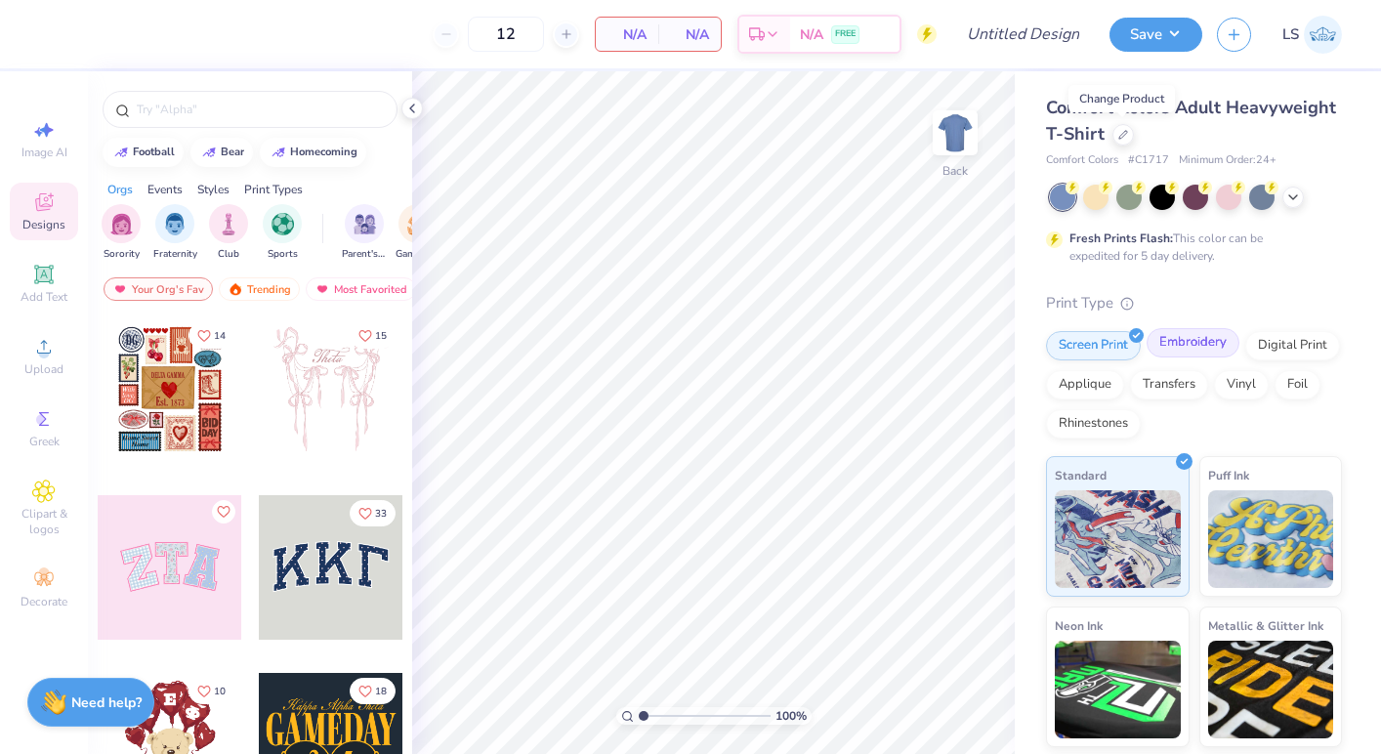
click at [1177, 351] on div "Embroidery" at bounding box center [1193, 342] width 93 height 29
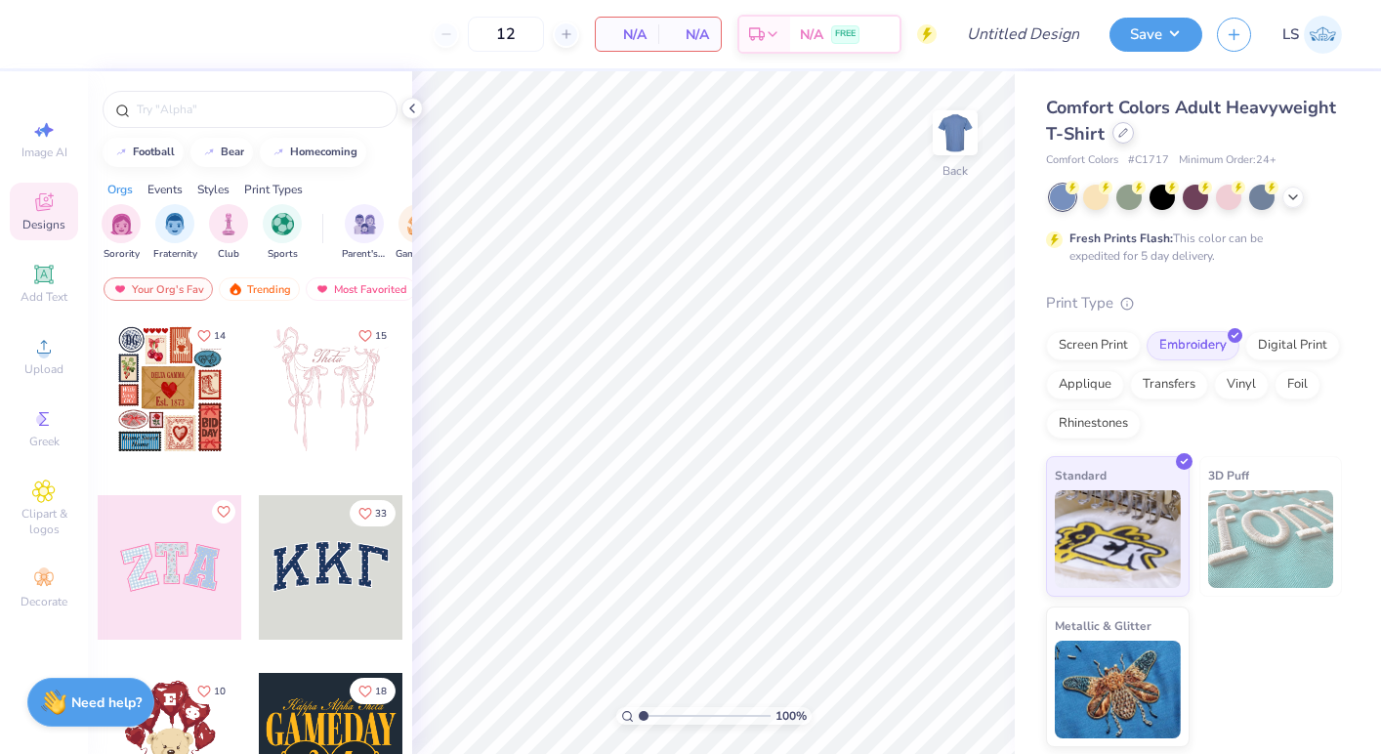
click at [1121, 139] on div at bounding box center [1123, 132] width 21 height 21
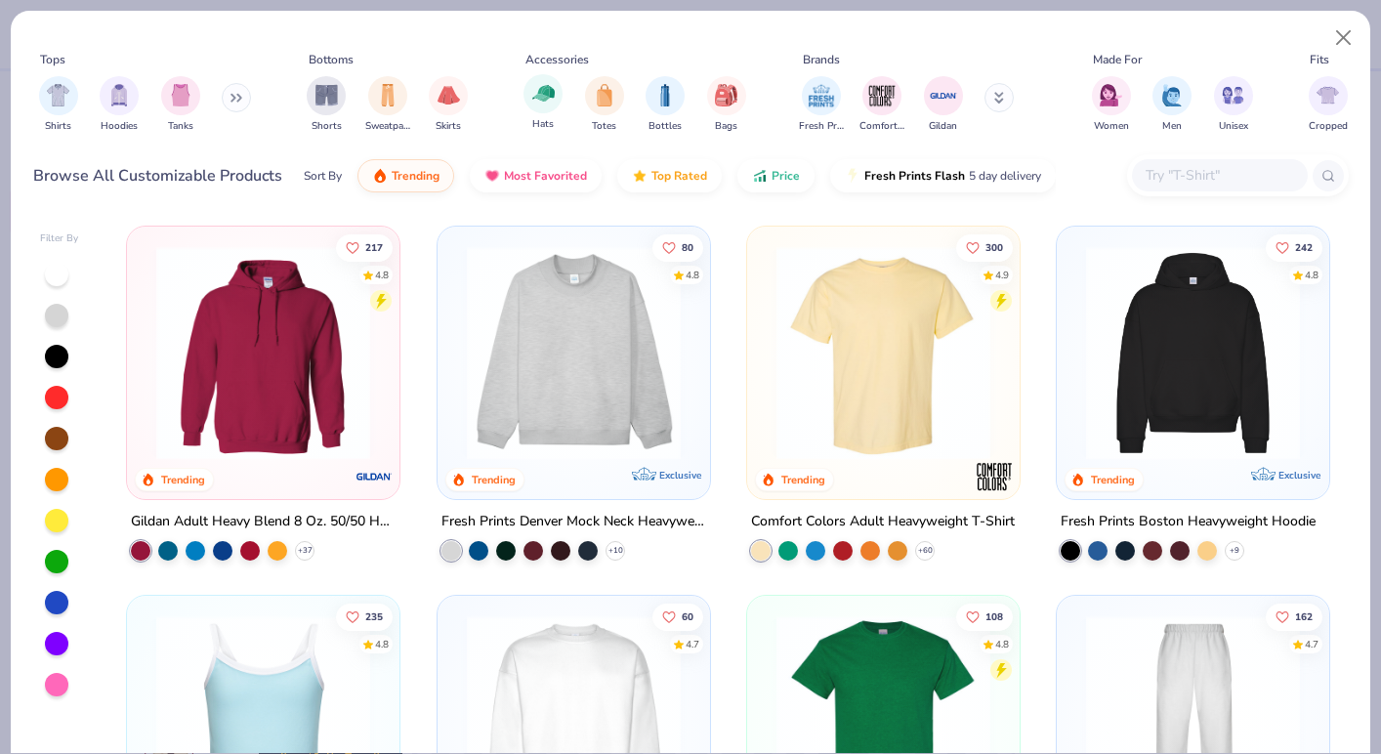
click at [539, 114] on div "Hats" at bounding box center [543, 103] width 39 height 58
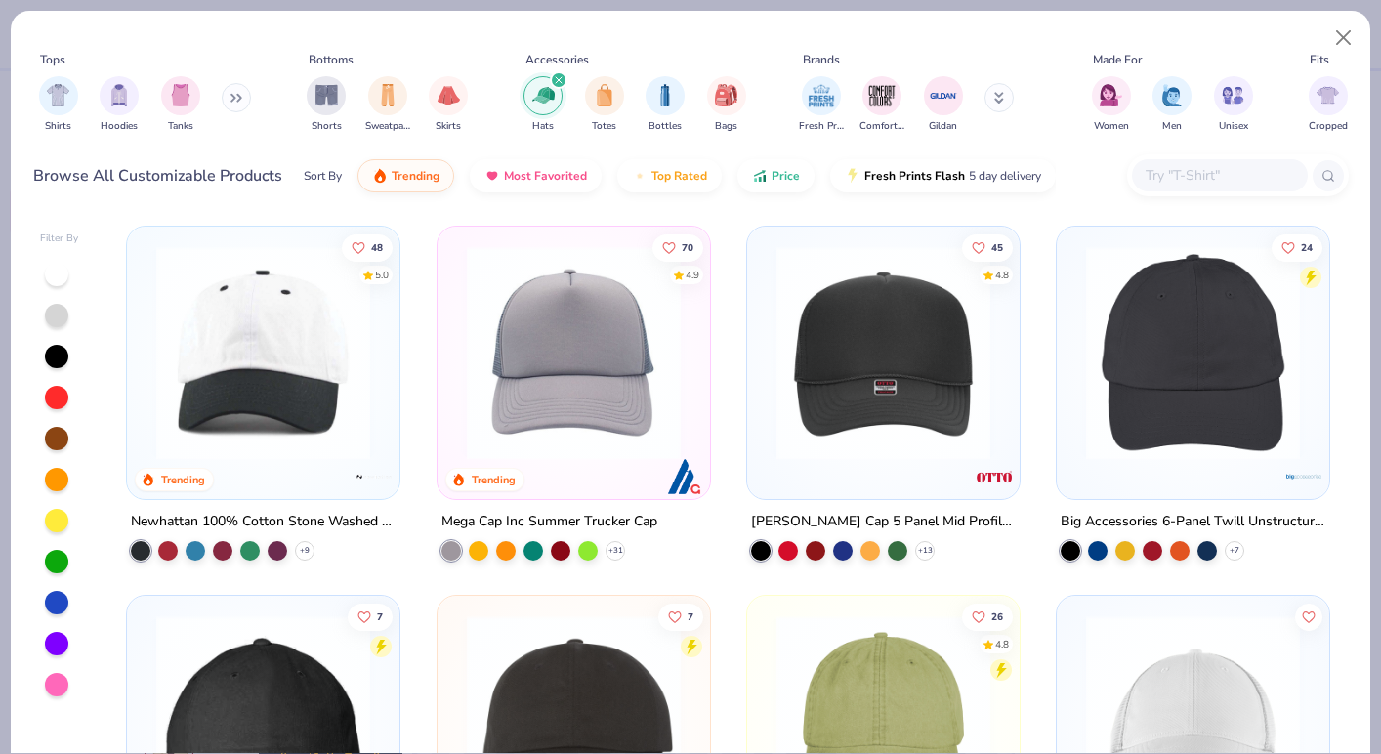
click at [1134, 343] on img at bounding box center [1193, 353] width 233 height 214
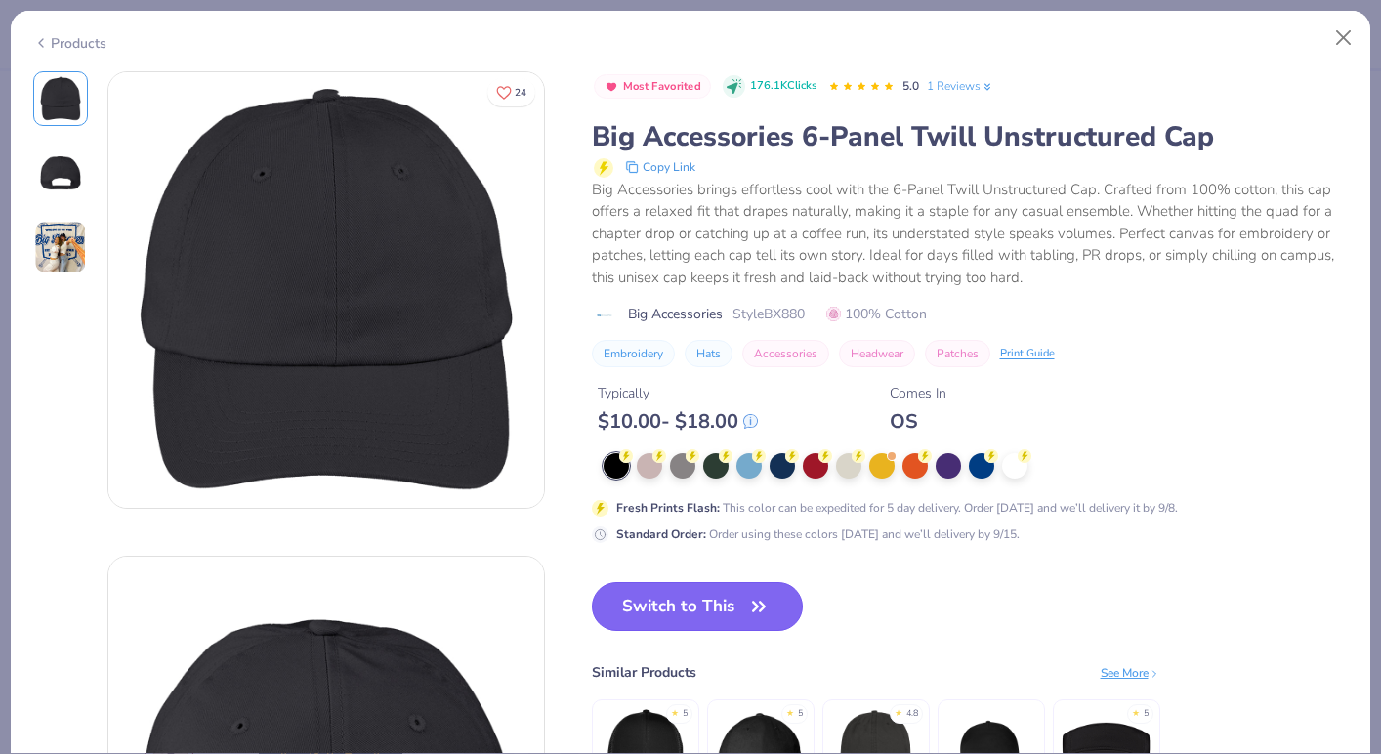
click at [718, 613] on button "Switch to This" at bounding box center [698, 606] width 212 height 49
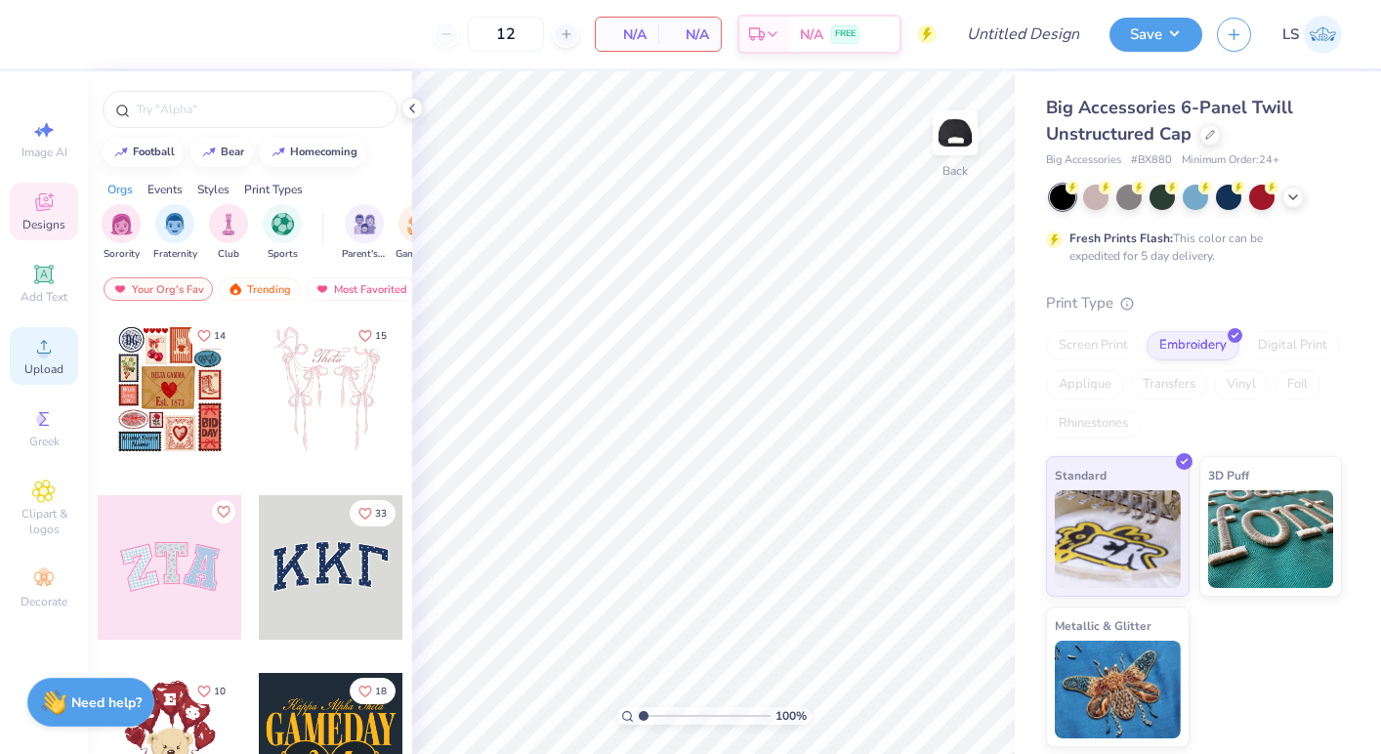
click at [48, 362] on span "Upload" at bounding box center [43, 369] width 39 height 16
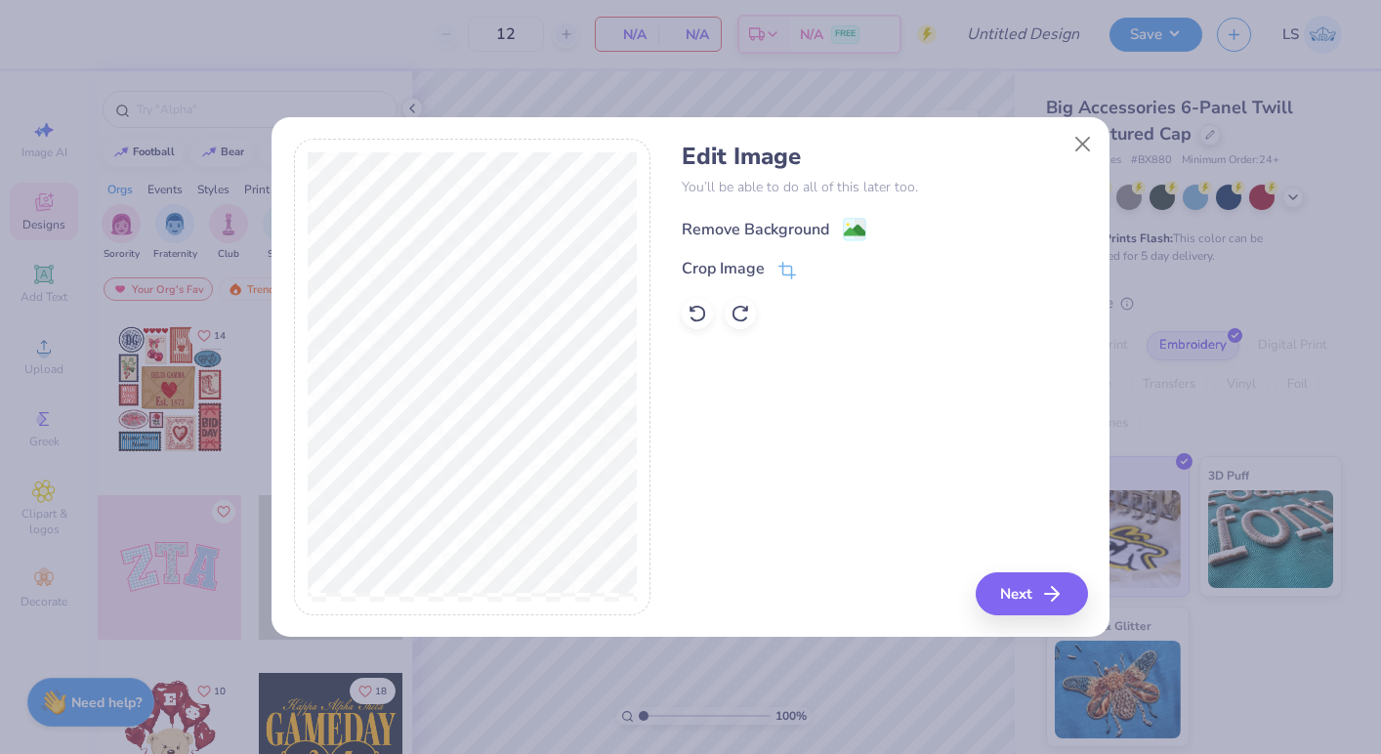
click at [854, 229] on image at bounding box center [854, 230] width 21 height 21
click at [1039, 584] on button "Next" at bounding box center [1035, 593] width 112 height 43
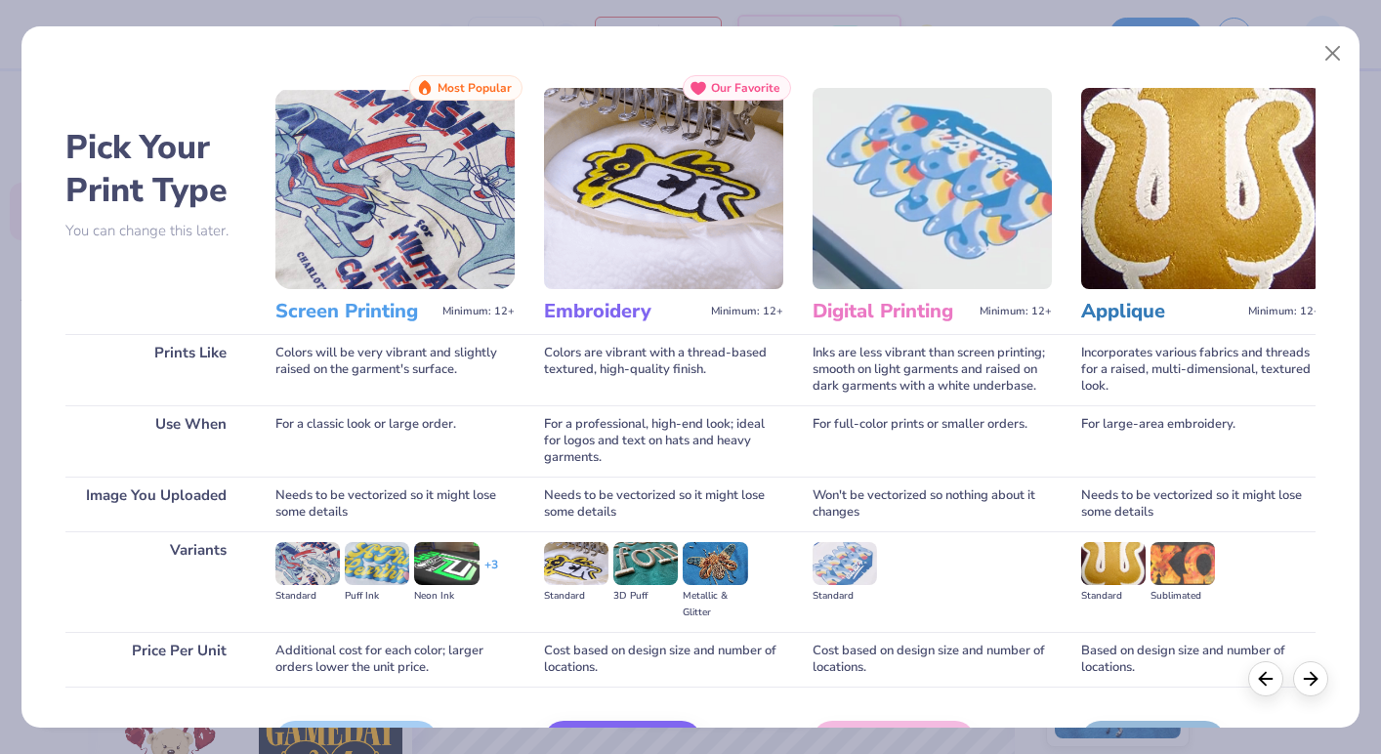
scroll to position [122, 0]
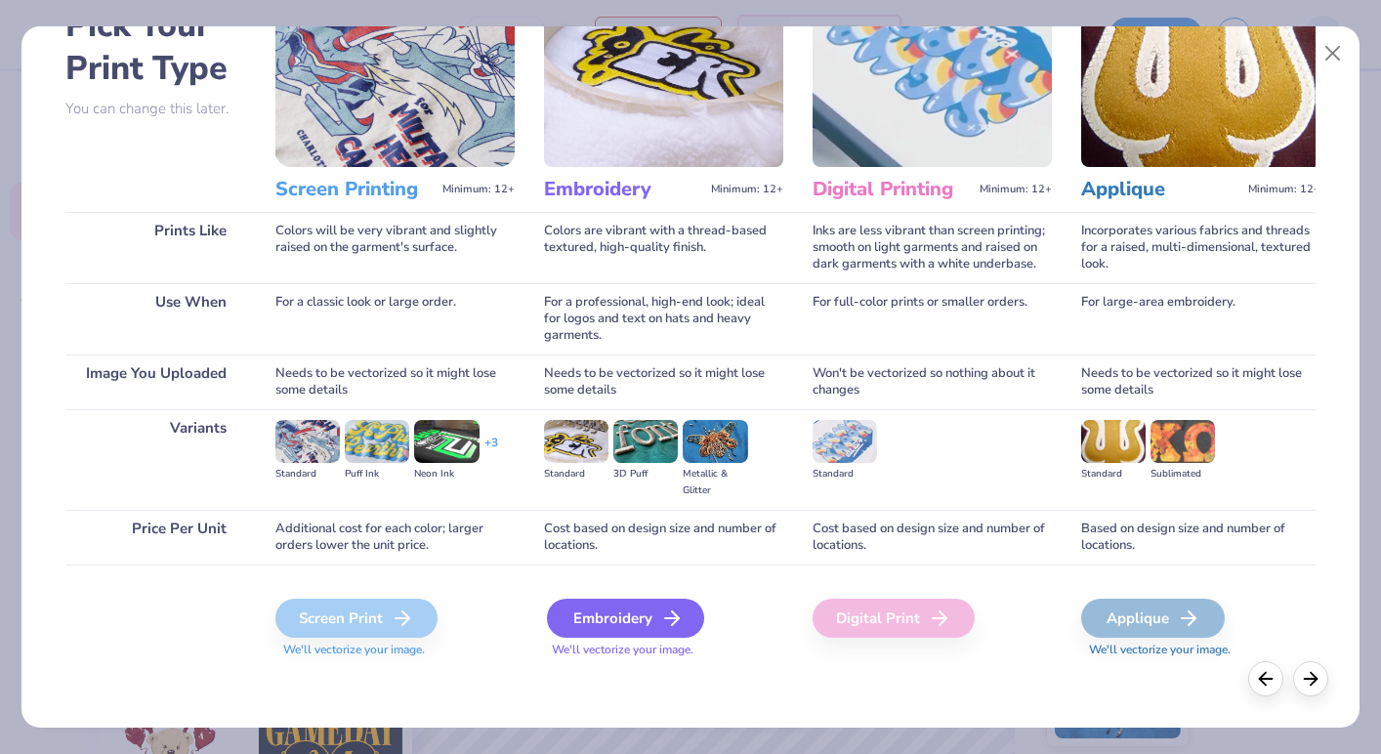
click at [650, 609] on div "Embroidery" at bounding box center [625, 618] width 157 height 39
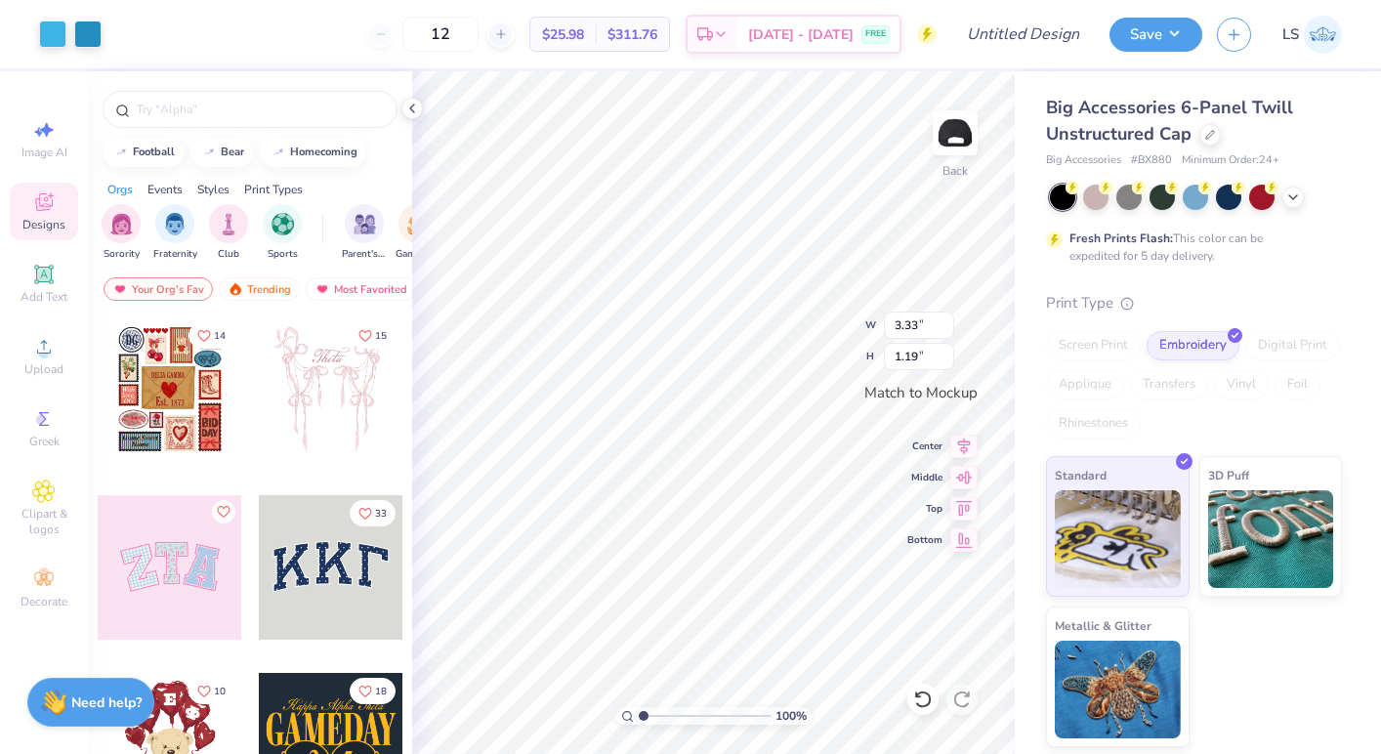
type input "3.49"
type input "1.25"
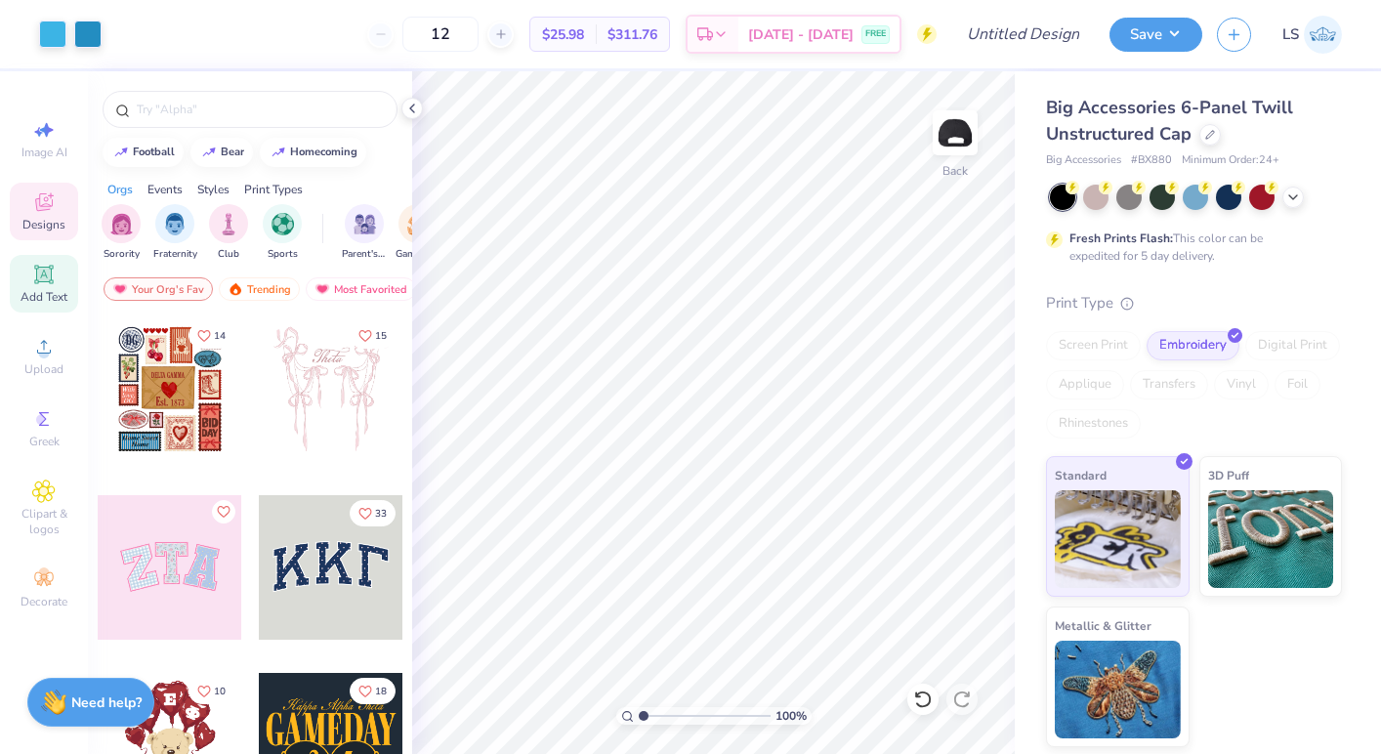
click at [48, 278] on icon at bounding box center [43, 274] width 15 height 15
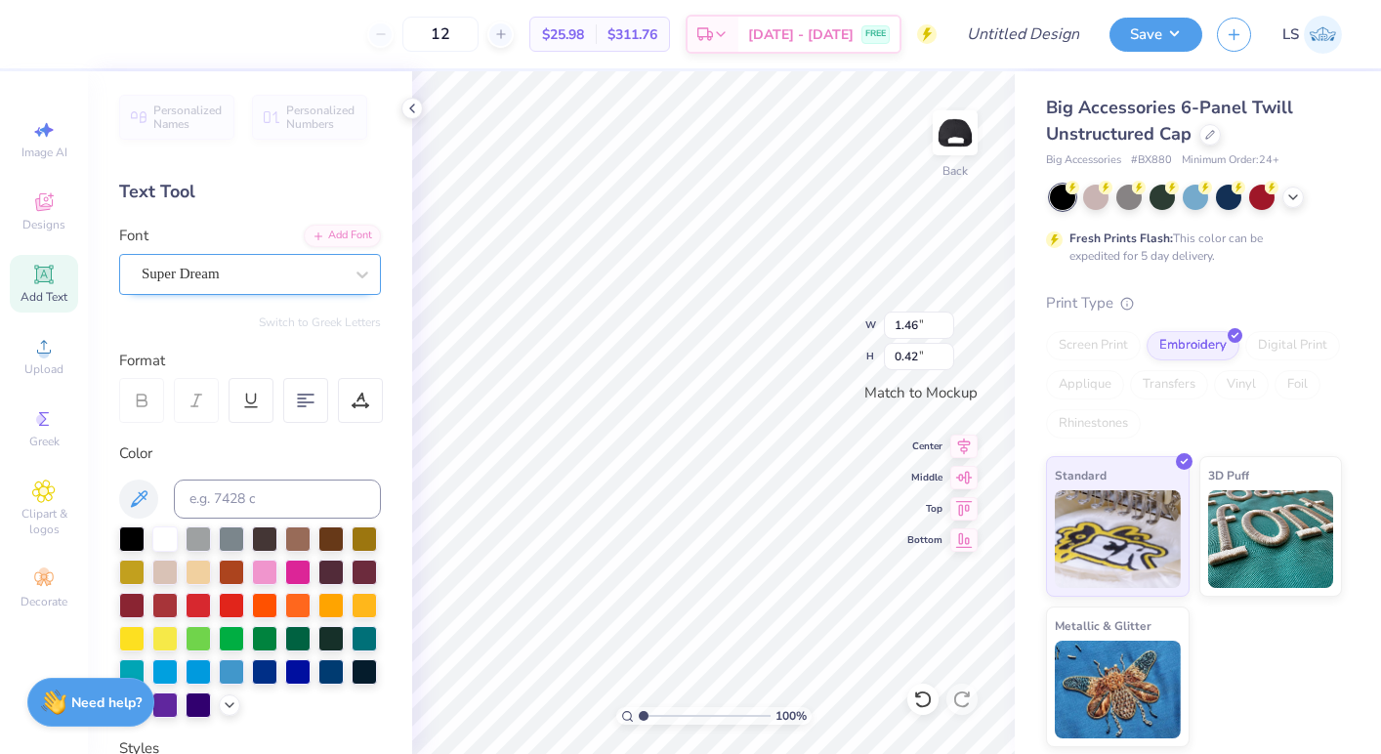
click at [275, 273] on div "Super Dream" at bounding box center [242, 274] width 205 height 30
type textarea "ACCESSIBLE"
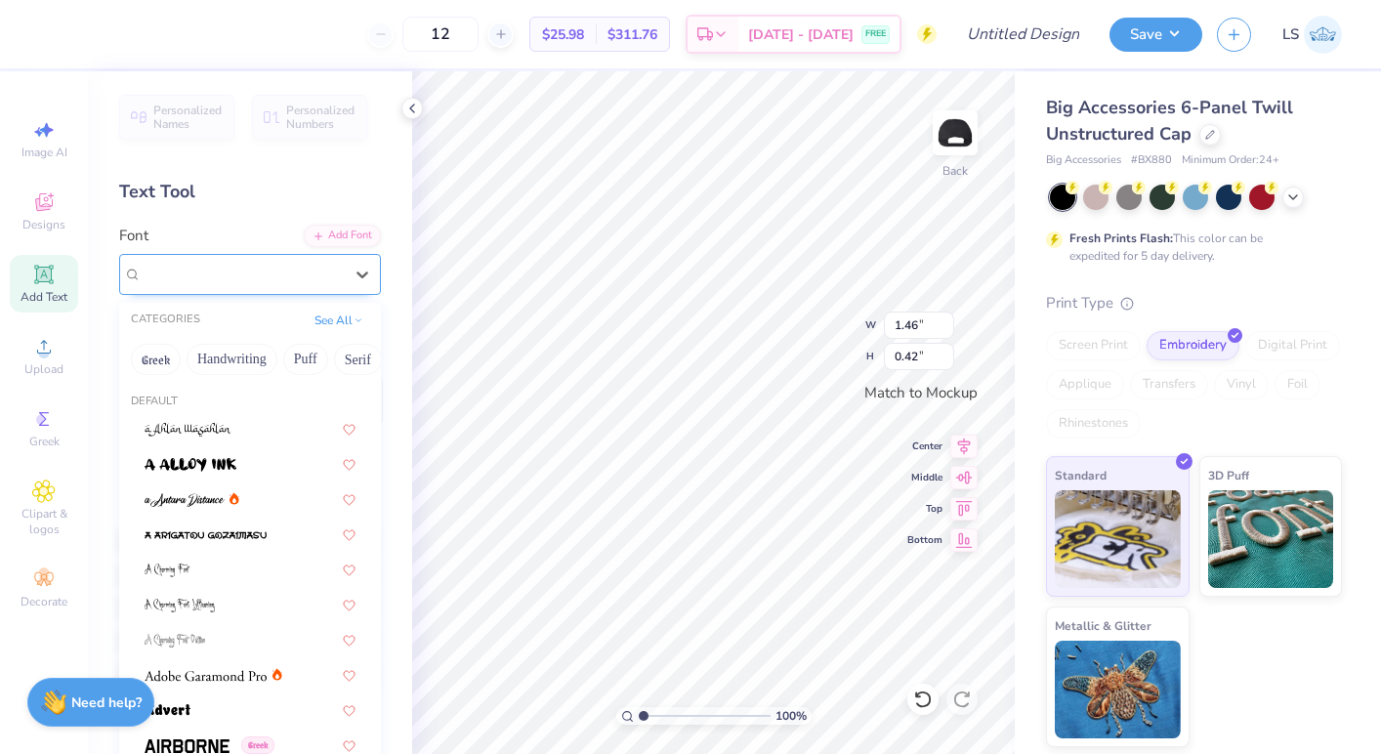
click at [320, 269] on div "Super Dream" at bounding box center [242, 274] width 205 height 30
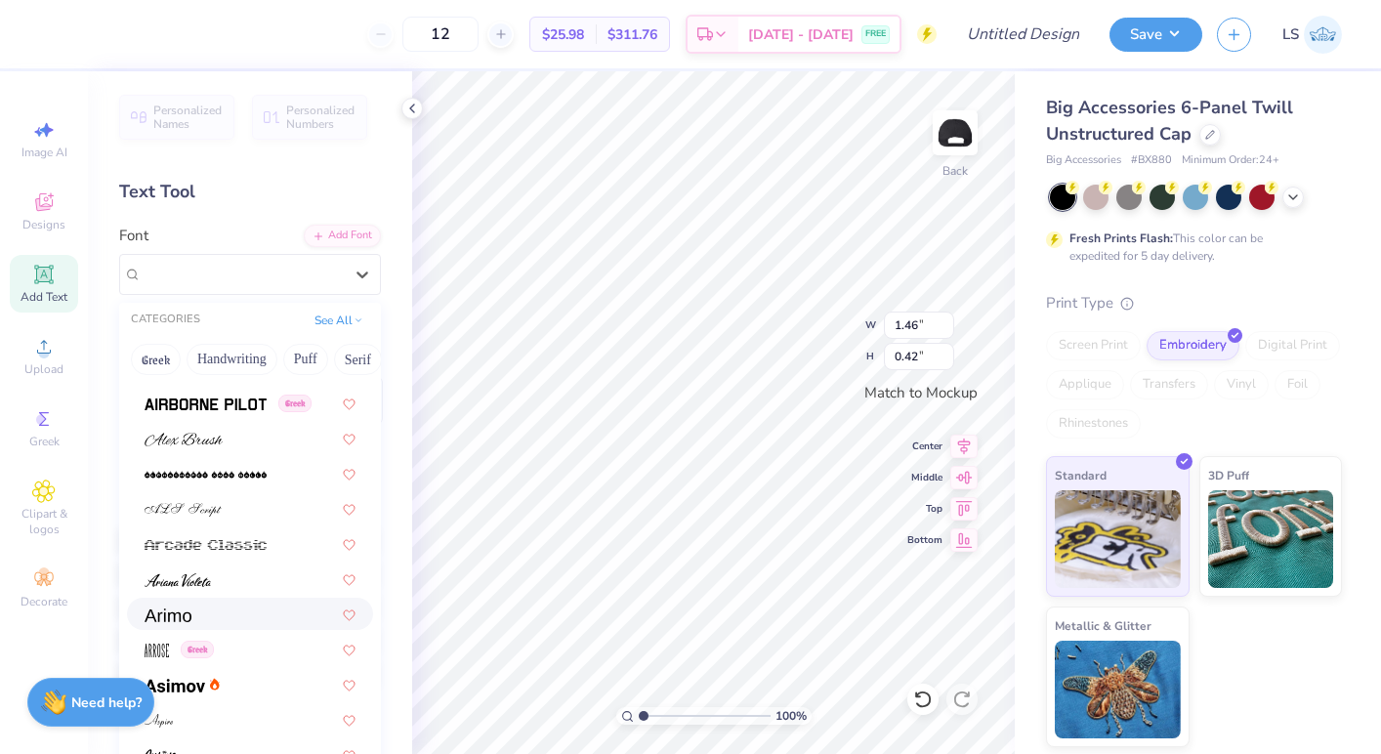
scroll to position [497, 0]
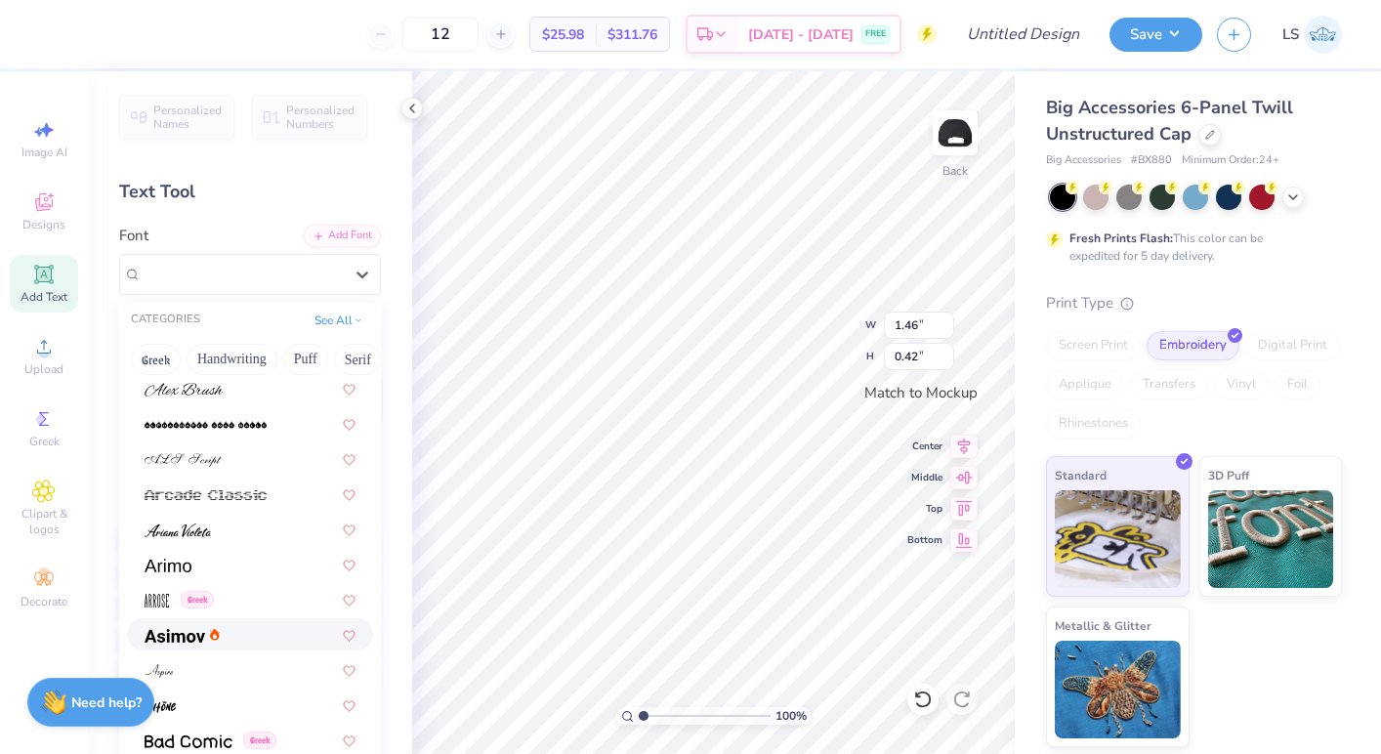
click at [262, 640] on div at bounding box center [250, 634] width 211 height 21
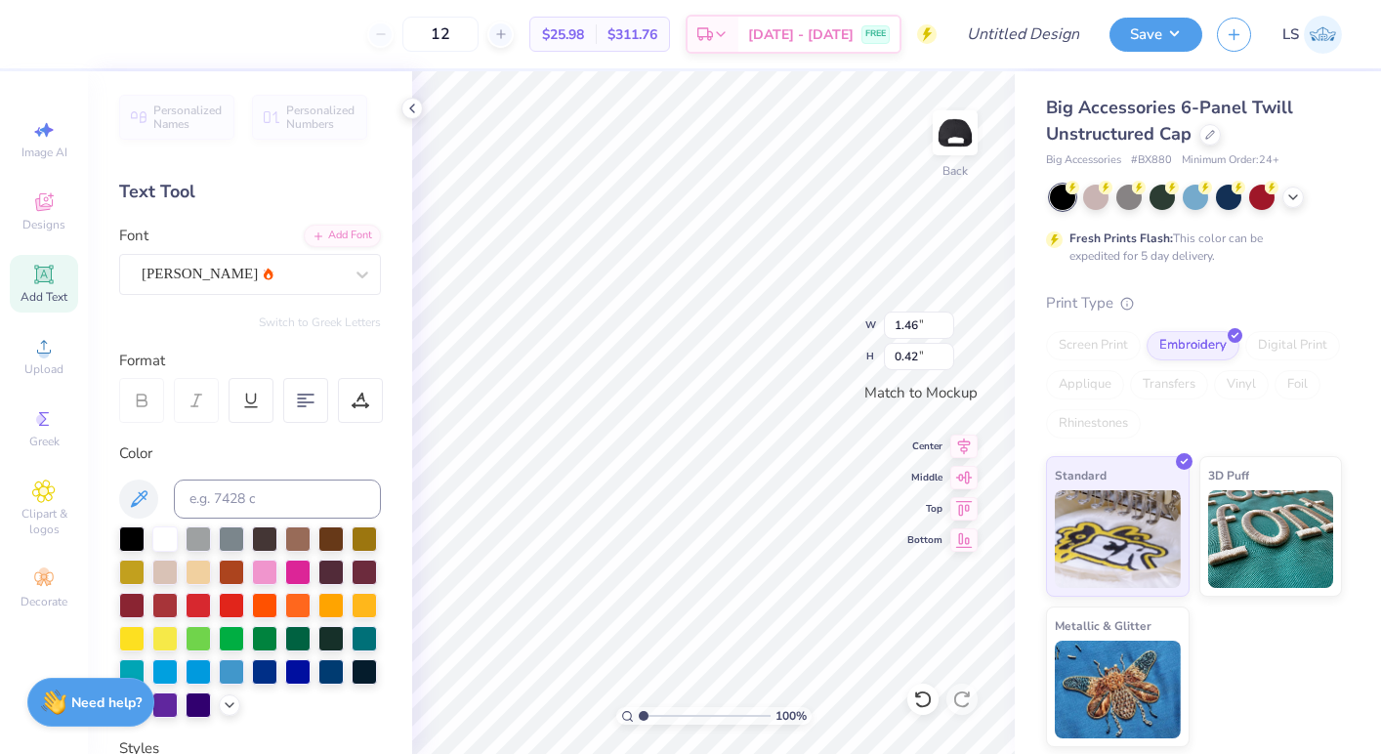
click at [142, 408] on icon at bounding box center [142, 401] width 18 height 18
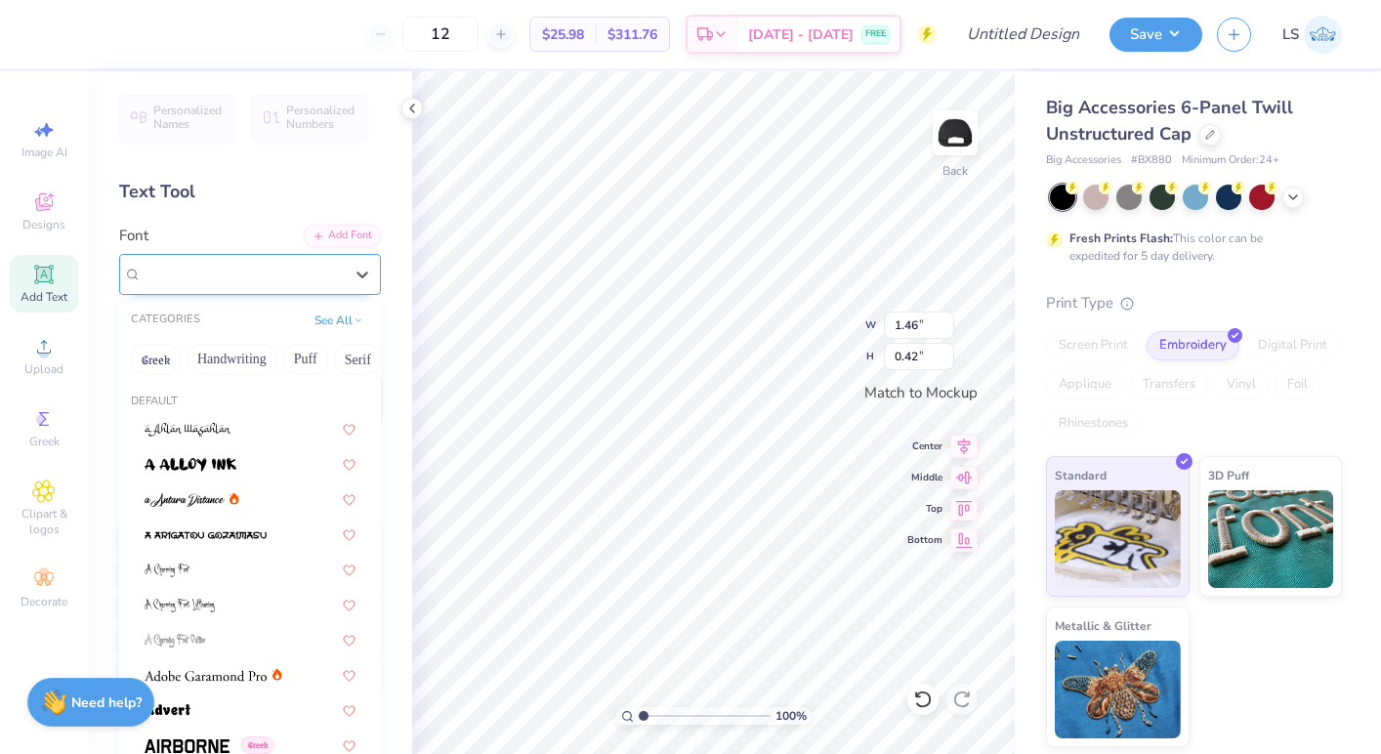
click at [253, 278] on div "[PERSON_NAME]" at bounding box center [242, 274] width 205 height 30
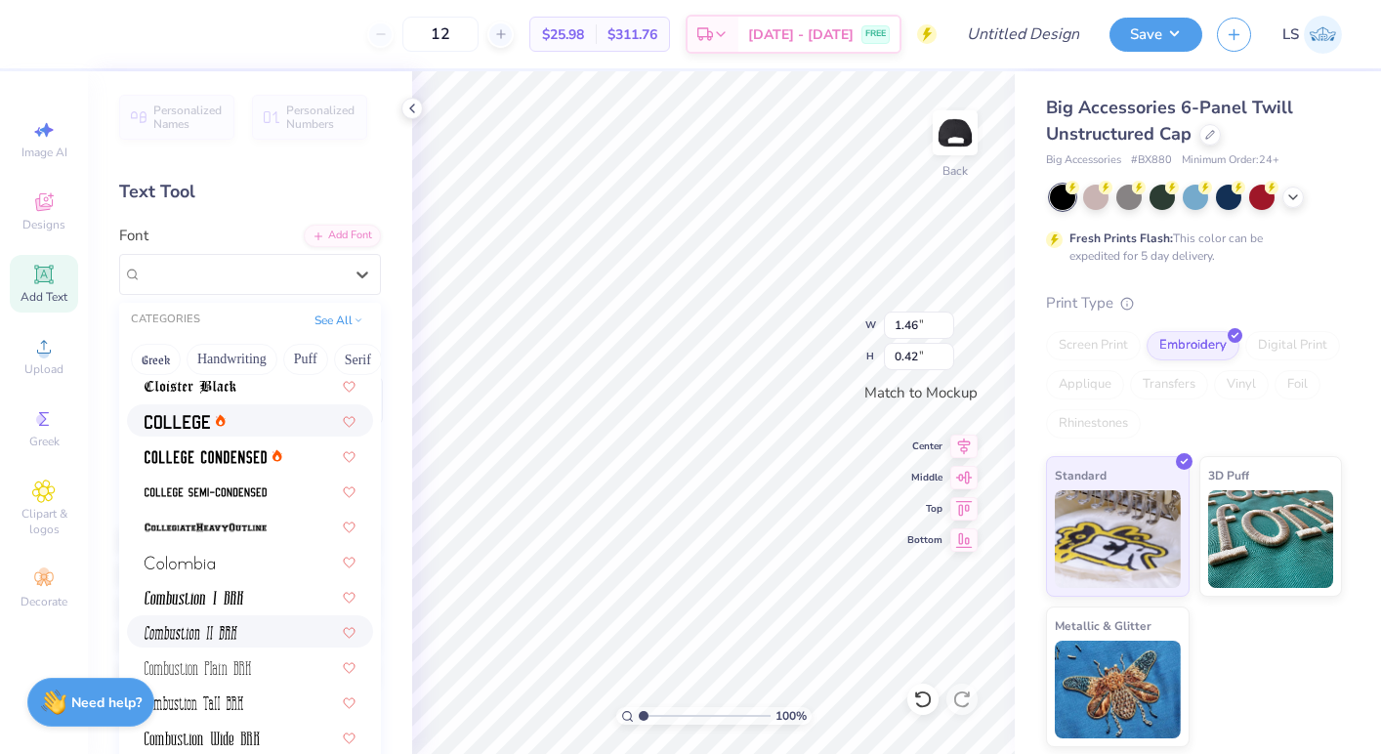
scroll to position [2544, 0]
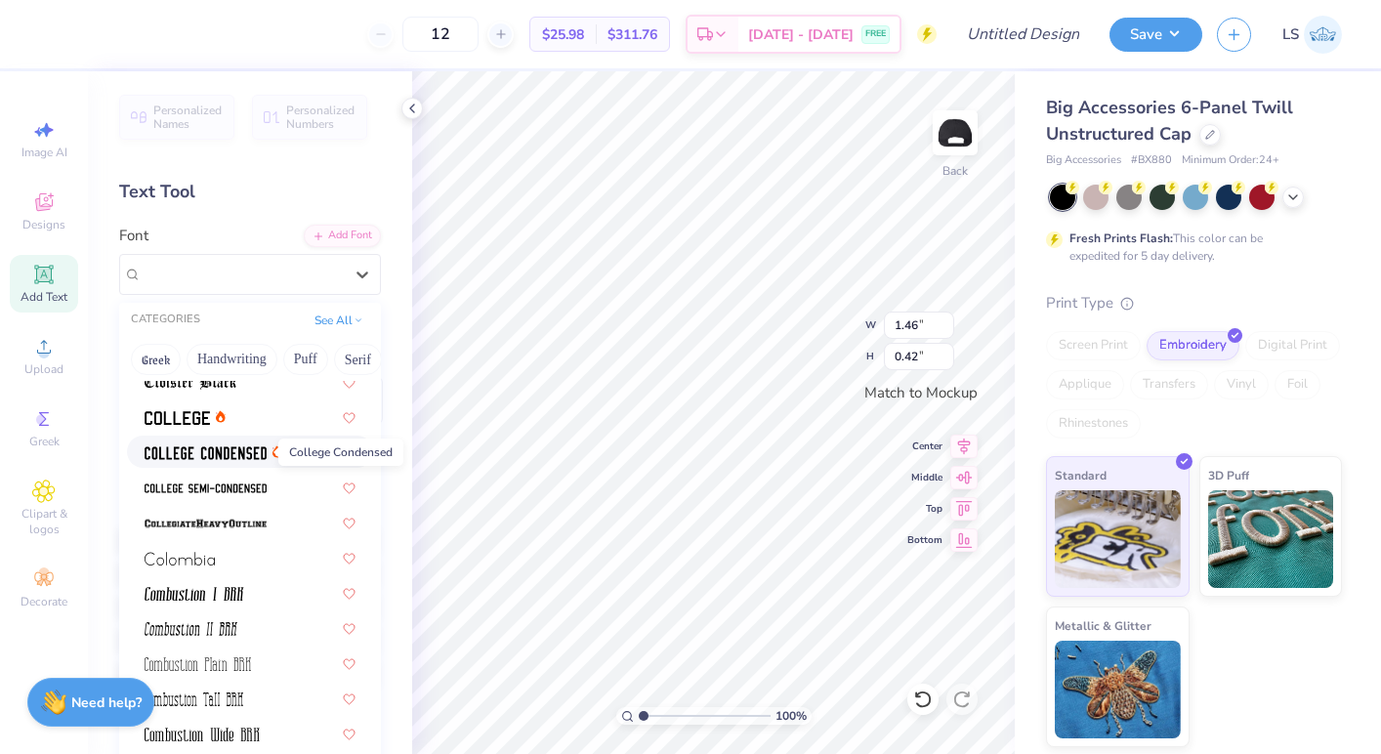
click at [205, 449] on img at bounding box center [206, 453] width 122 height 14
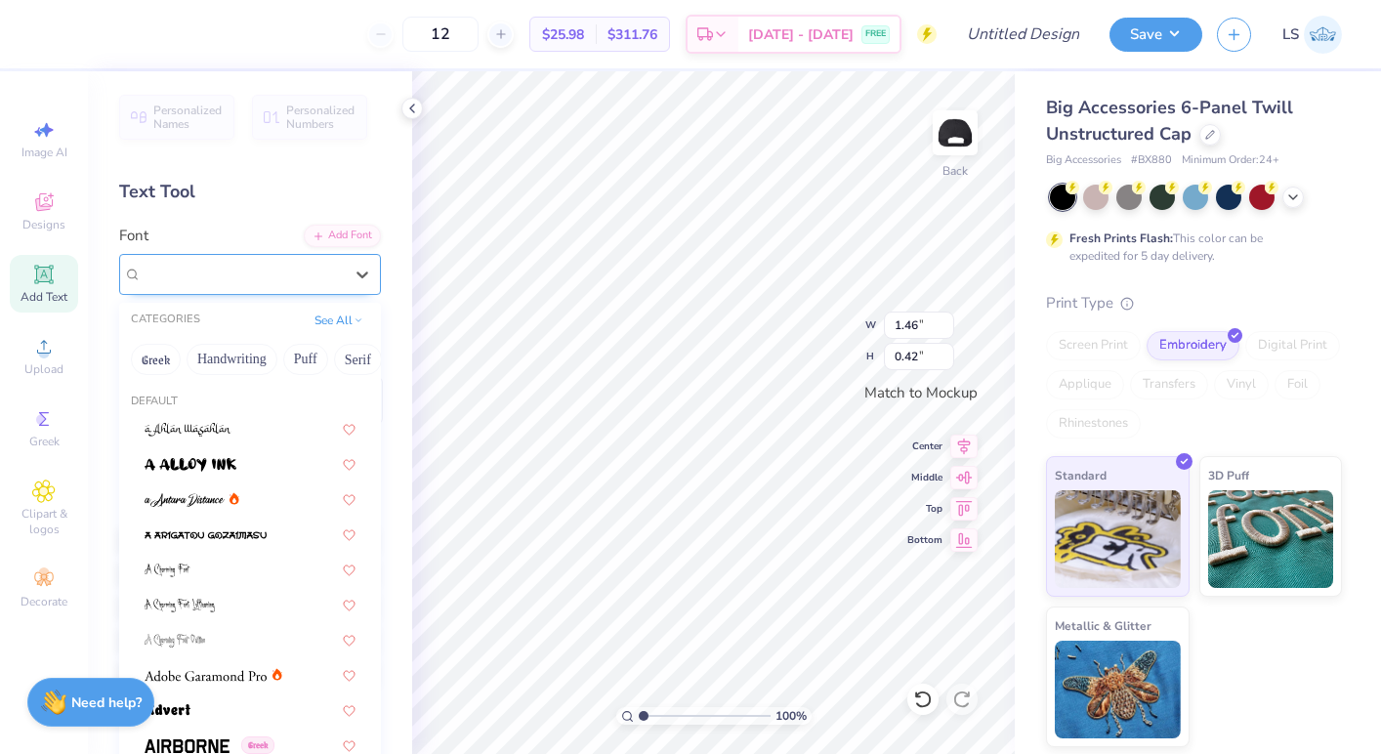
click at [248, 272] on div "College Condensed" at bounding box center [242, 274] width 205 height 30
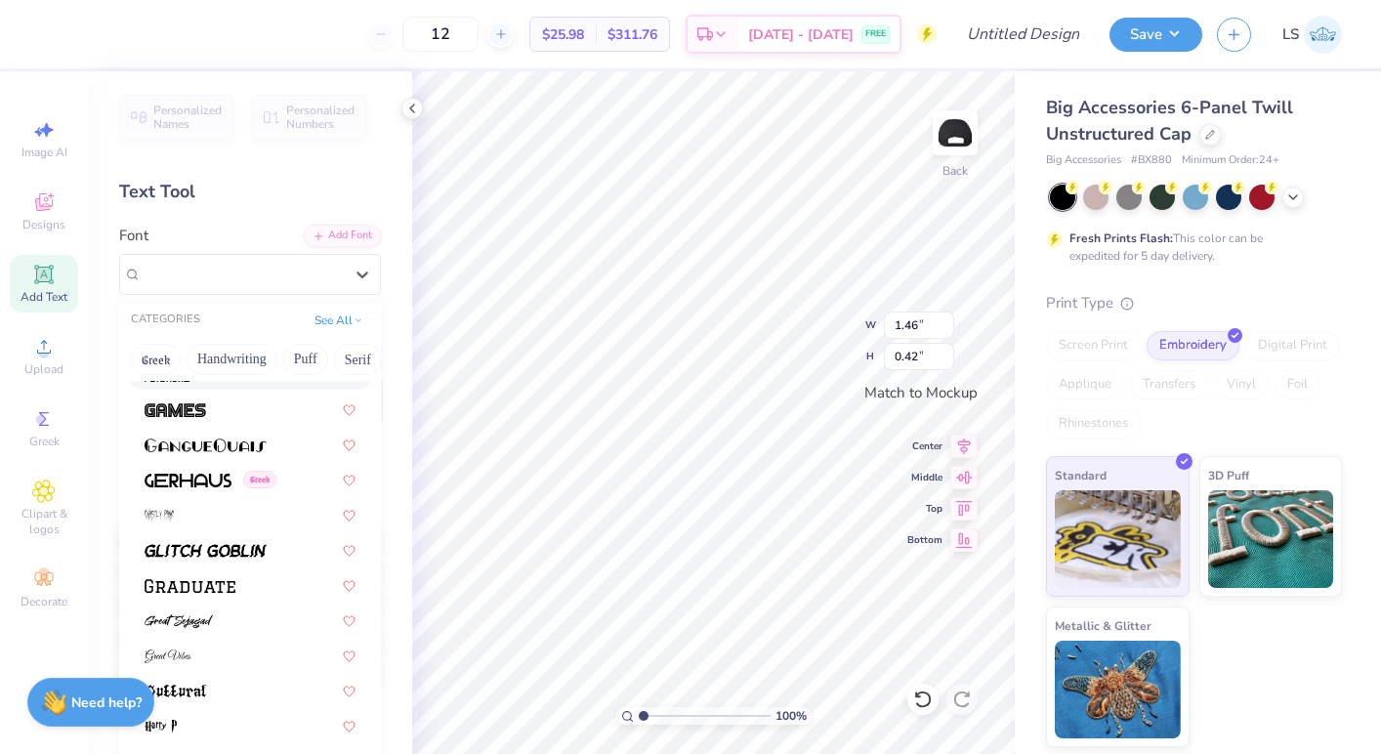
scroll to position [4455, 0]
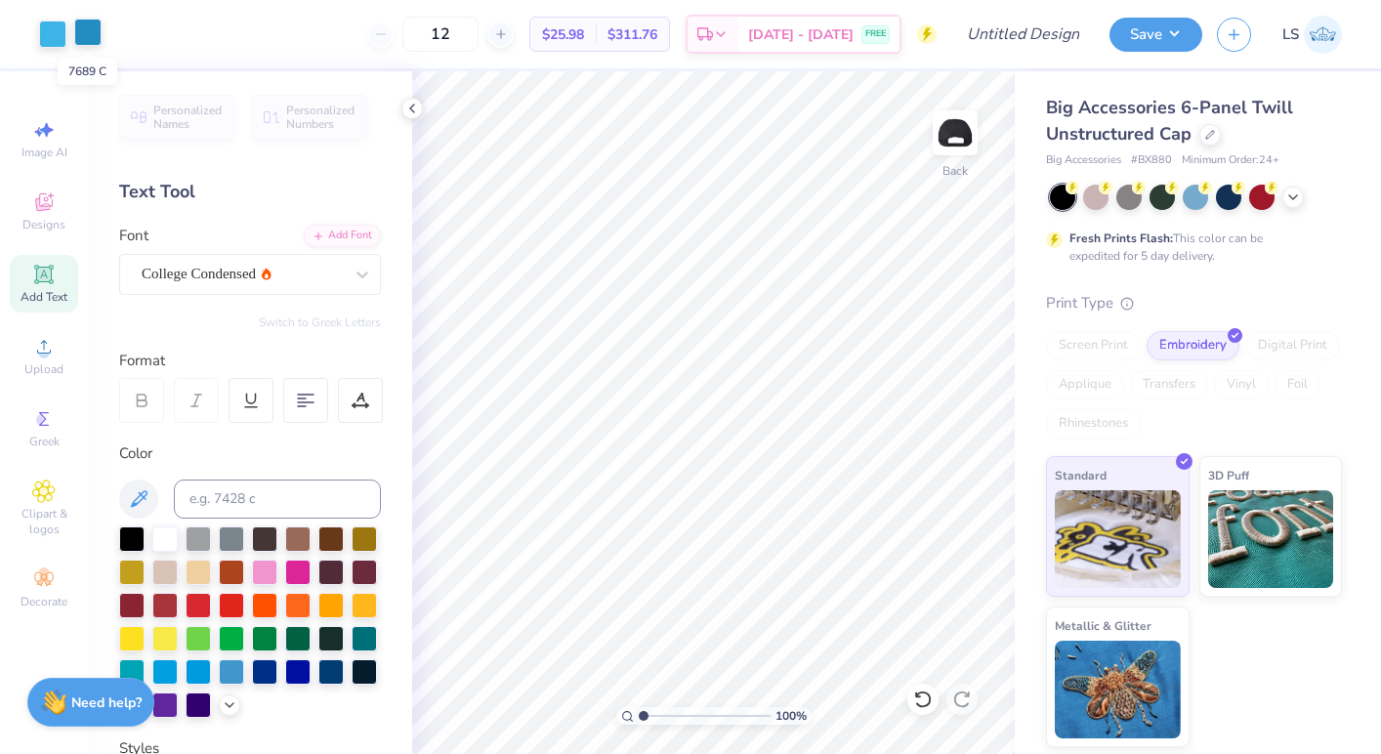
click at [94, 28] on div at bounding box center [87, 32] width 27 height 27
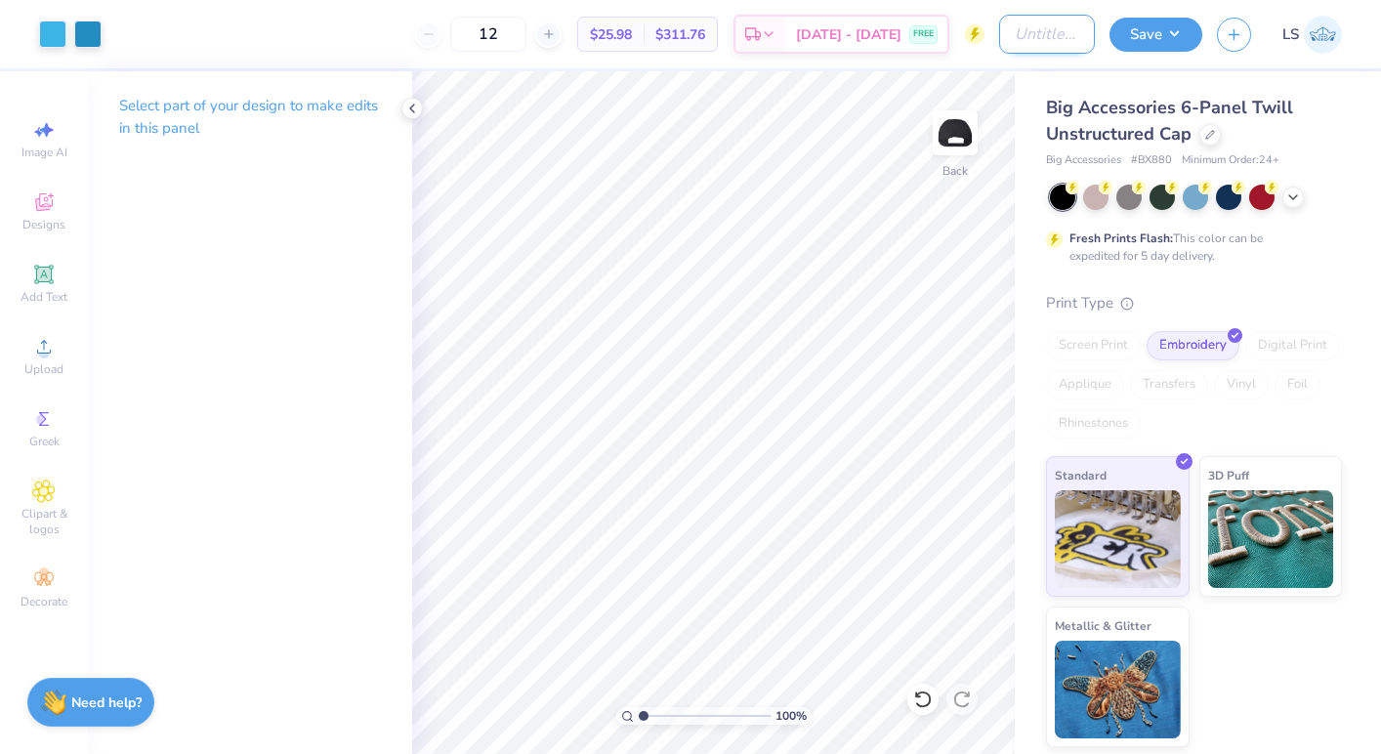
click at [1018, 38] on input "Design Title" at bounding box center [1047, 34] width 96 height 39
type input "Final Home OT hat"
click at [1162, 36] on button "Save" at bounding box center [1156, 32] width 93 height 34
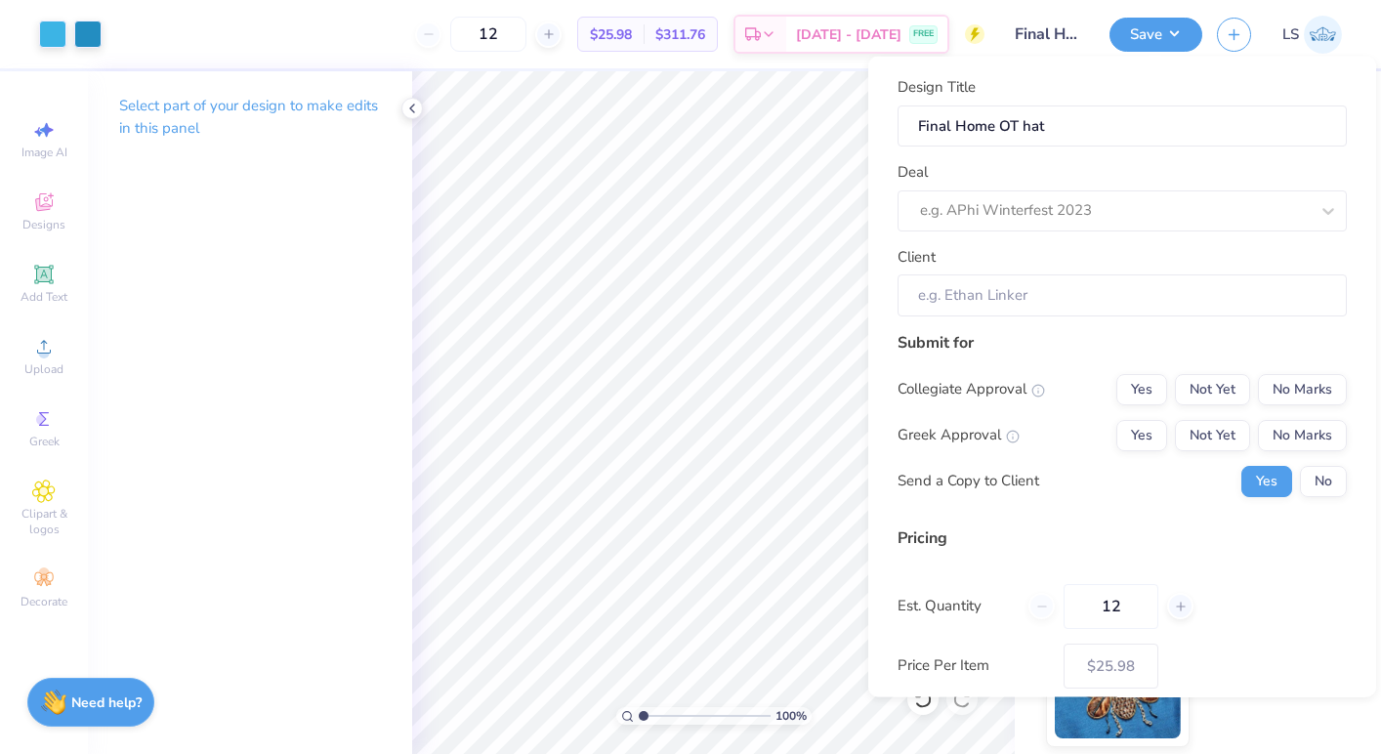
click at [1089, 259] on div "Client" at bounding box center [1122, 280] width 449 height 70
click at [1083, 222] on div at bounding box center [1114, 210] width 389 height 26
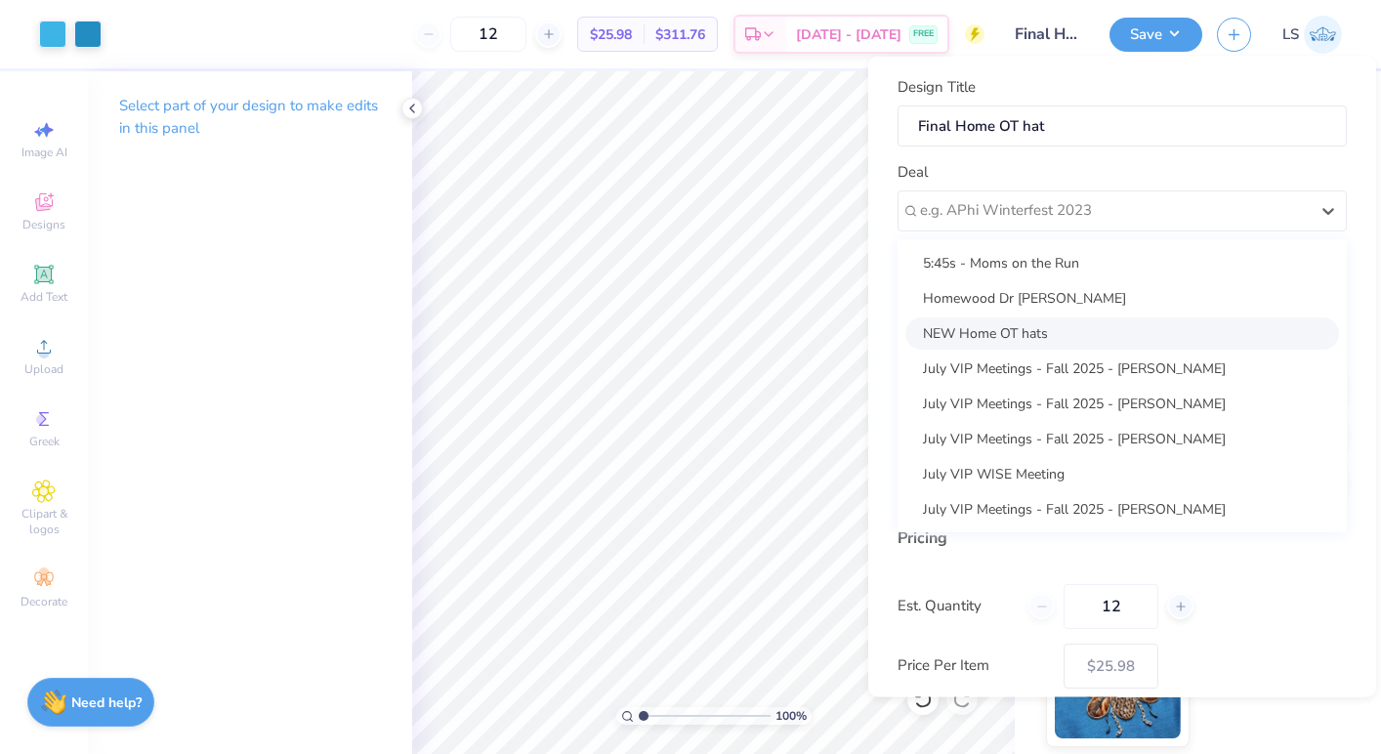
click at [1079, 326] on div "NEW Home OT hats" at bounding box center [1123, 333] width 434 height 32
type input "[PERSON_NAME]"
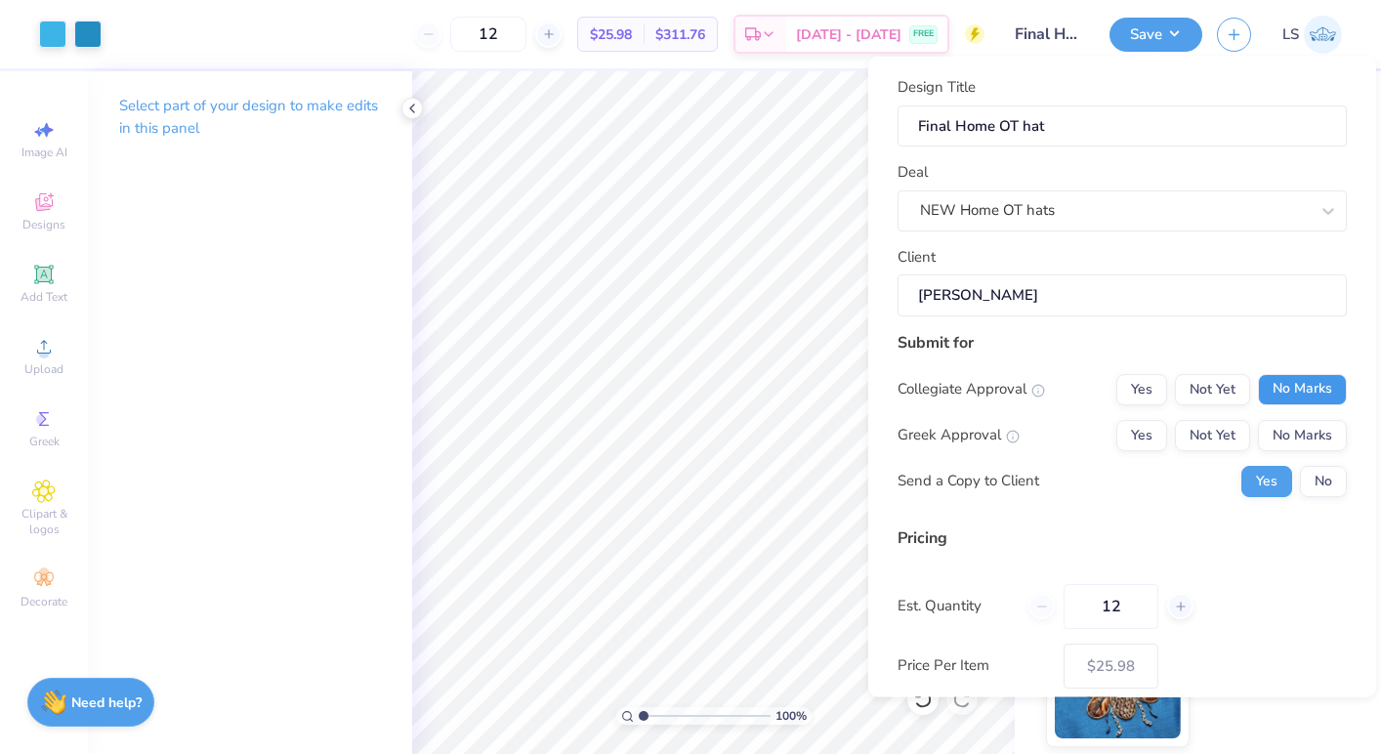
click at [1287, 392] on button "No Marks" at bounding box center [1302, 388] width 89 height 31
click at [1286, 430] on button "No Marks" at bounding box center [1302, 434] width 89 height 31
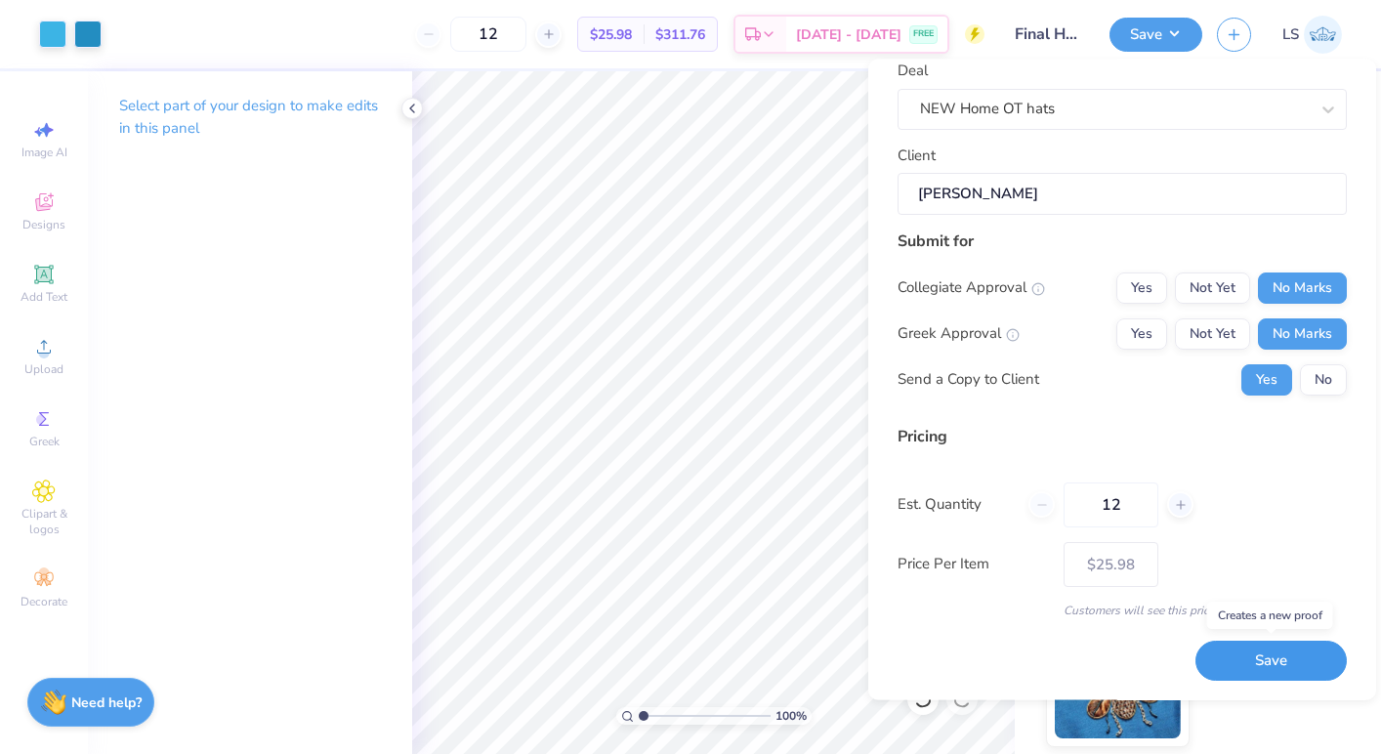
click at [1290, 656] on button "Save" at bounding box center [1271, 662] width 151 height 40
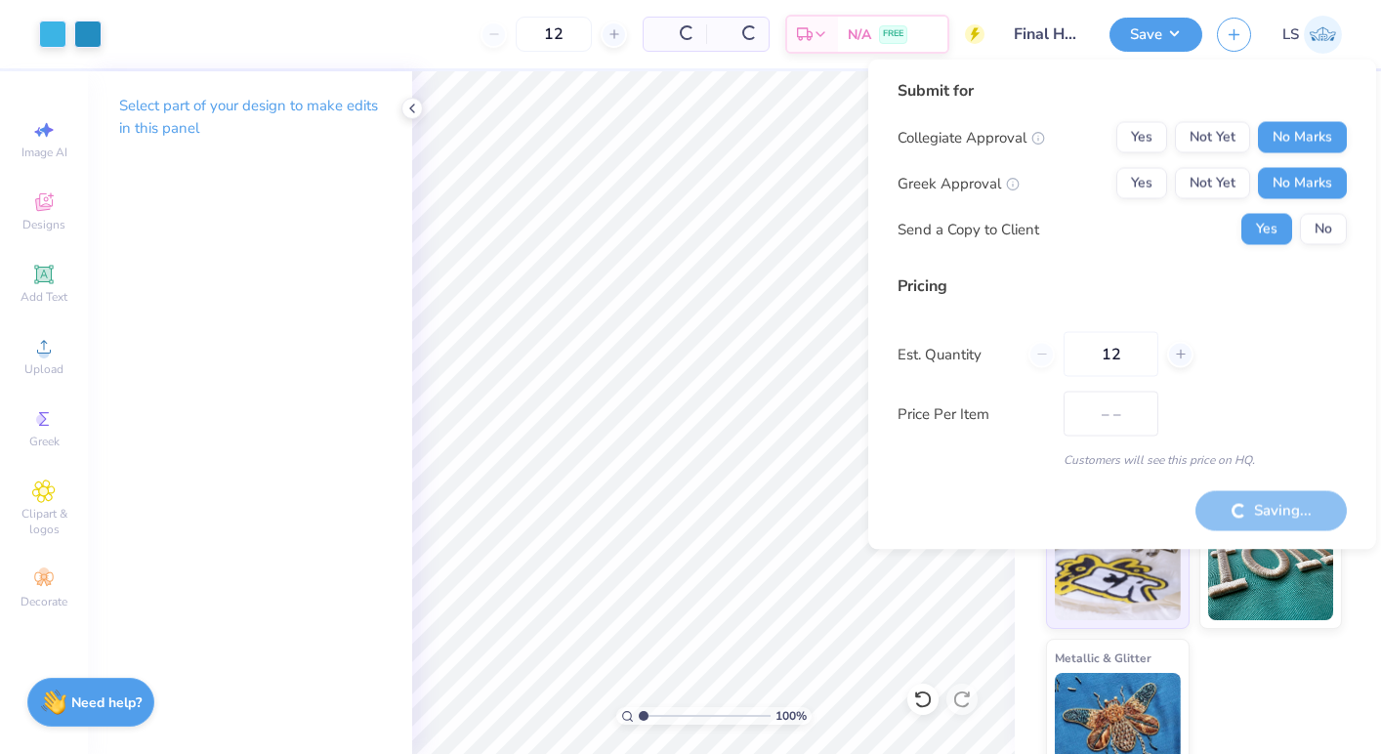
type input "$25.98"
